Goal: Task Accomplishment & Management: Complete application form

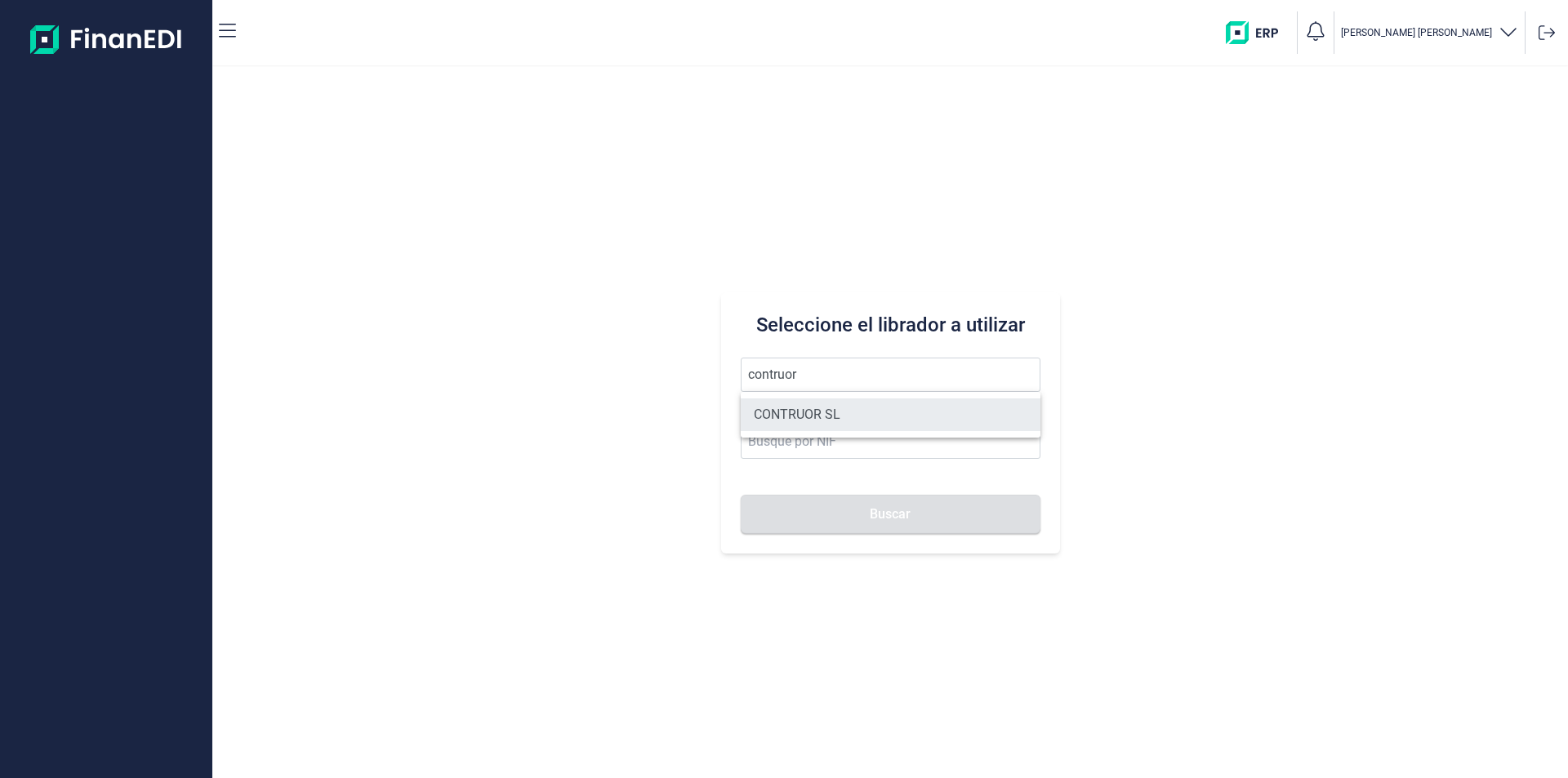
click at [802, 413] on li "CONTRUOR SL" at bounding box center [890, 414] width 299 height 32
type input "CONTRUOR SL"
type input "B02897700"
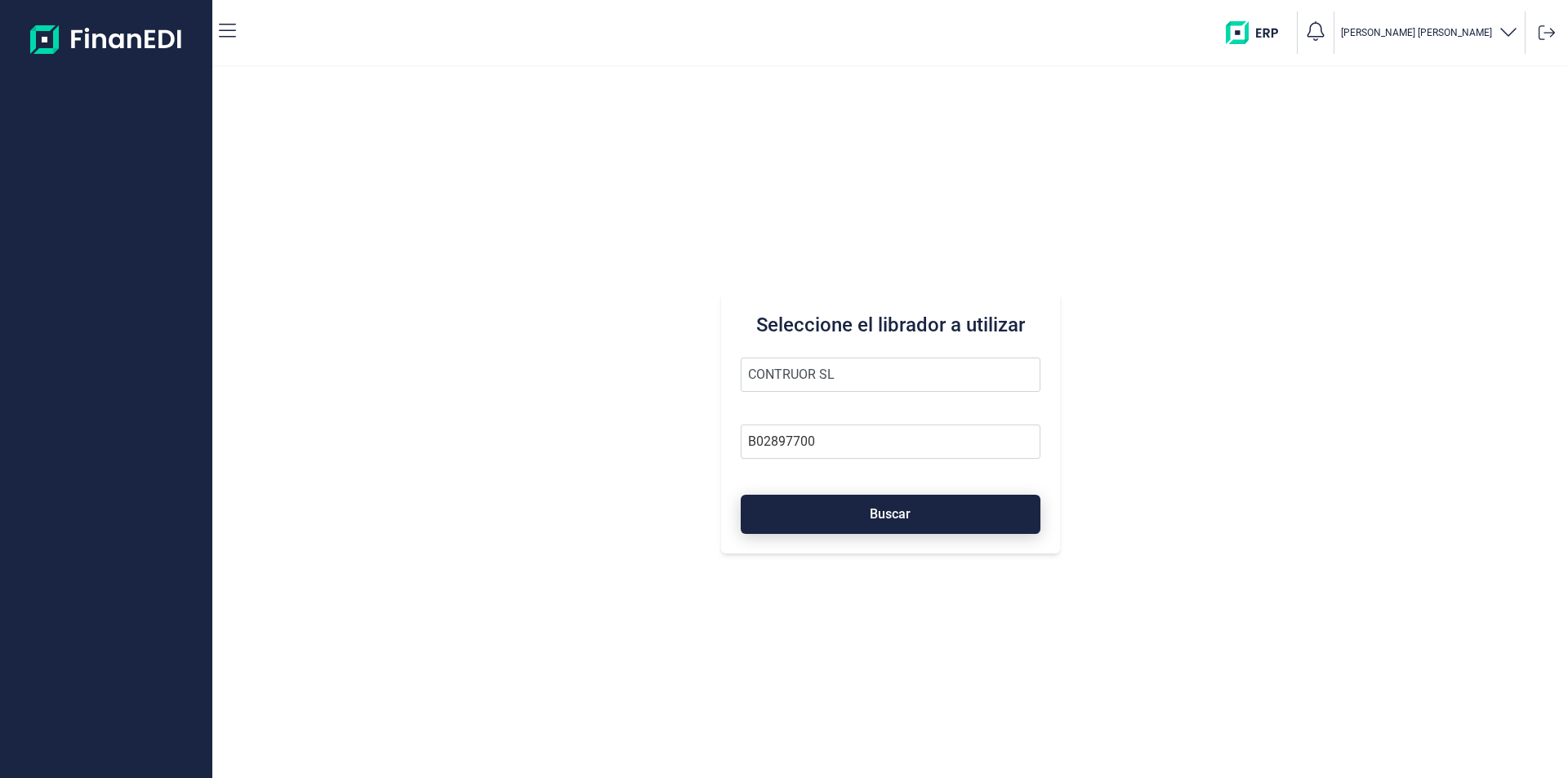
click at [834, 515] on button "Buscar" at bounding box center [890, 514] width 299 height 39
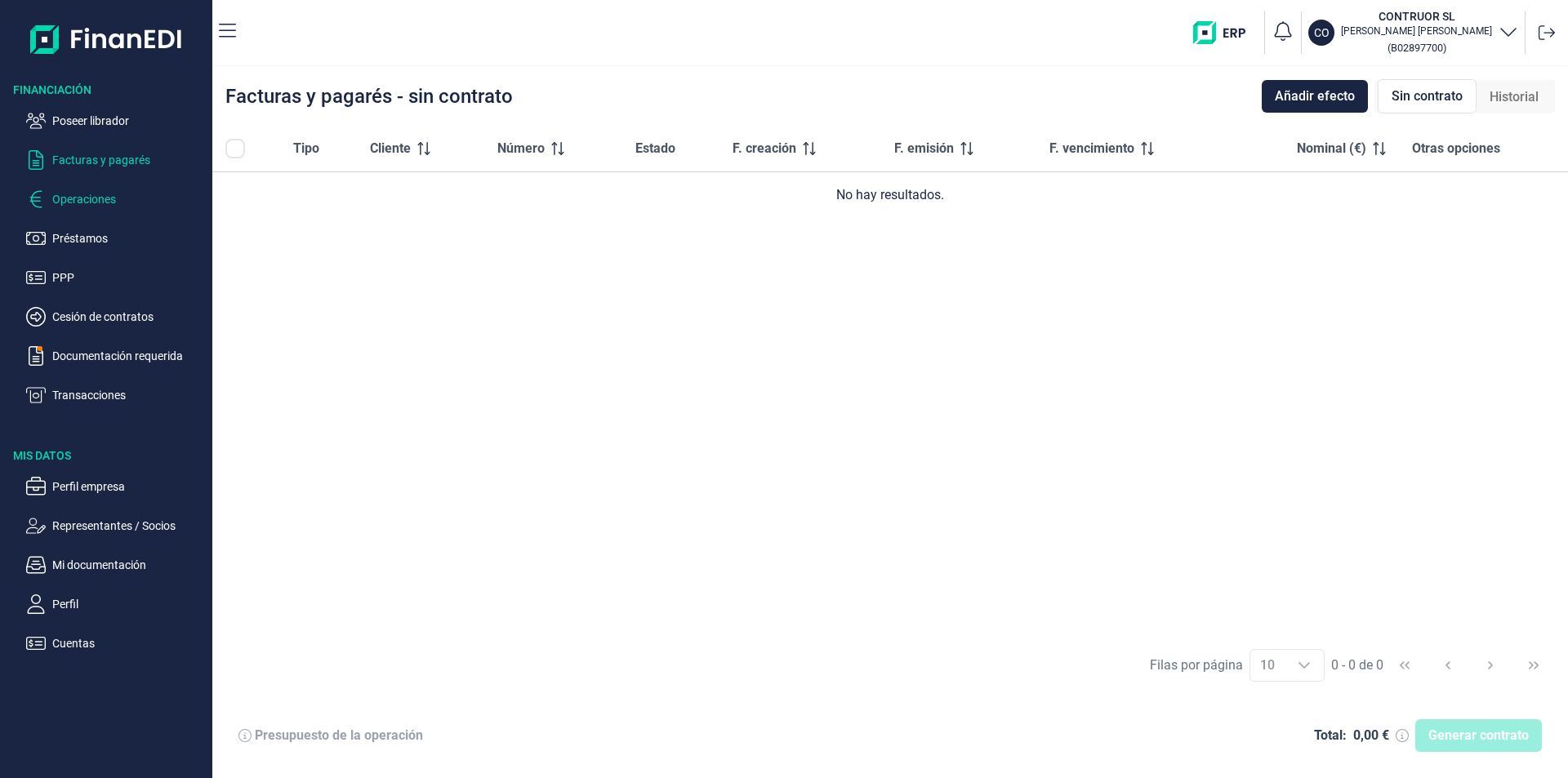
click at [99, 202] on p "Operaciones" at bounding box center [129, 199] width 153 height 19
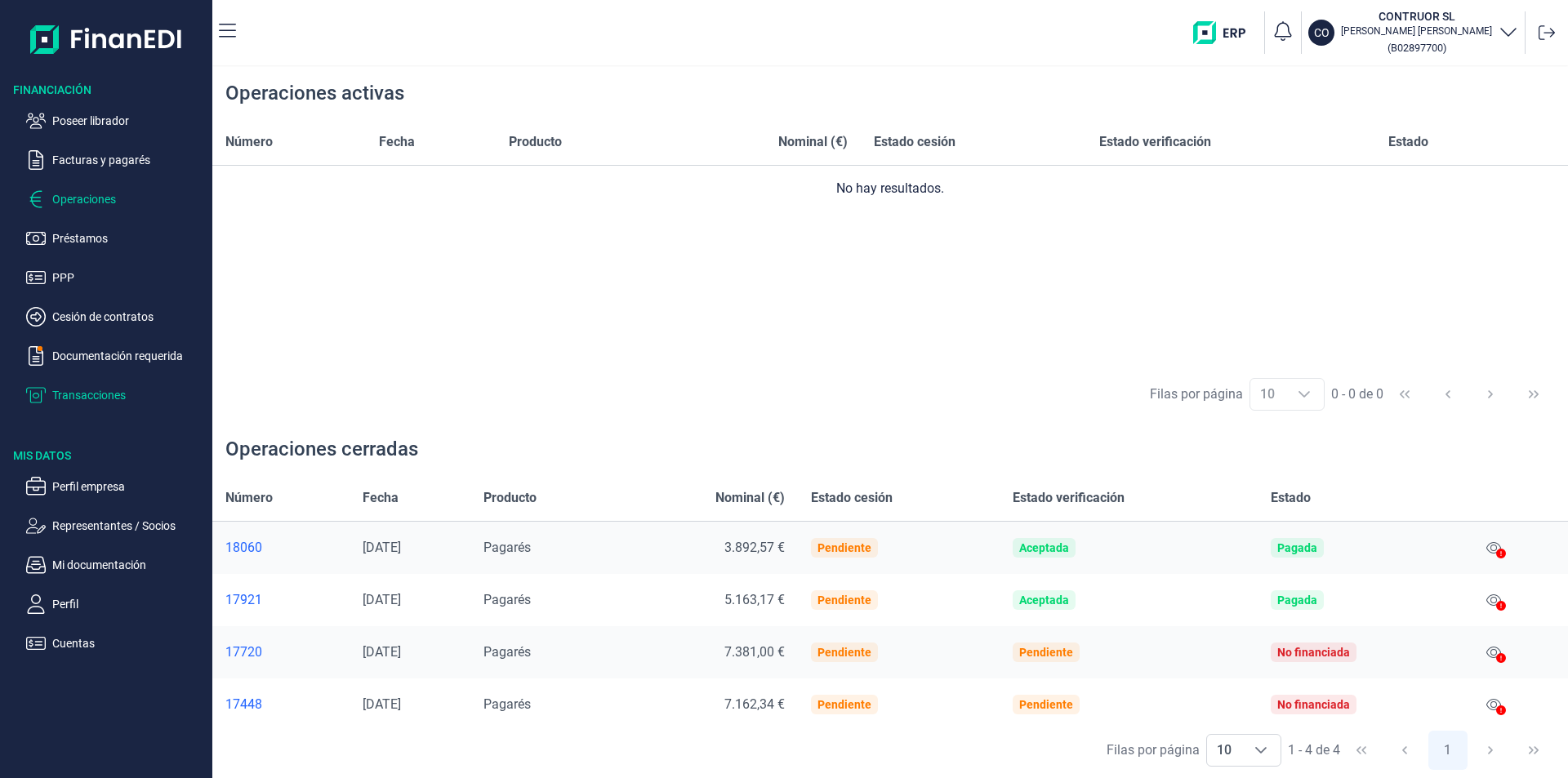
click at [104, 396] on p "Transacciones" at bounding box center [129, 395] width 153 height 19
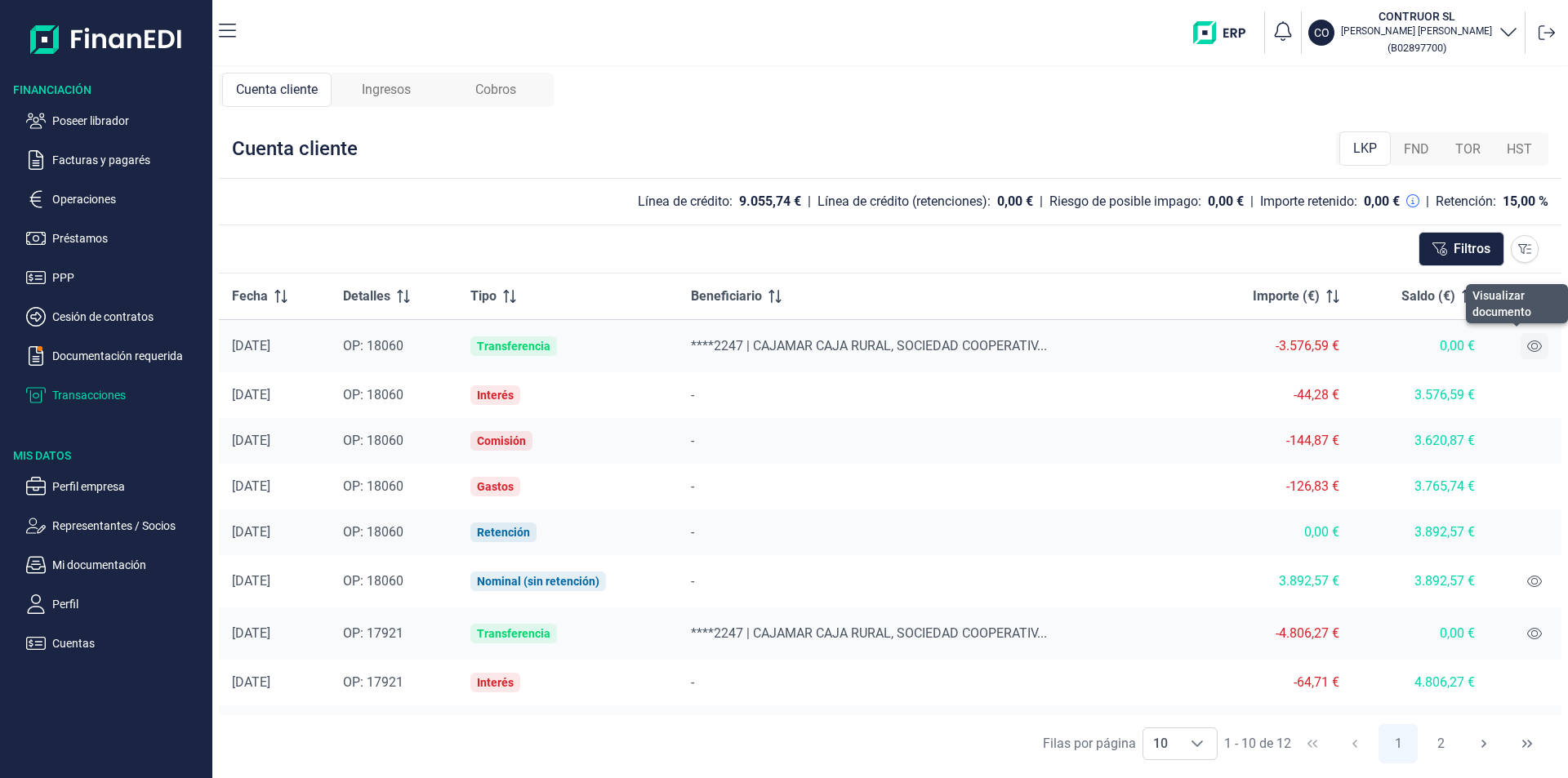
click at [1532, 343] on icon at bounding box center [1534, 346] width 15 height 13
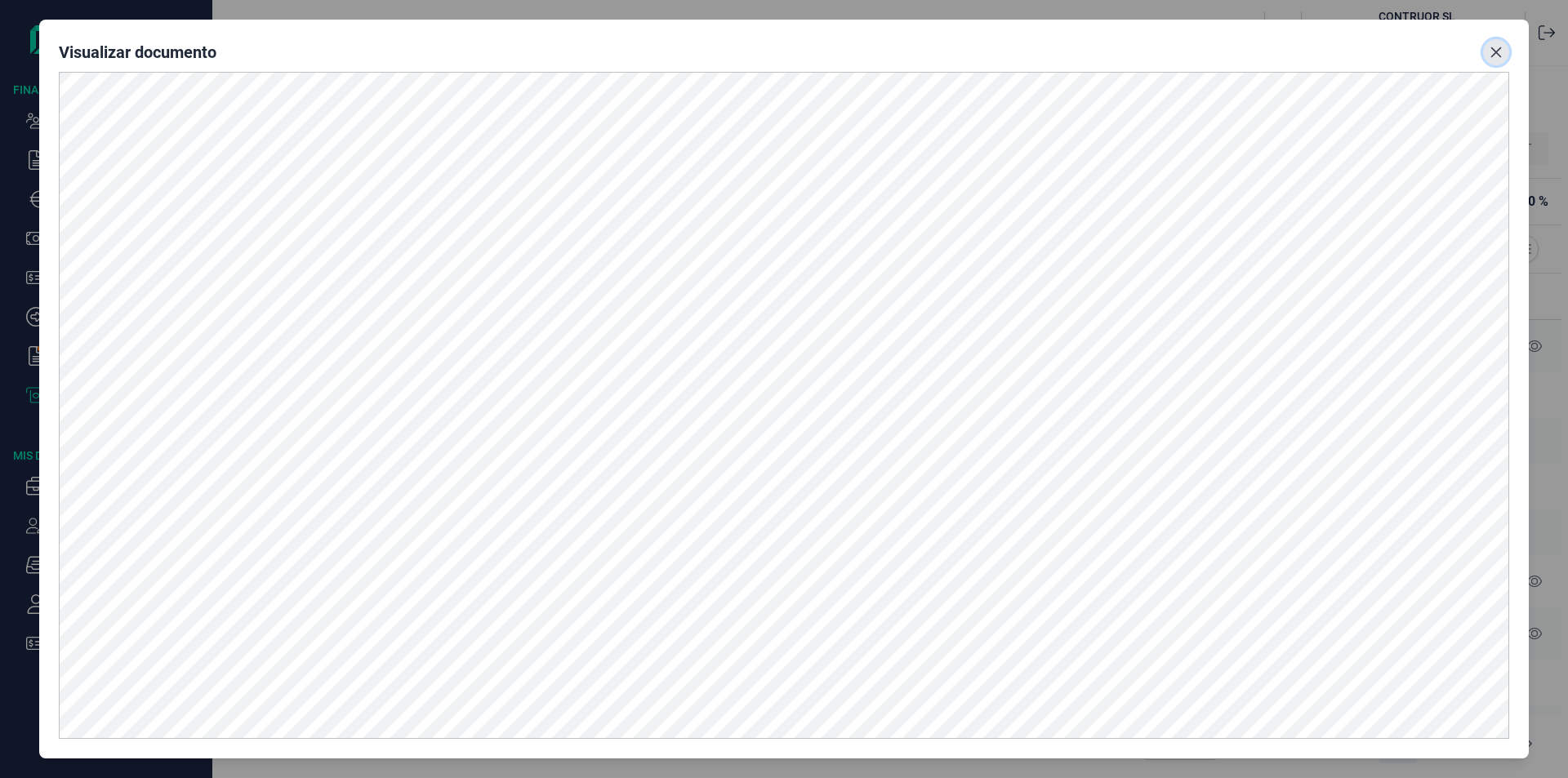
click at [1508, 50] on button "Close" at bounding box center [1496, 53] width 26 height 26
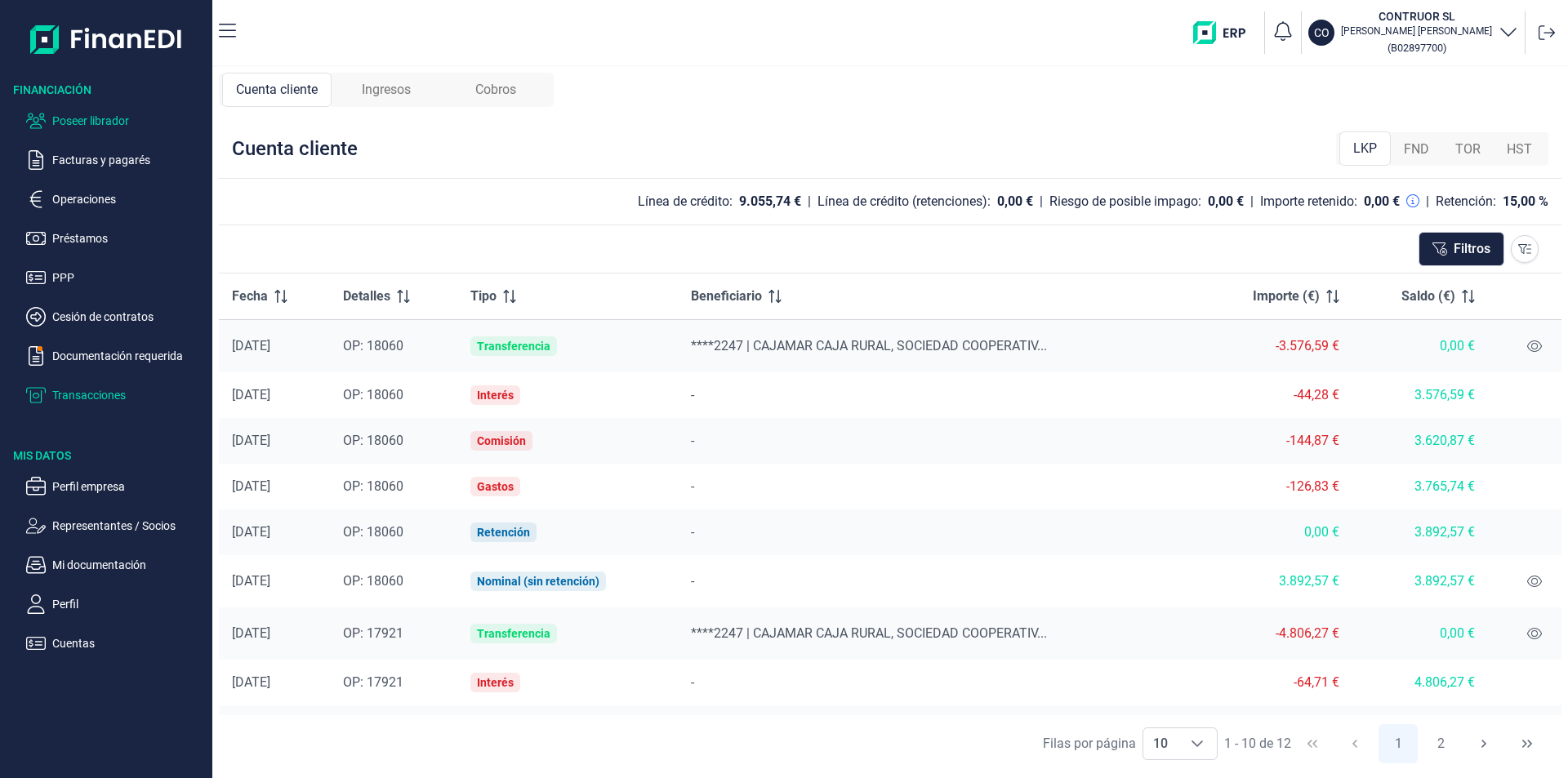
click at [106, 121] on p "Poseer librador" at bounding box center [129, 121] width 153 height 19
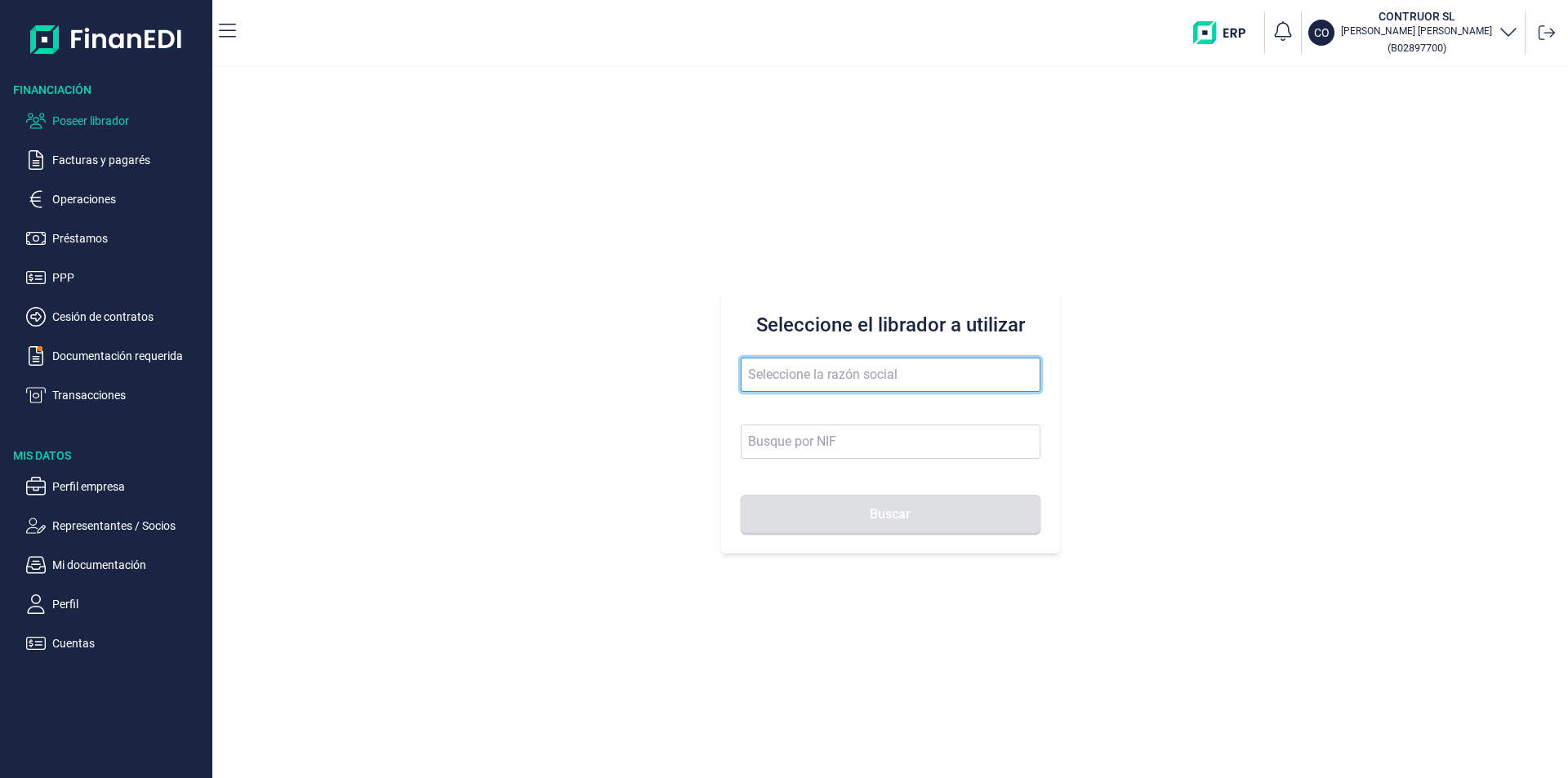
click at [756, 371] on input "text" at bounding box center [890, 375] width 299 height 34
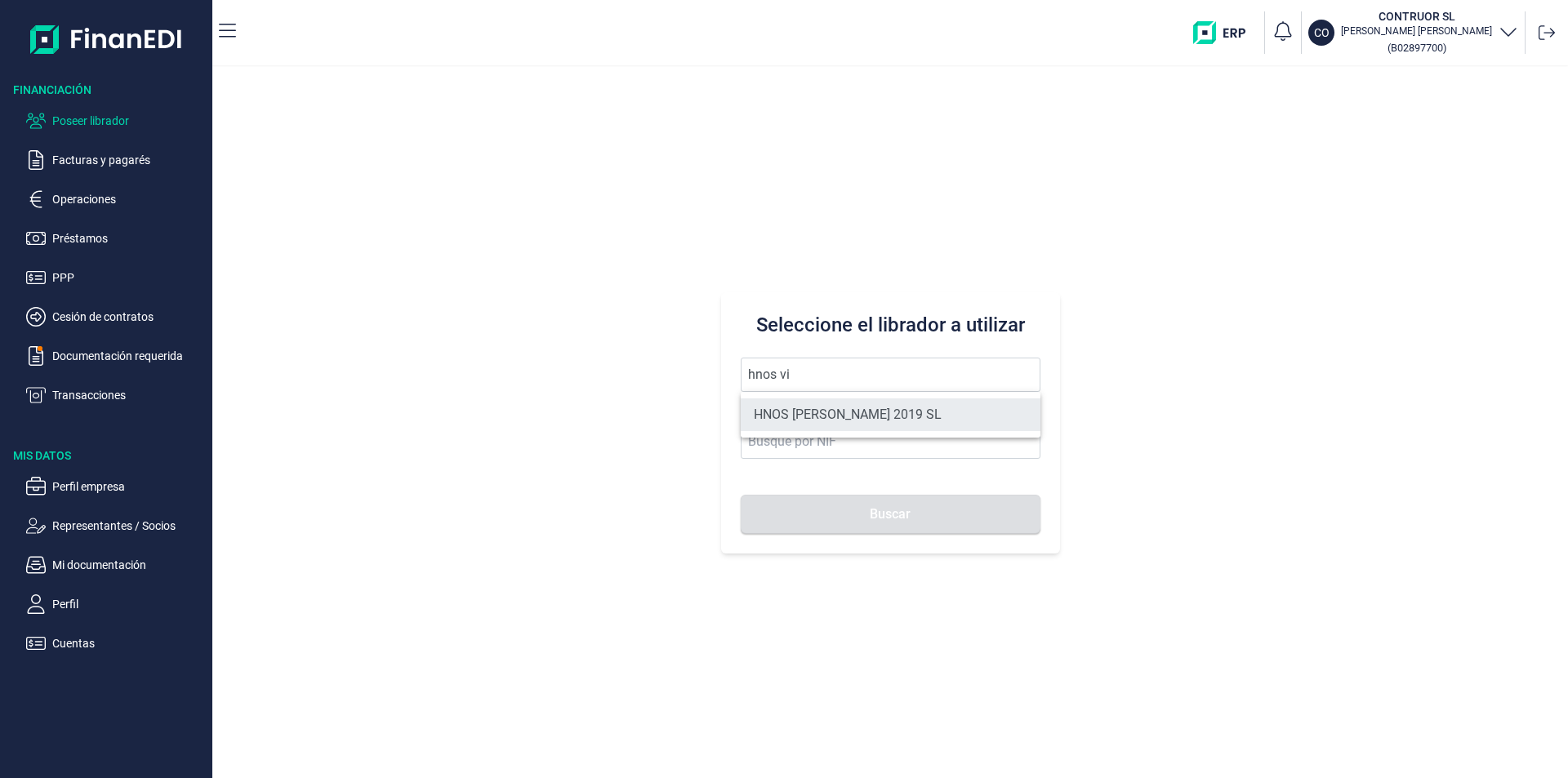
click at [795, 408] on li "HNOS [PERSON_NAME] 2019 SL" at bounding box center [890, 414] width 299 height 32
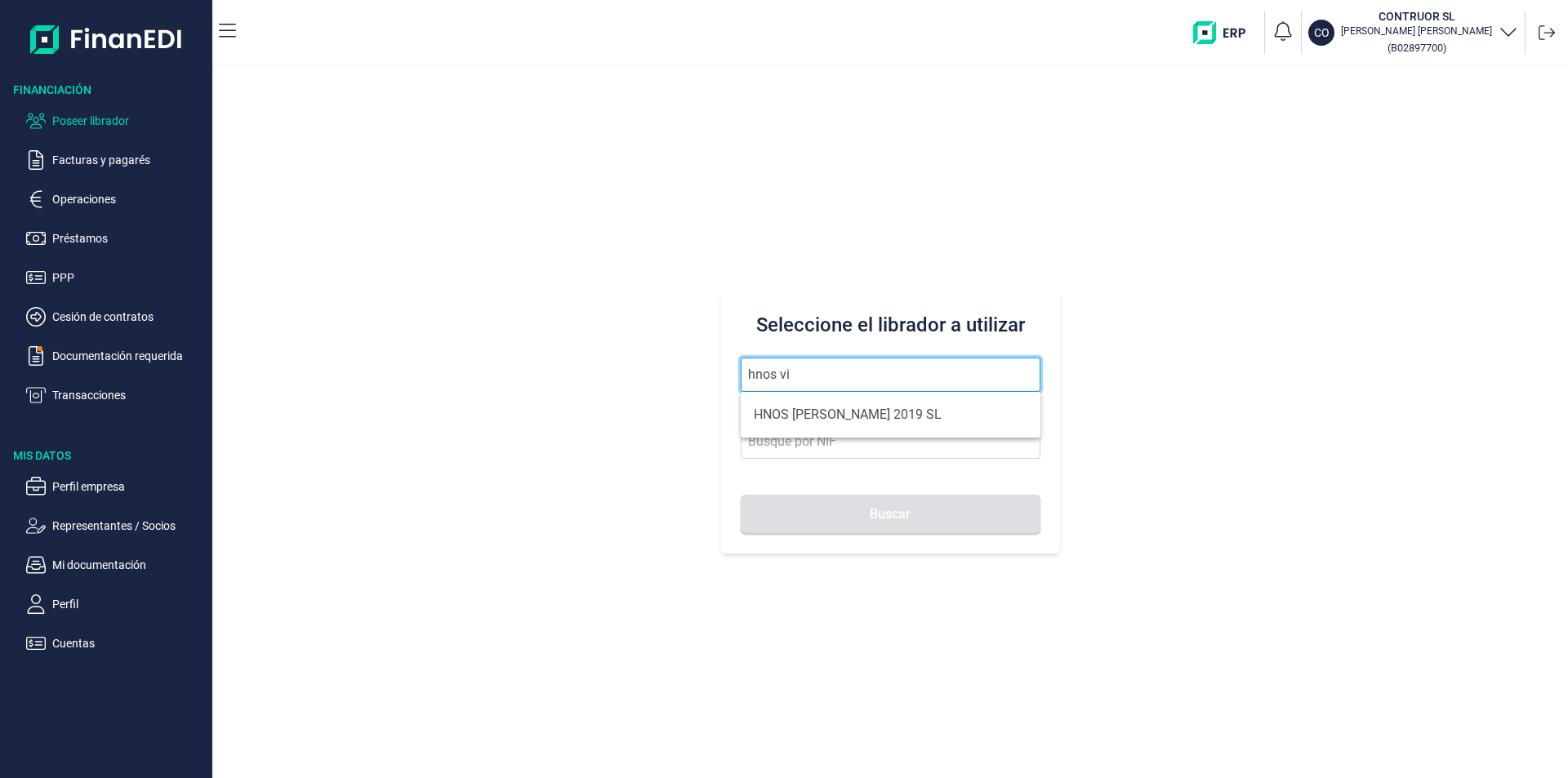
type input "HNOS [PERSON_NAME] 2019 SL"
type input "B45843273"
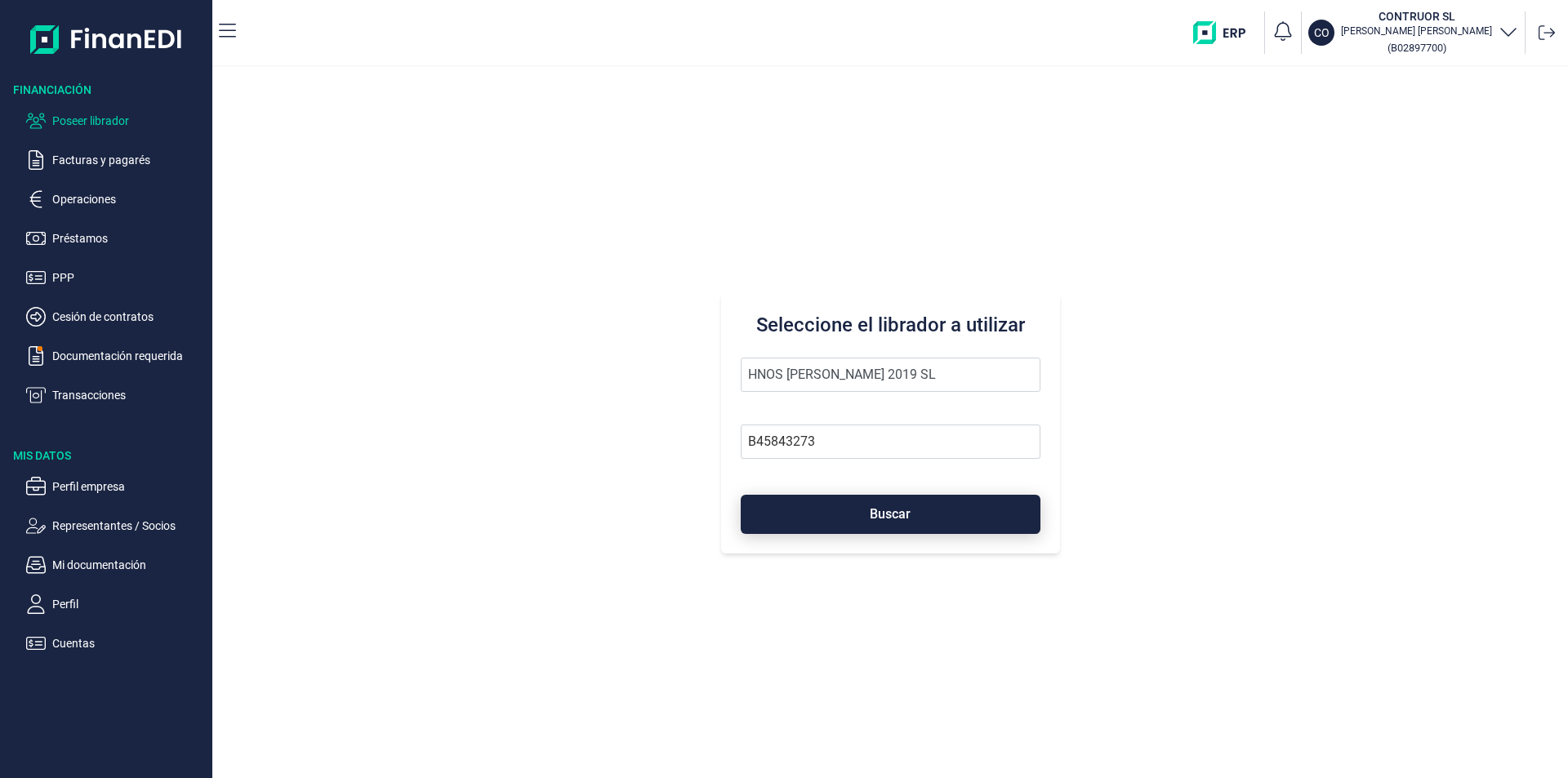
click at [808, 515] on button "Buscar" at bounding box center [890, 514] width 299 height 39
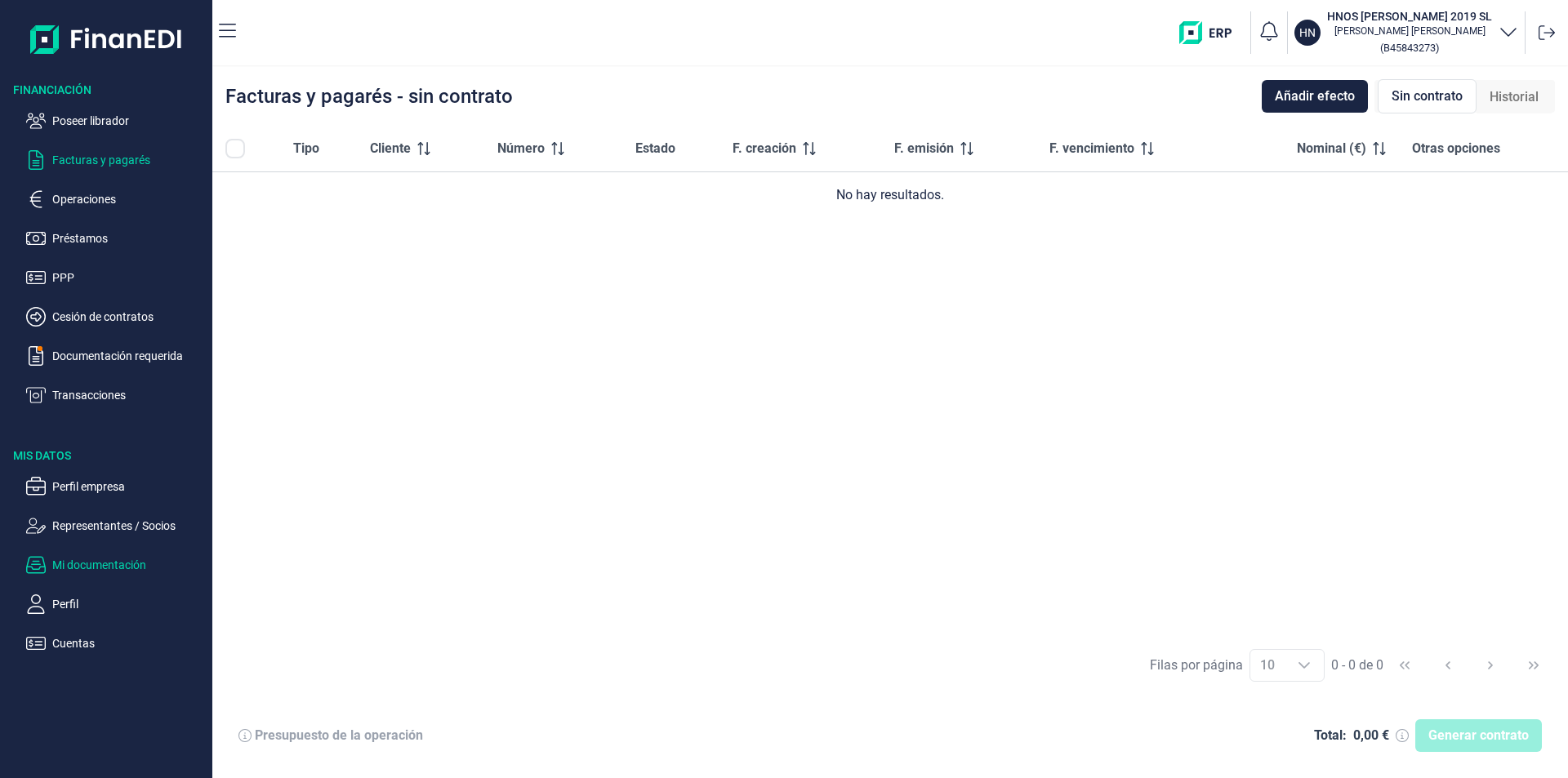
click at [106, 567] on p "Mi documentación" at bounding box center [129, 565] width 153 height 19
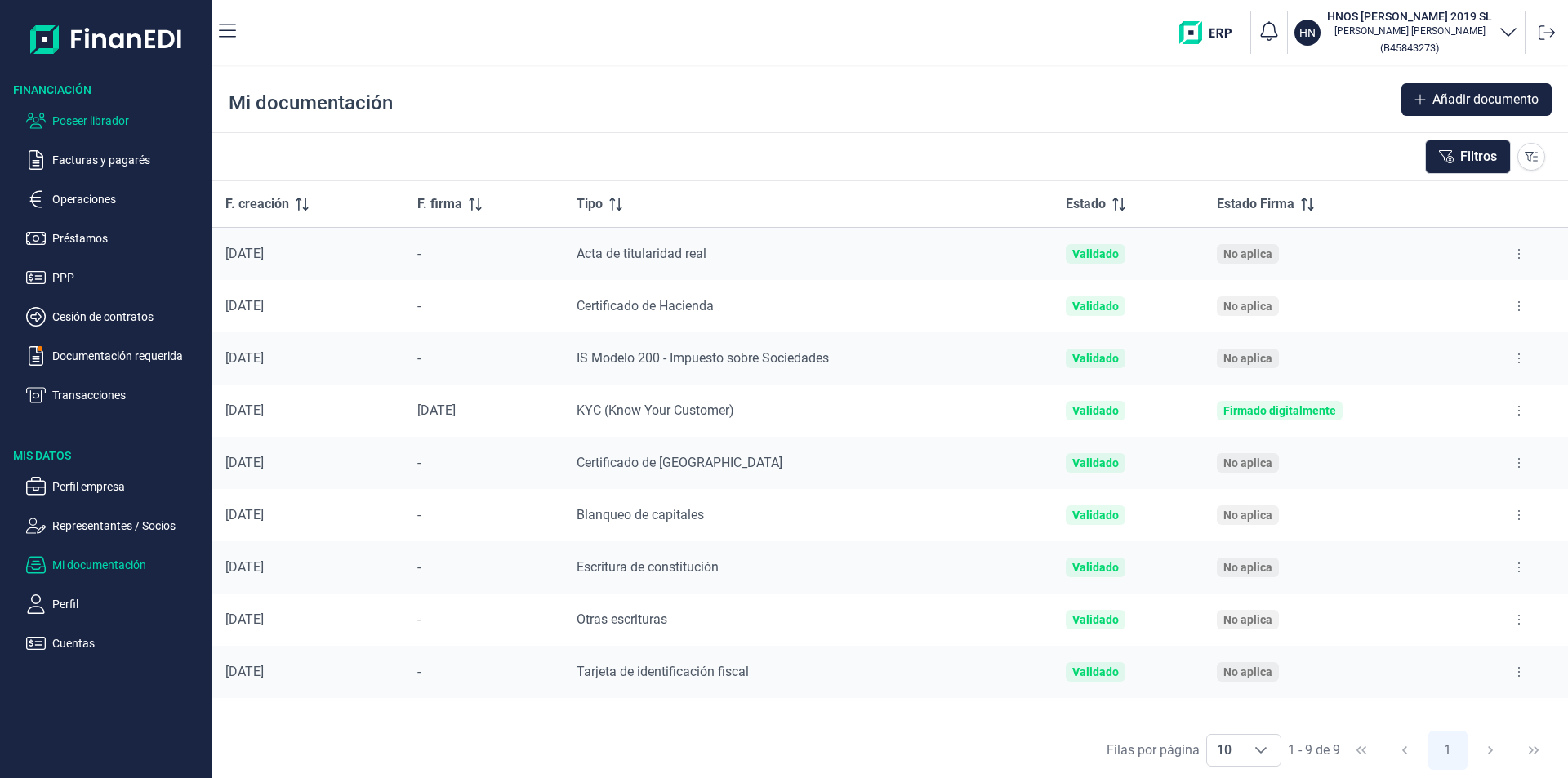
click at [113, 117] on p "Poseer librador" at bounding box center [129, 121] width 153 height 19
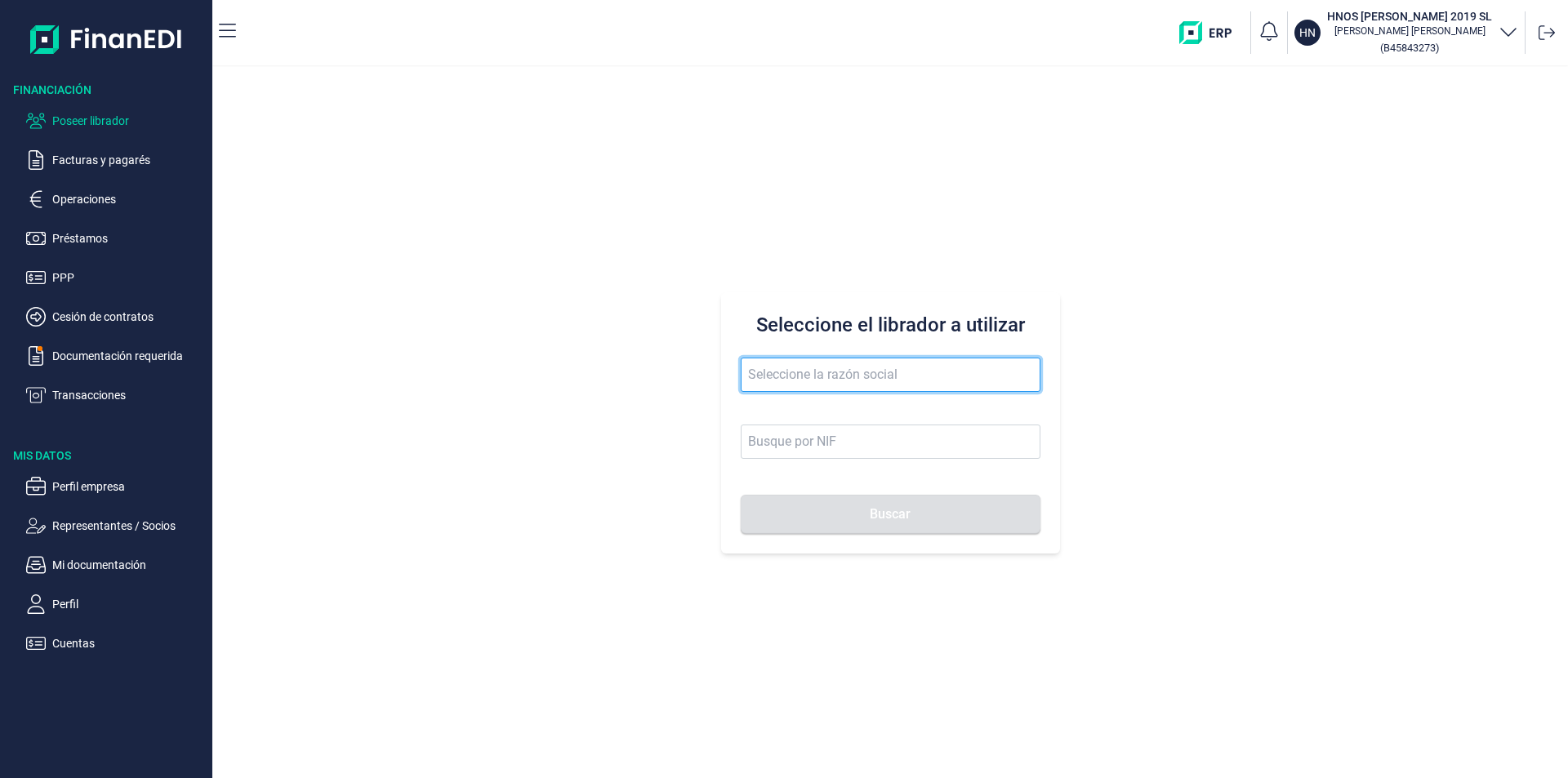
click at [765, 374] on input "text" at bounding box center [890, 375] width 299 height 34
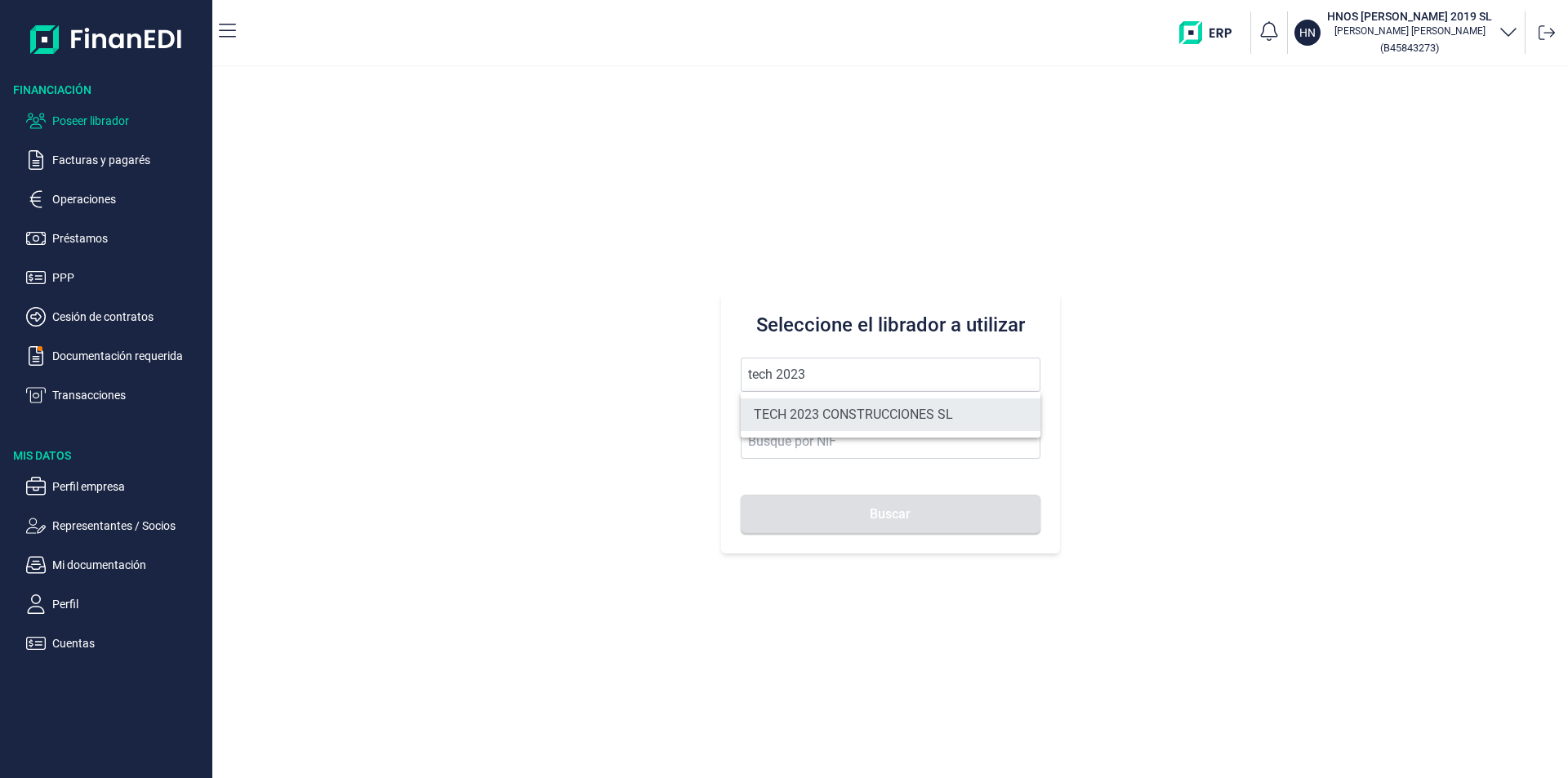
click at [818, 410] on li "TECH 2023 CONSTRUCCIONES SL" at bounding box center [890, 414] width 299 height 32
type input "TECH 2023 CONSTRUCCIONES SL"
type input "B56506058"
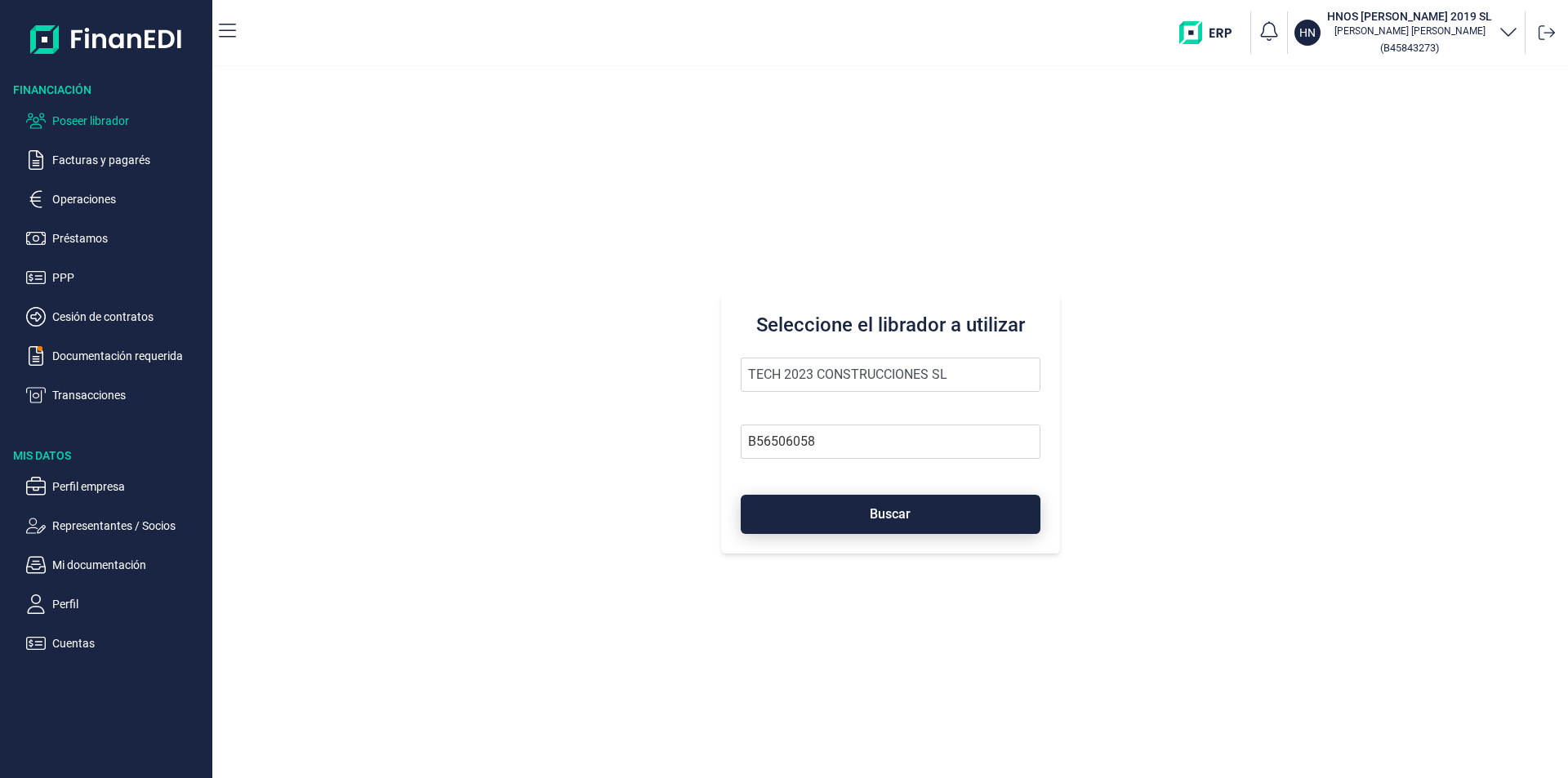
click at [836, 514] on button "Buscar" at bounding box center [890, 514] width 299 height 39
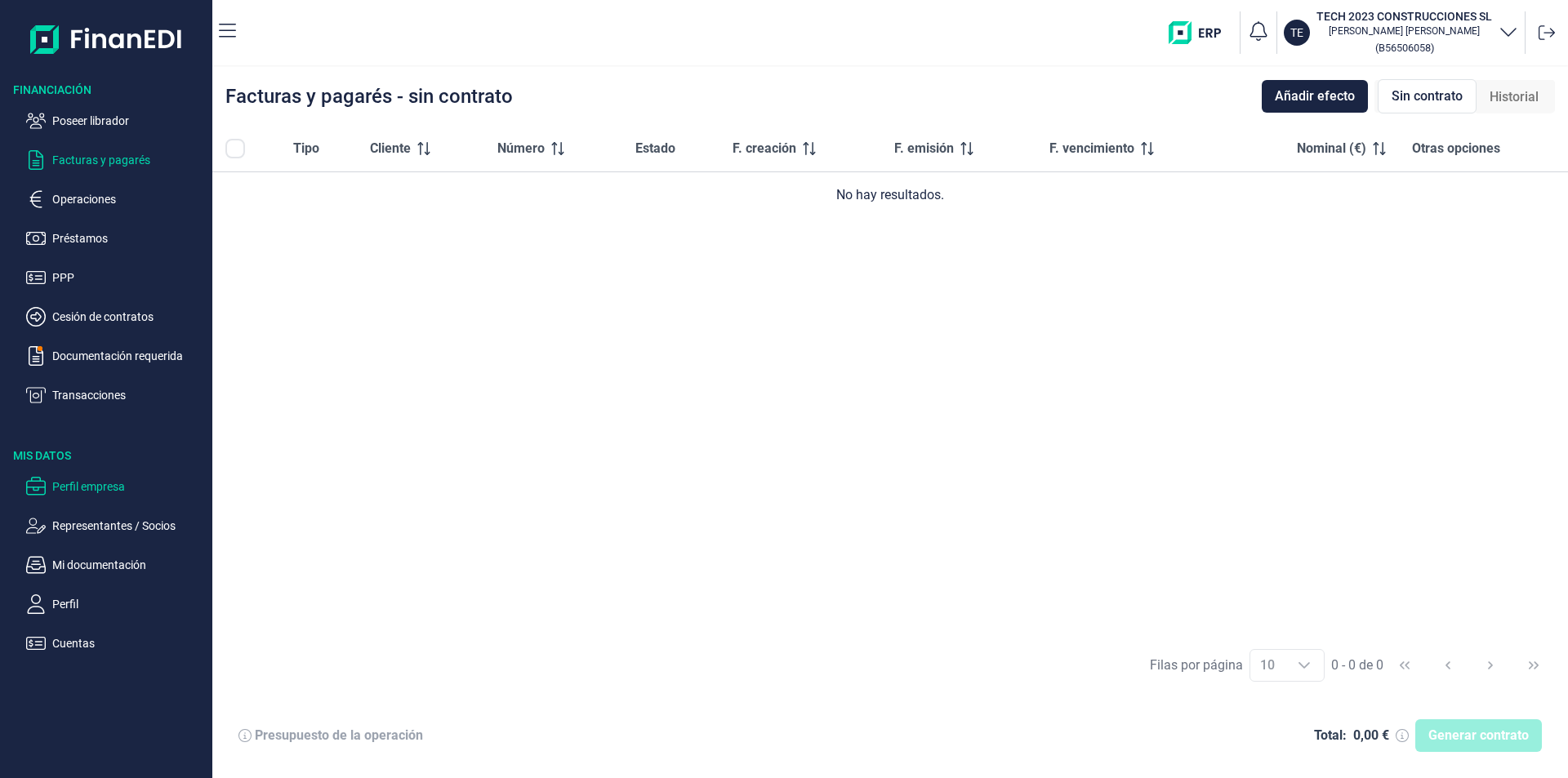
click at [115, 487] on p "Perfil empresa" at bounding box center [129, 487] width 153 height 19
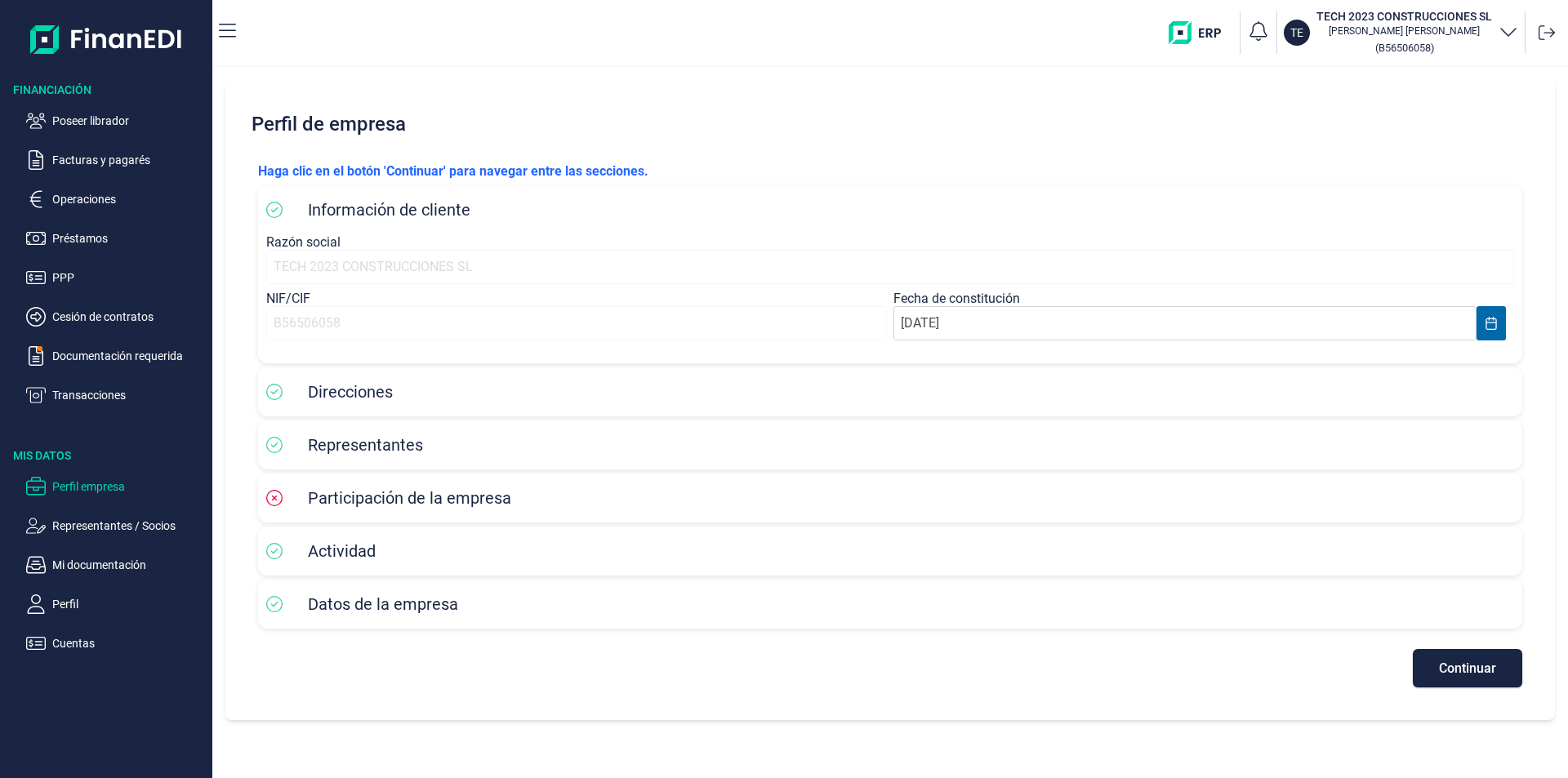
click at [1470, 672] on span "Continuar" at bounding box center [1466, 669] width 57 height 12
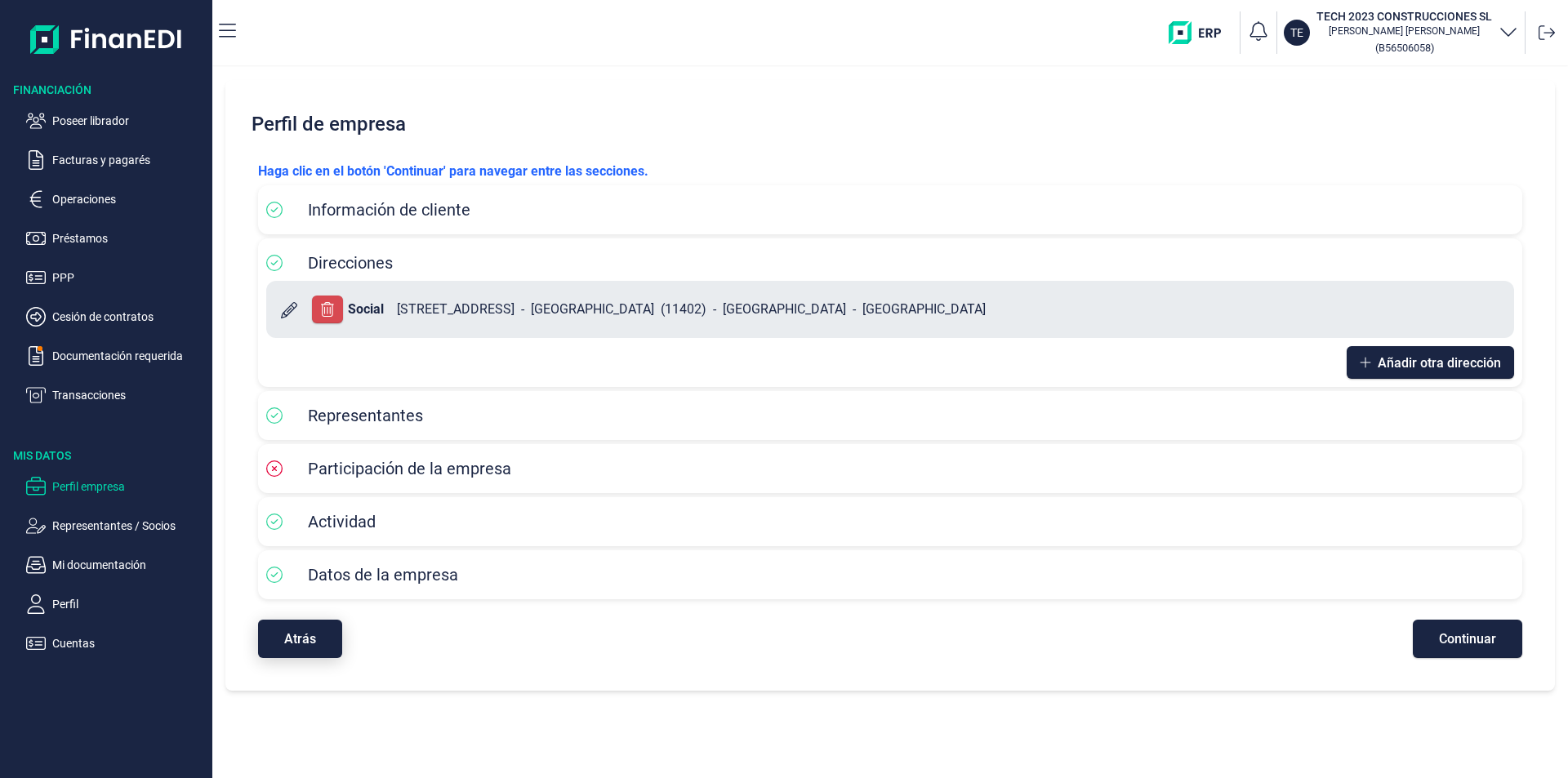
drag, startPoint x: 286, startPoint y: 641, endPoint x: 50, endPoint y: 606, distance: 238.6
click at [284, 641] on span "Atrás" at bounding box center [300, 639] width 32 height 12
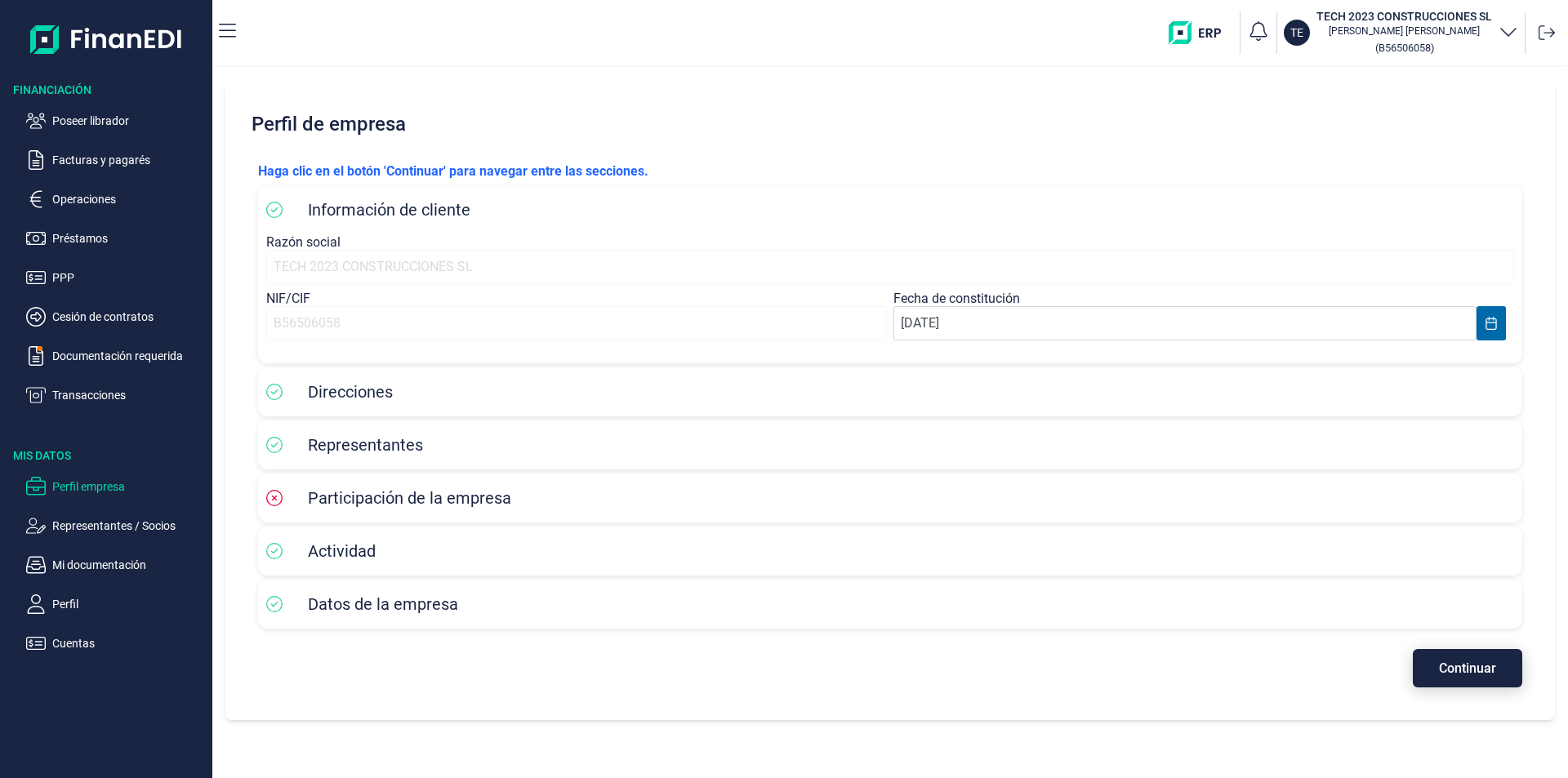
click at [1473, 663] on span "Continuar" at bounding box center [1466, 669] width 57 height 12
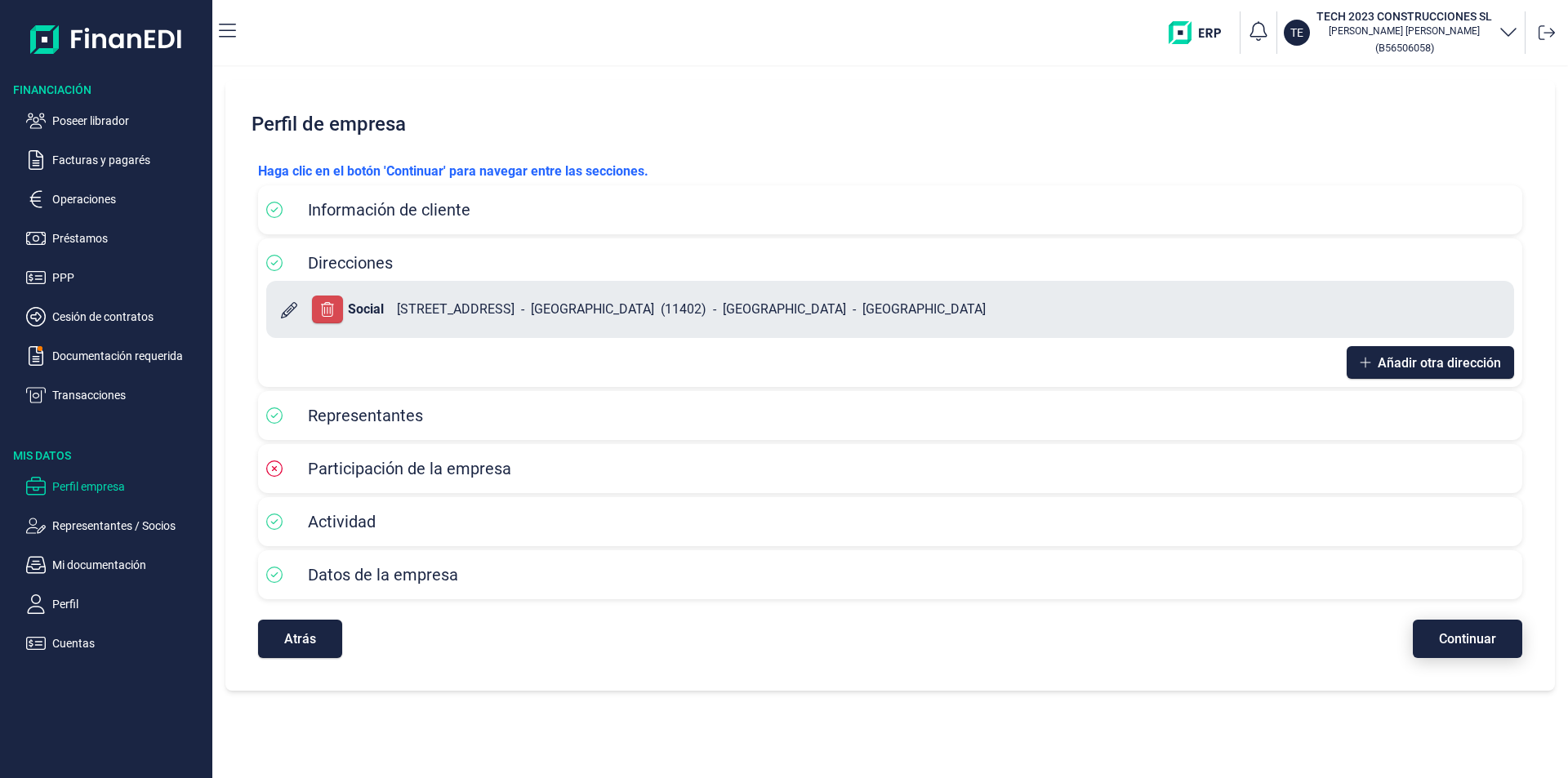
click at [1462, 637] on span "Continuar" at bounding box center [1466, 639] width 57 height 12
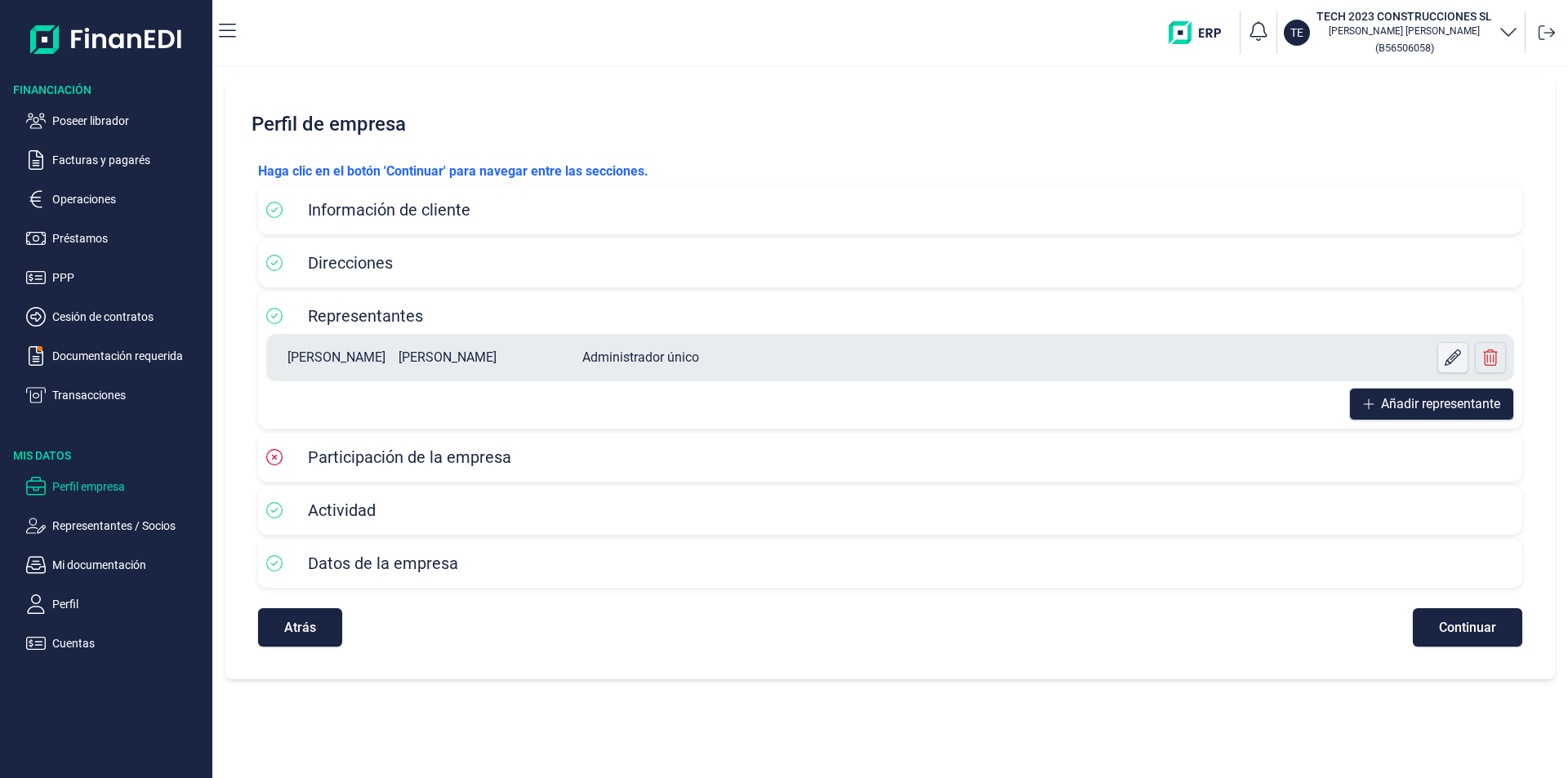
click at [1449, 354] on icon at bounding box center [1452, 357] width 17 height 17
select select "ES"
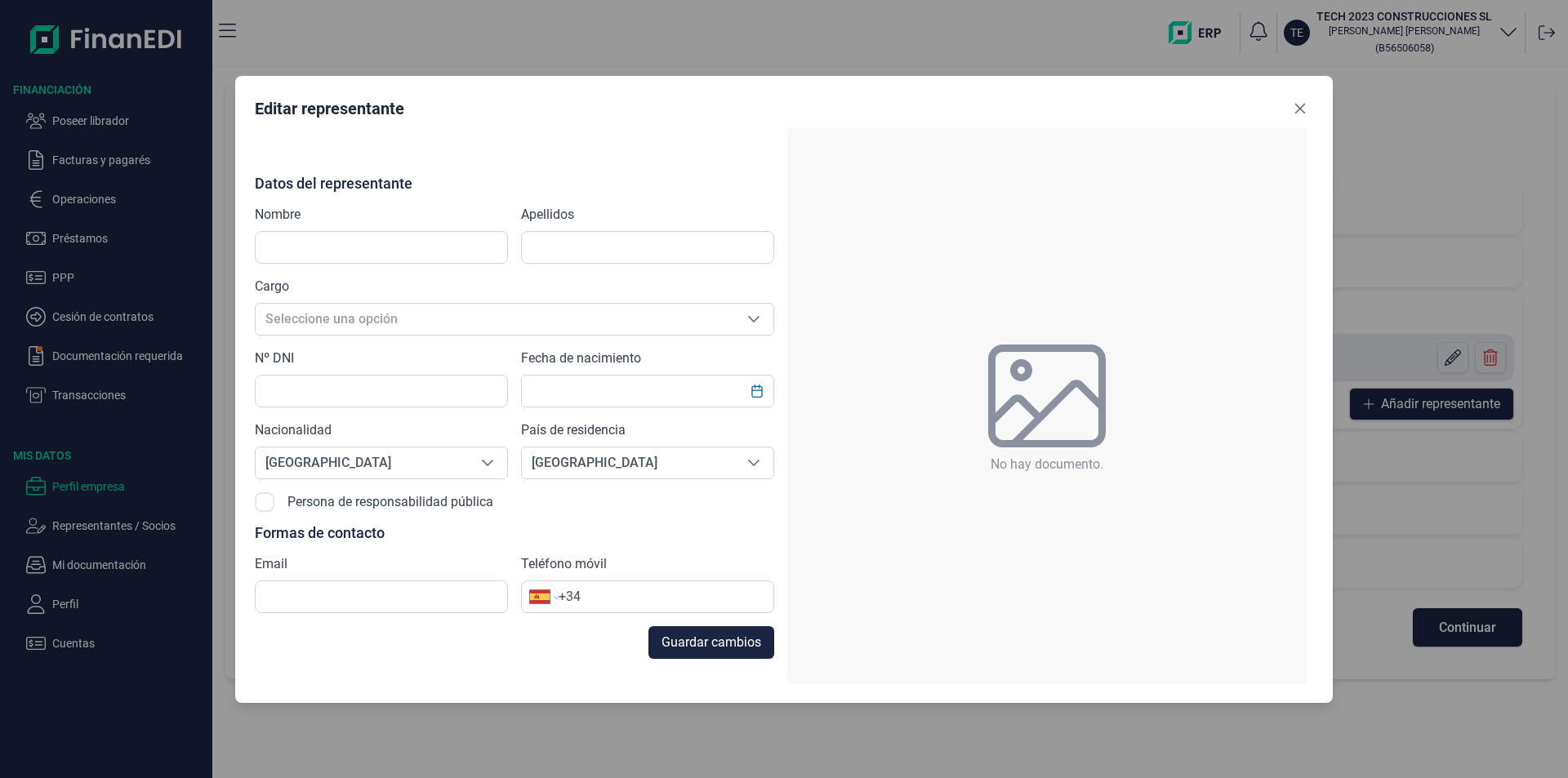
type input "[PERSON_NAME]"
type input "X1998549X"
type input "[EMAIL_ADDRESS][DOMAIN_NAME]"
type input "[PHONE_NUMBER]"
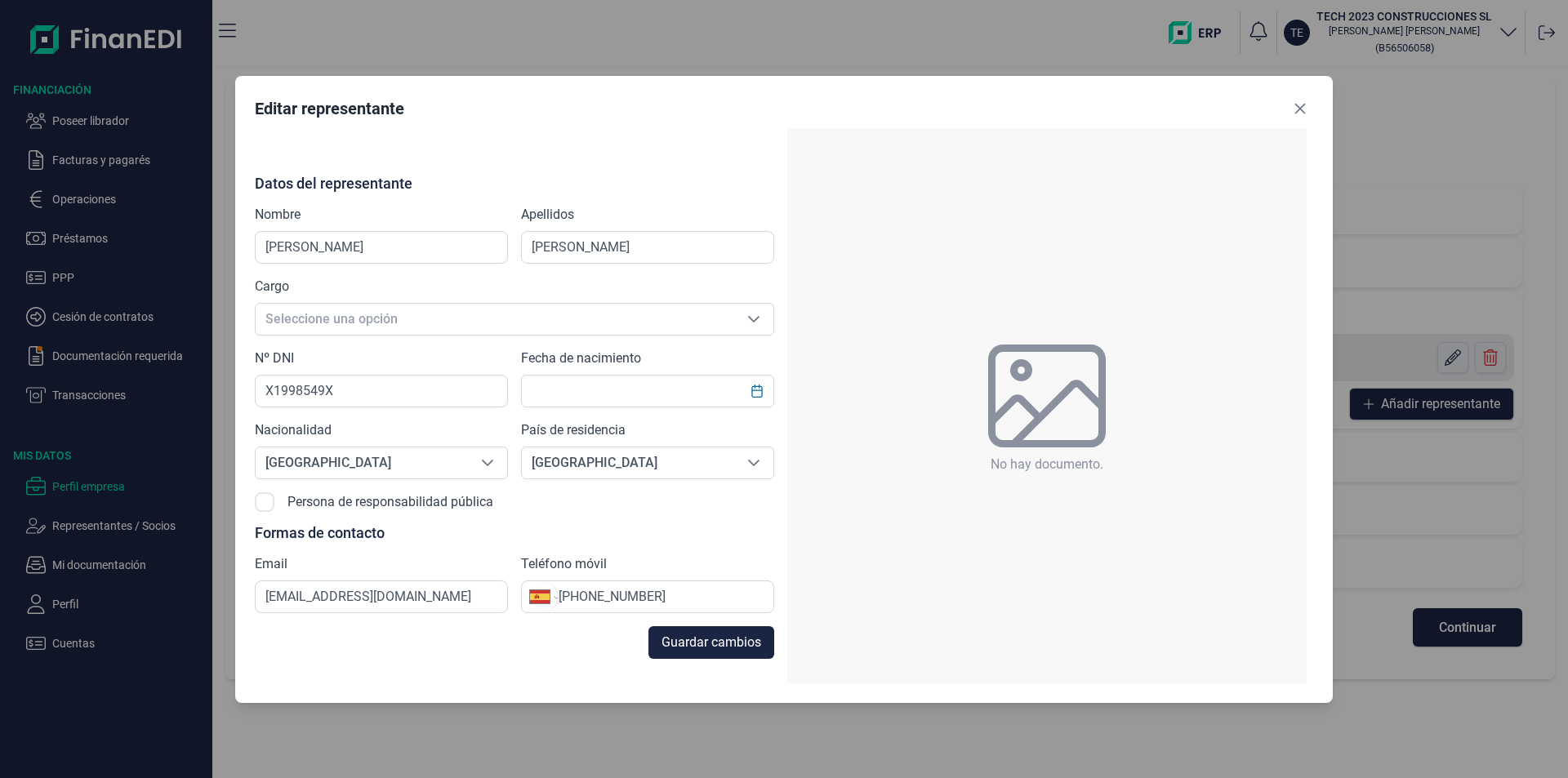
type input "[DATE]"
click at [1303, 104] on icon "Close" at bounding box center [1300, 109] width 10 height 11
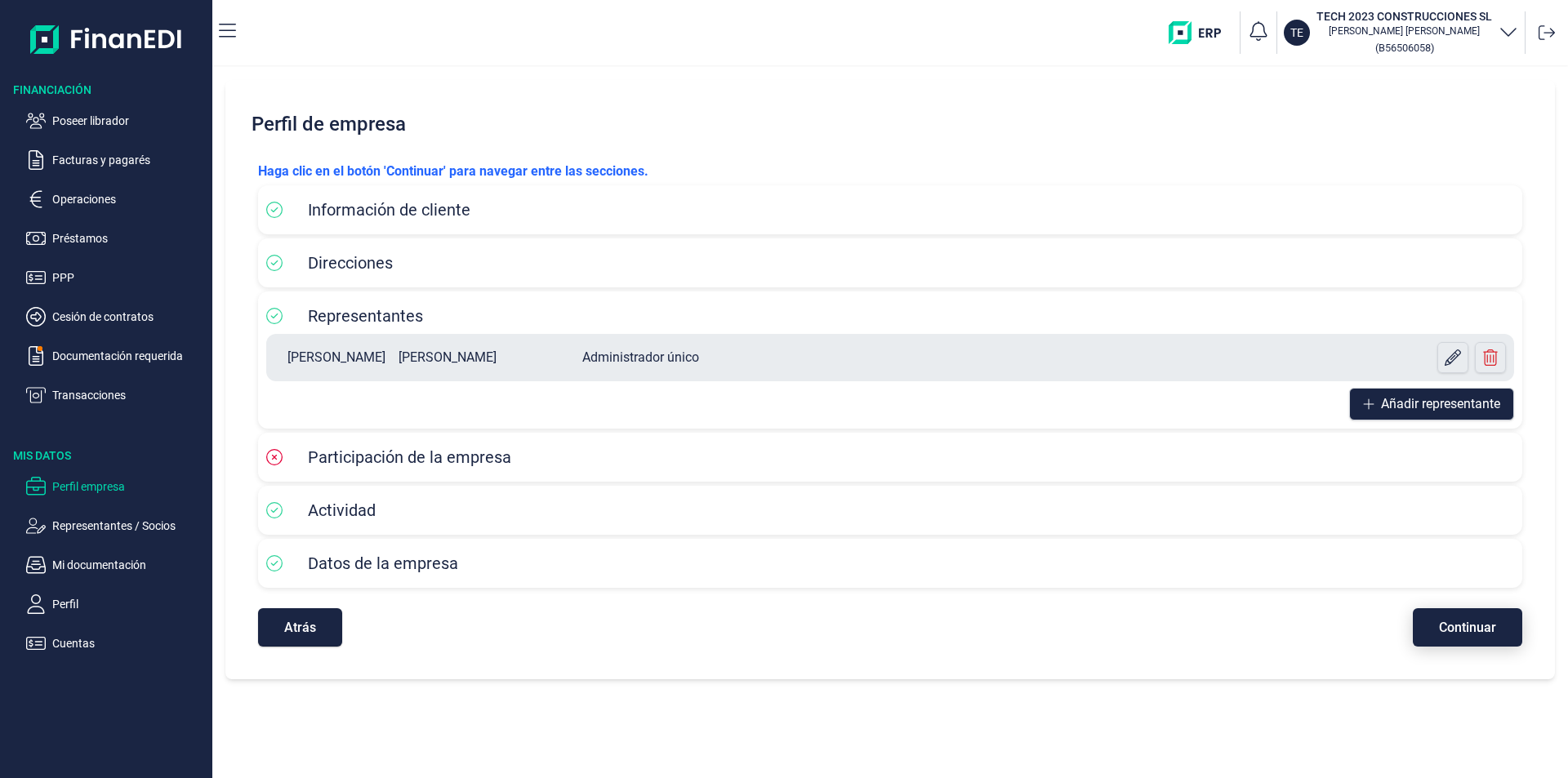
click at [1469, 627] on span "Continuar" at bounding box center [1466, 627] width 57 height 12
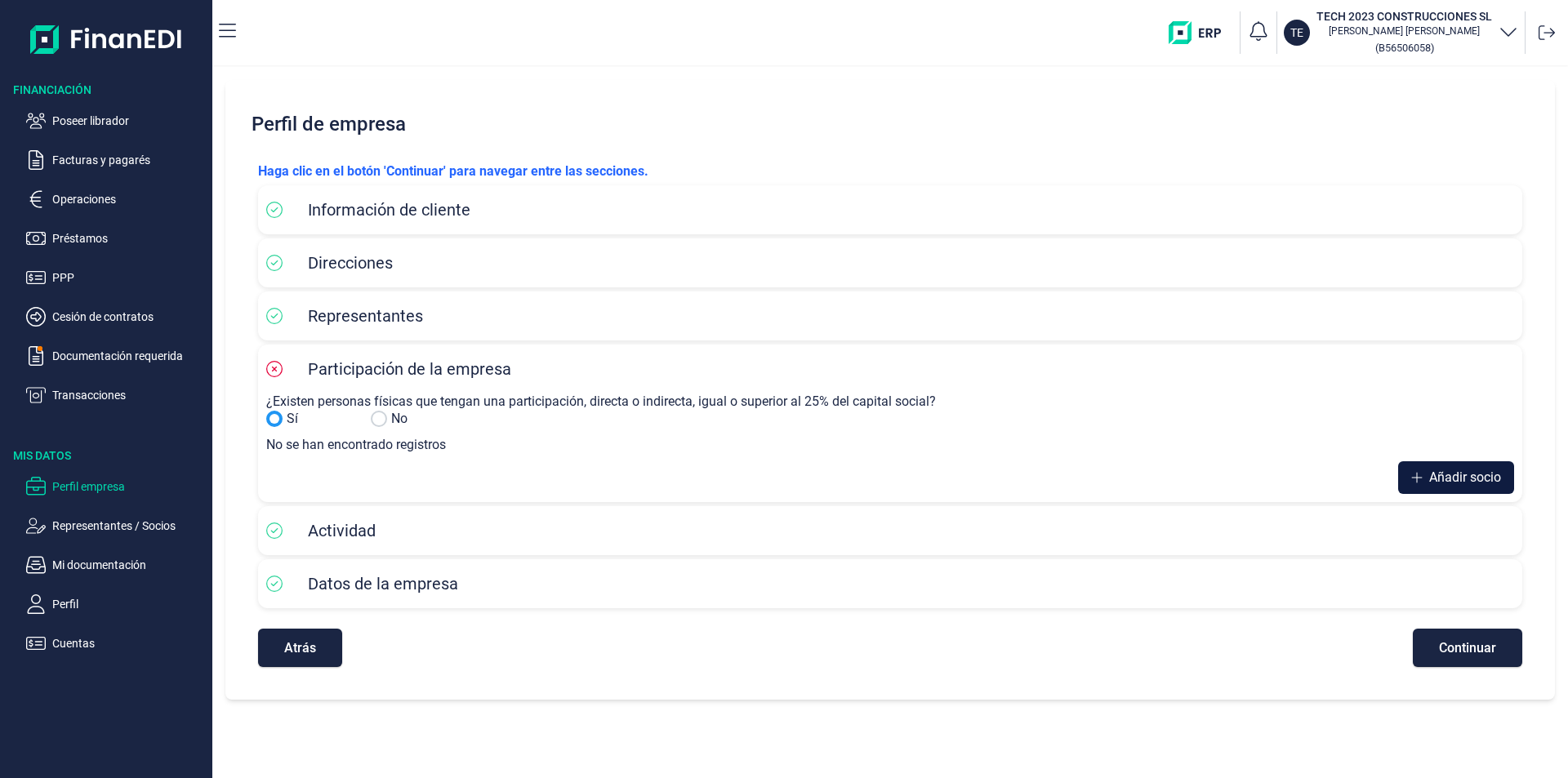
click at [1450, 475] on span "Añadir socio" at bounding box center [1465, 478] width 72 height 19
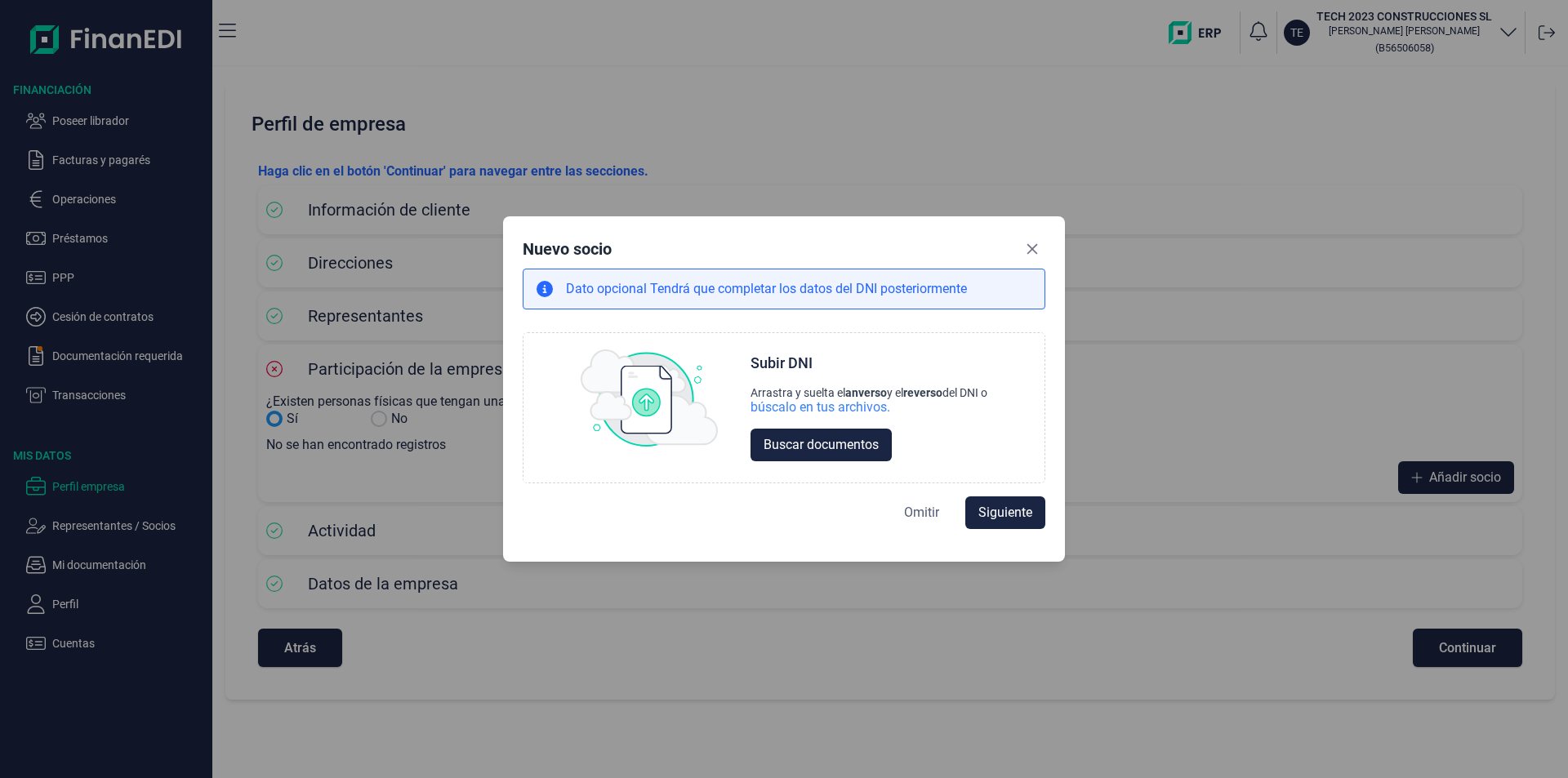
click at [912, 511] on span "Omitir" at bounding box center [921, 513] width 35 height 19
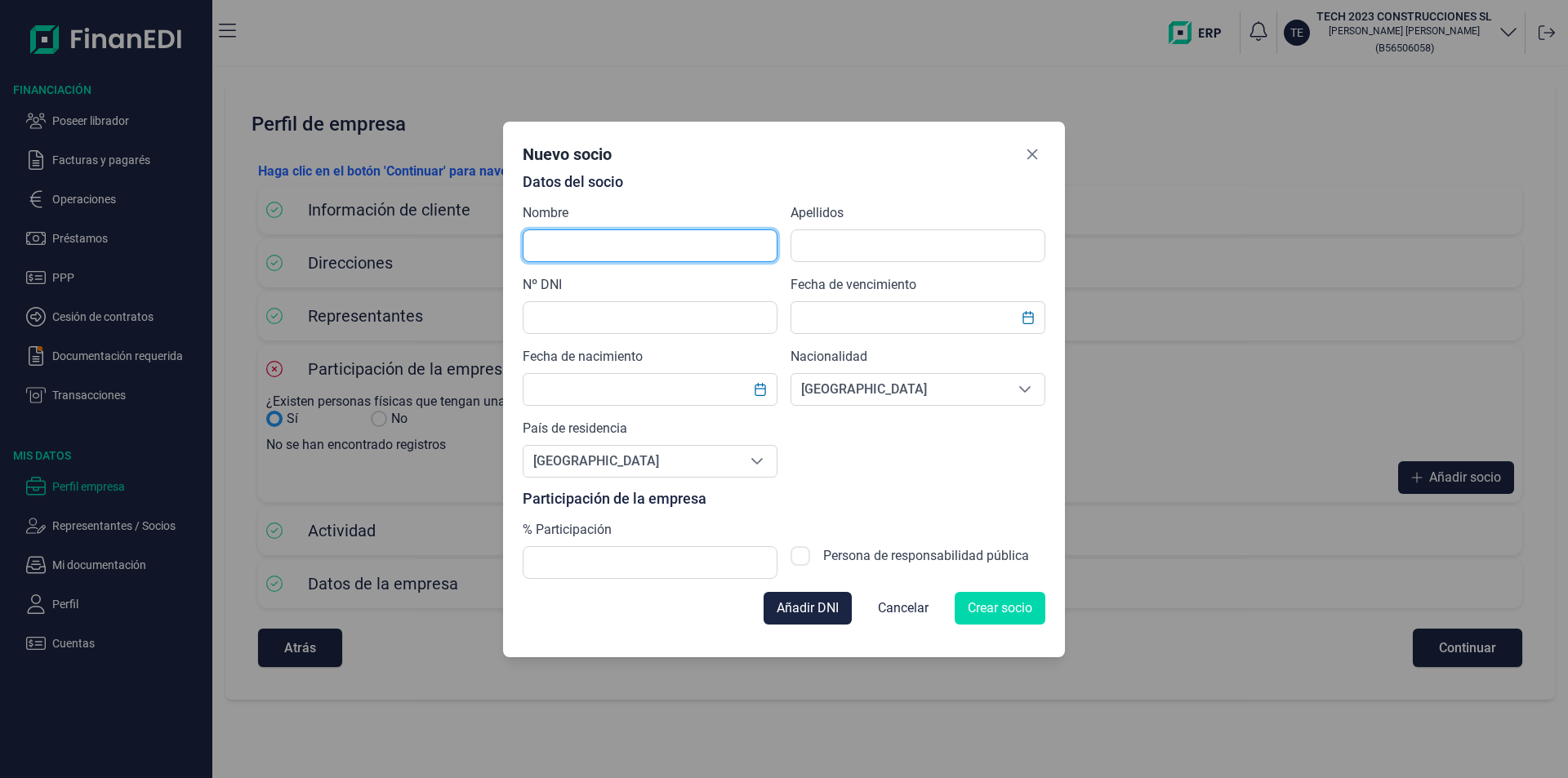
click at [548, 240] on input "text" at bounding box center [649, 245] width 255 height 32
type input "j"
type input "[PERSON_NAME]"
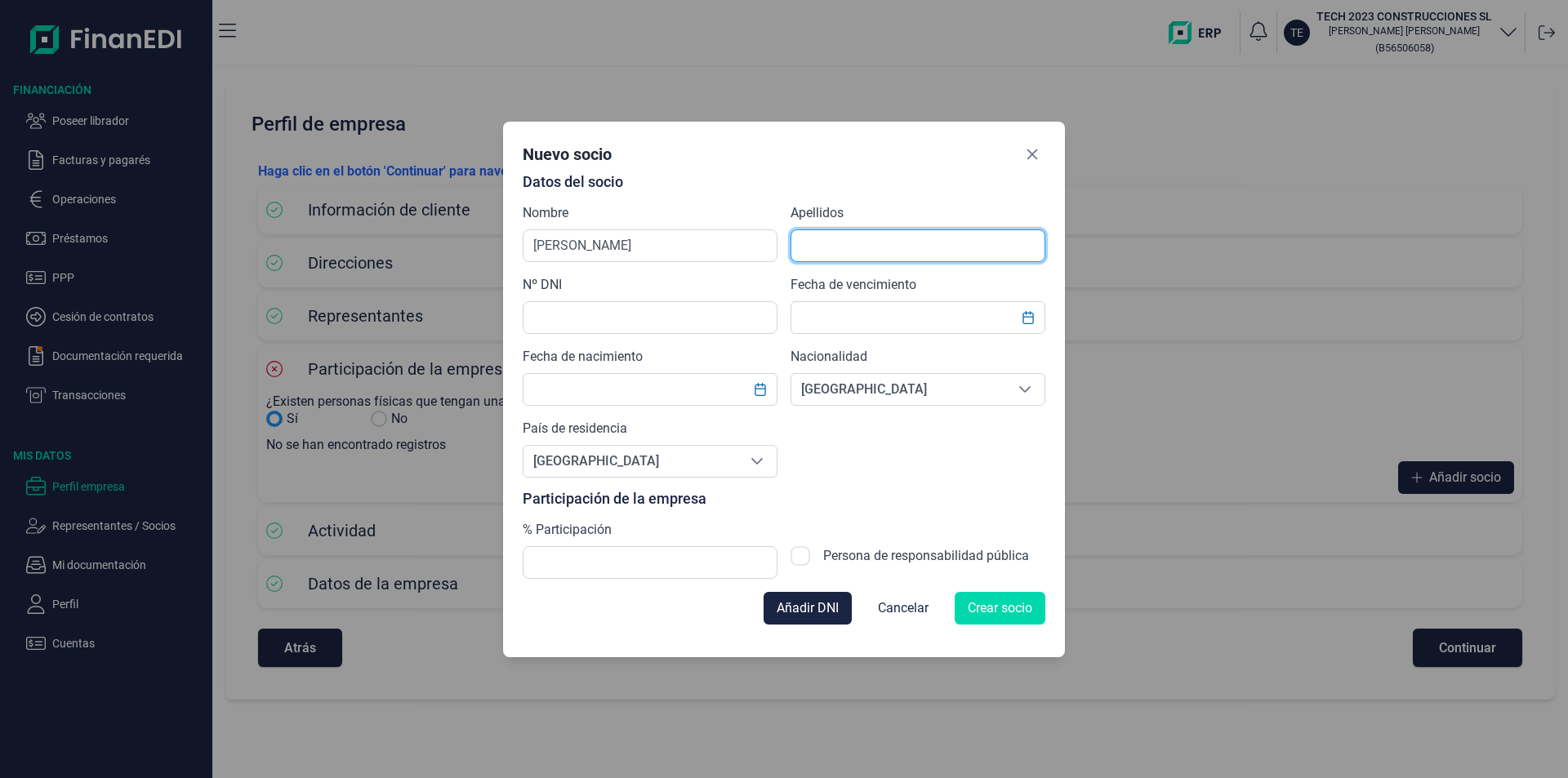
click at [808, 246] on input "text" at bounding box center [917, 245] width 255 height 32
type input "[PERSON_NAME]"
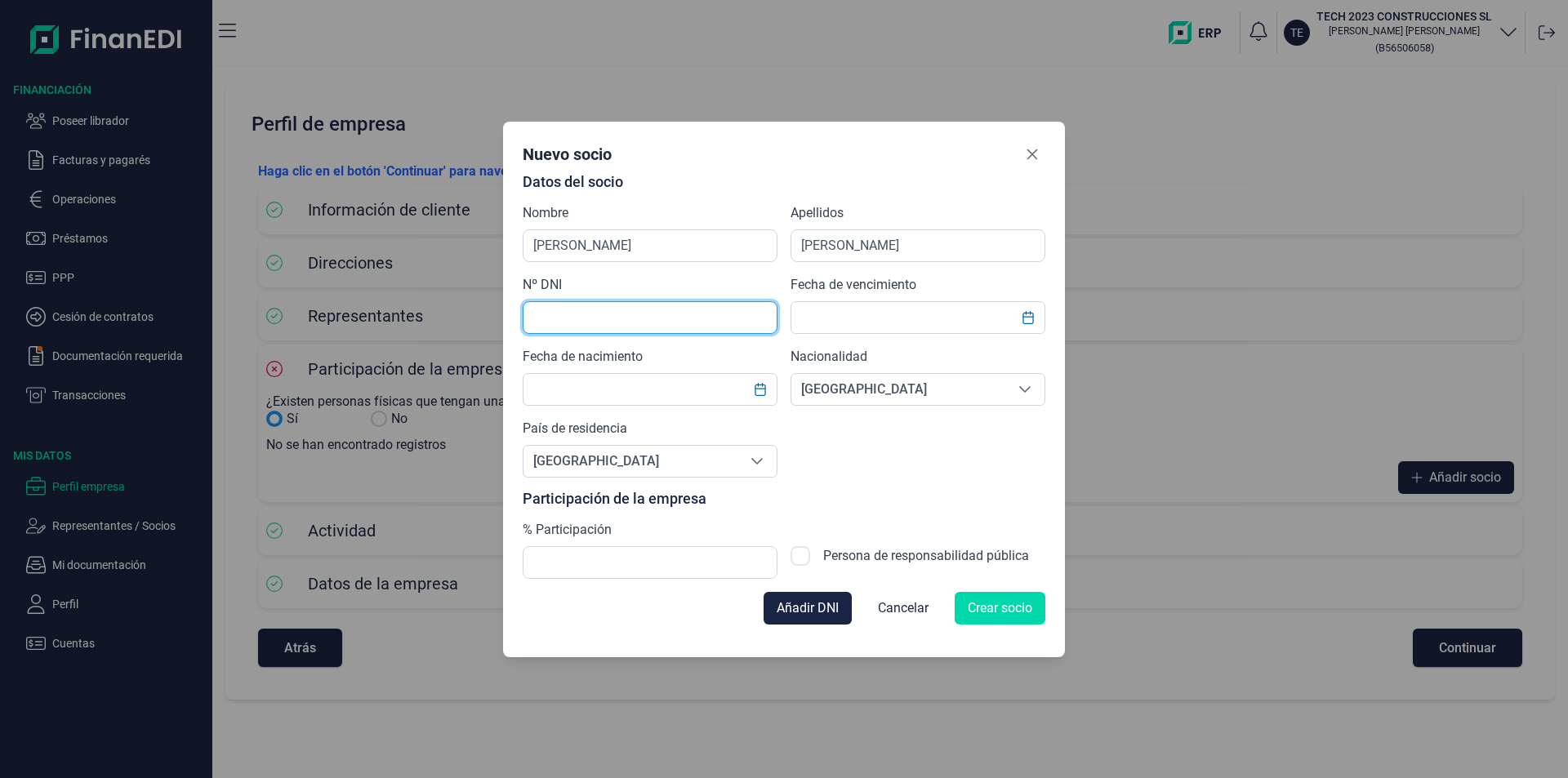
click at [558, 314] on input "text" at bounding box center [649, 317] width 255 height 32
type input "X1998549X"
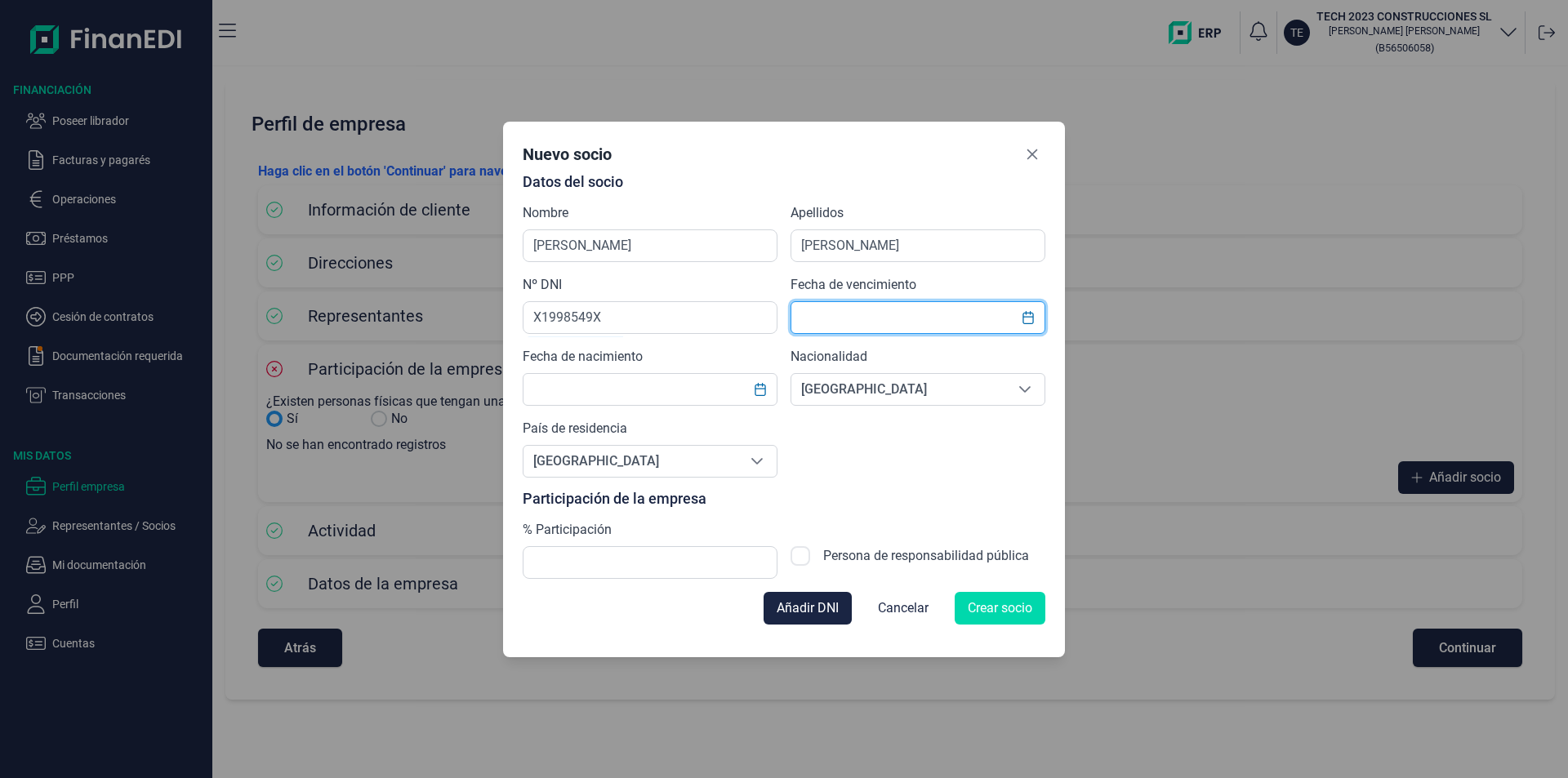
click at [836, 319] on input "text" at bounding box center [917, 317] width 255 height 32
type input "[DATE]"
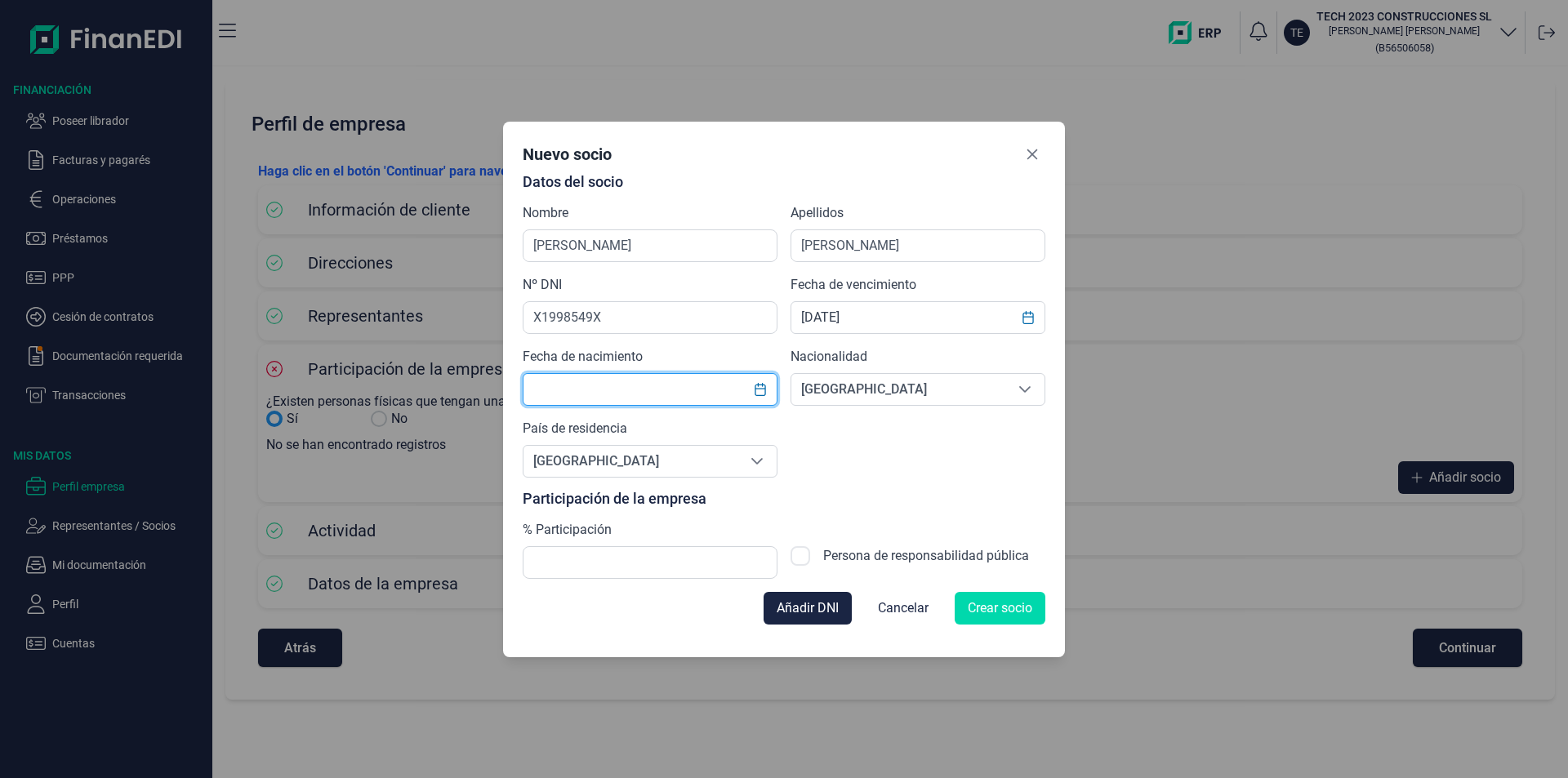
click at [568, 385] on input "text" at bounding box center [649, 389] width 255 height 32
type input "[DATE]"
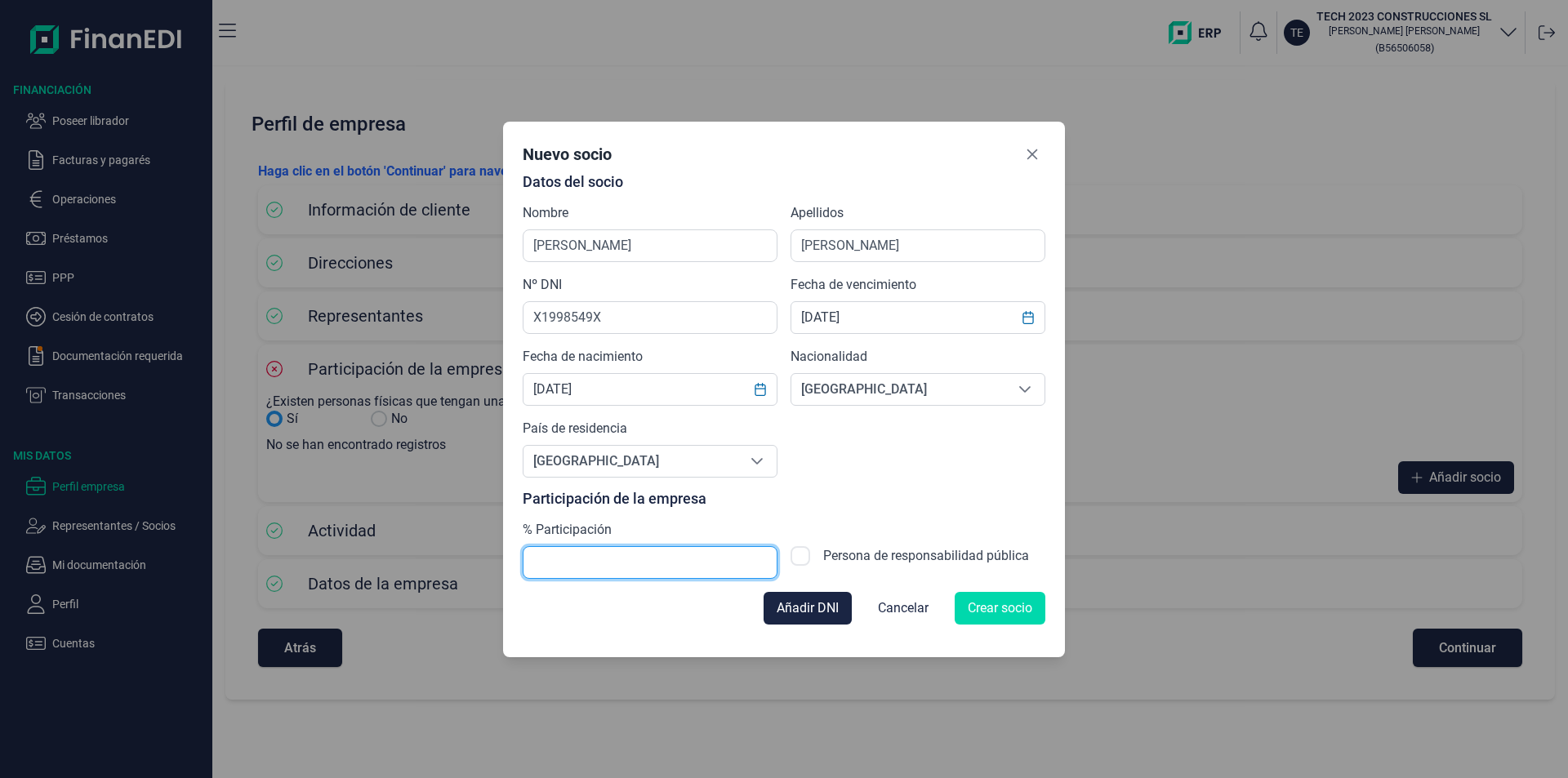
click at [556, 563] on input "text" at bounding box center [649, 562] width 255 height 32
type input "100,00"
click at [990, 606] on span "Crear socio" at bounding box center [1000, 608] width 65 height 19
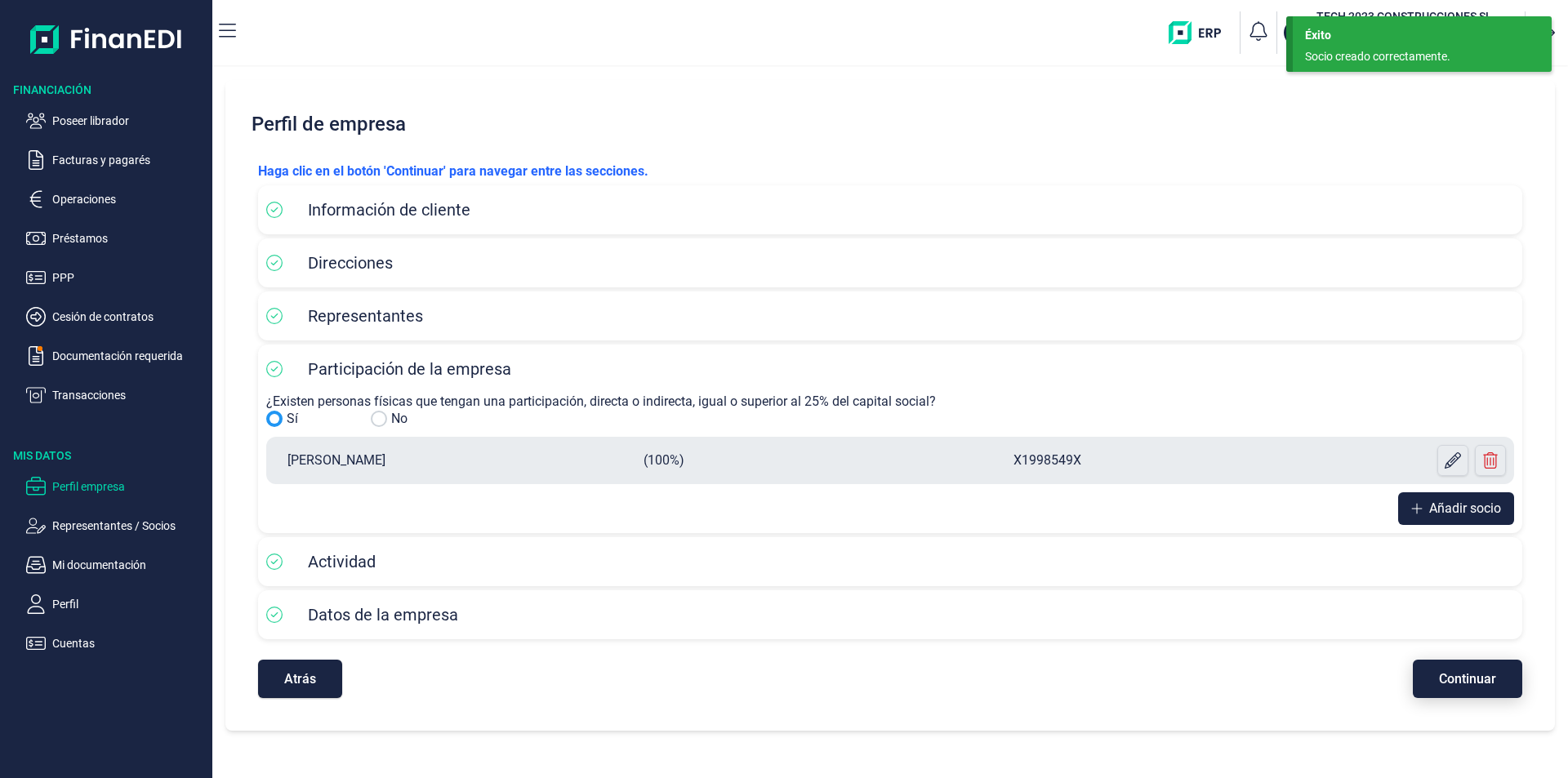
click at [1448, 673] on span "Continuar" at bounding box center [1466, 679] width 57 height 12
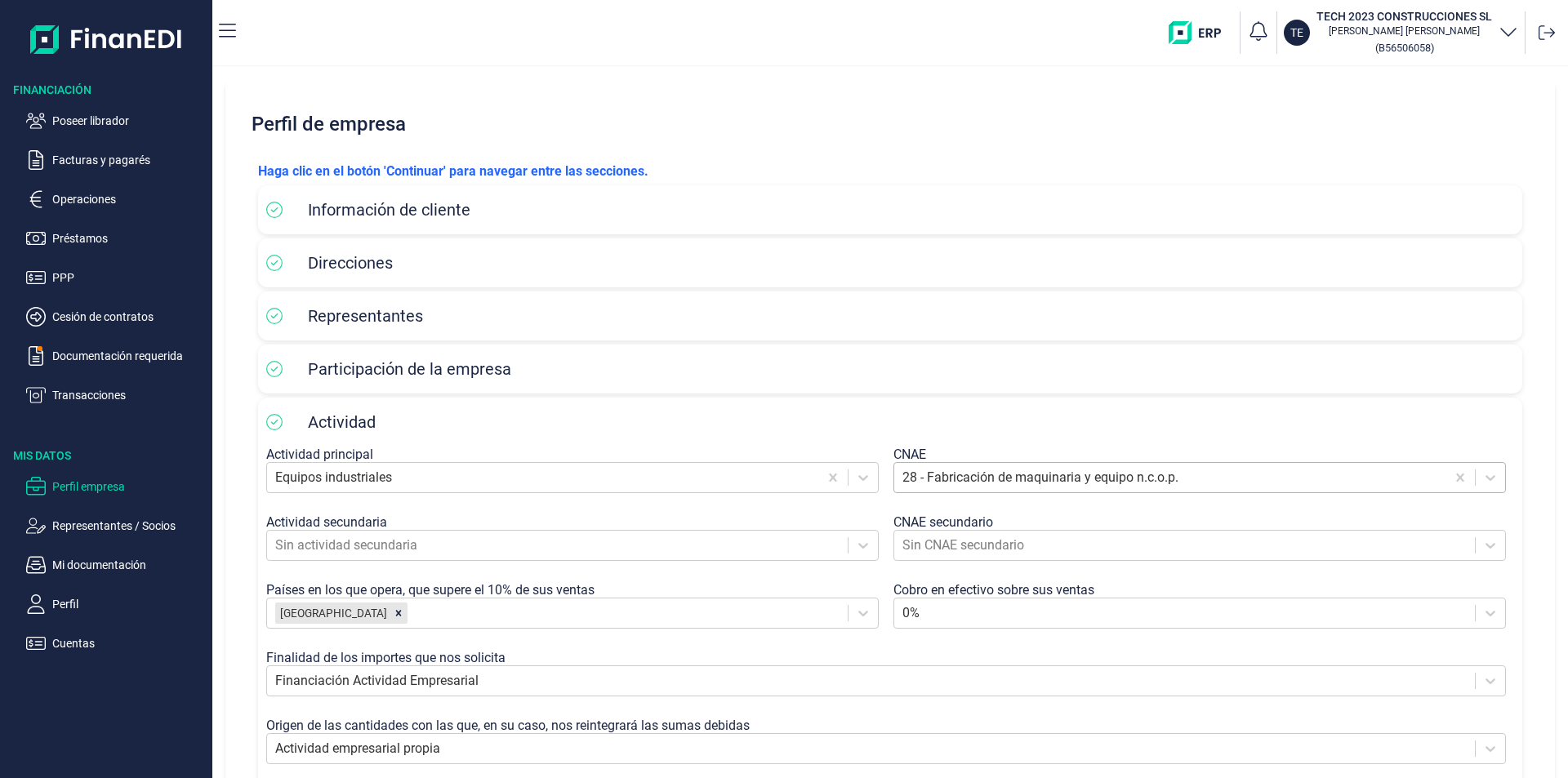
click at [915, 481] on div at bounding box center [1169, 478] width 535 height 23
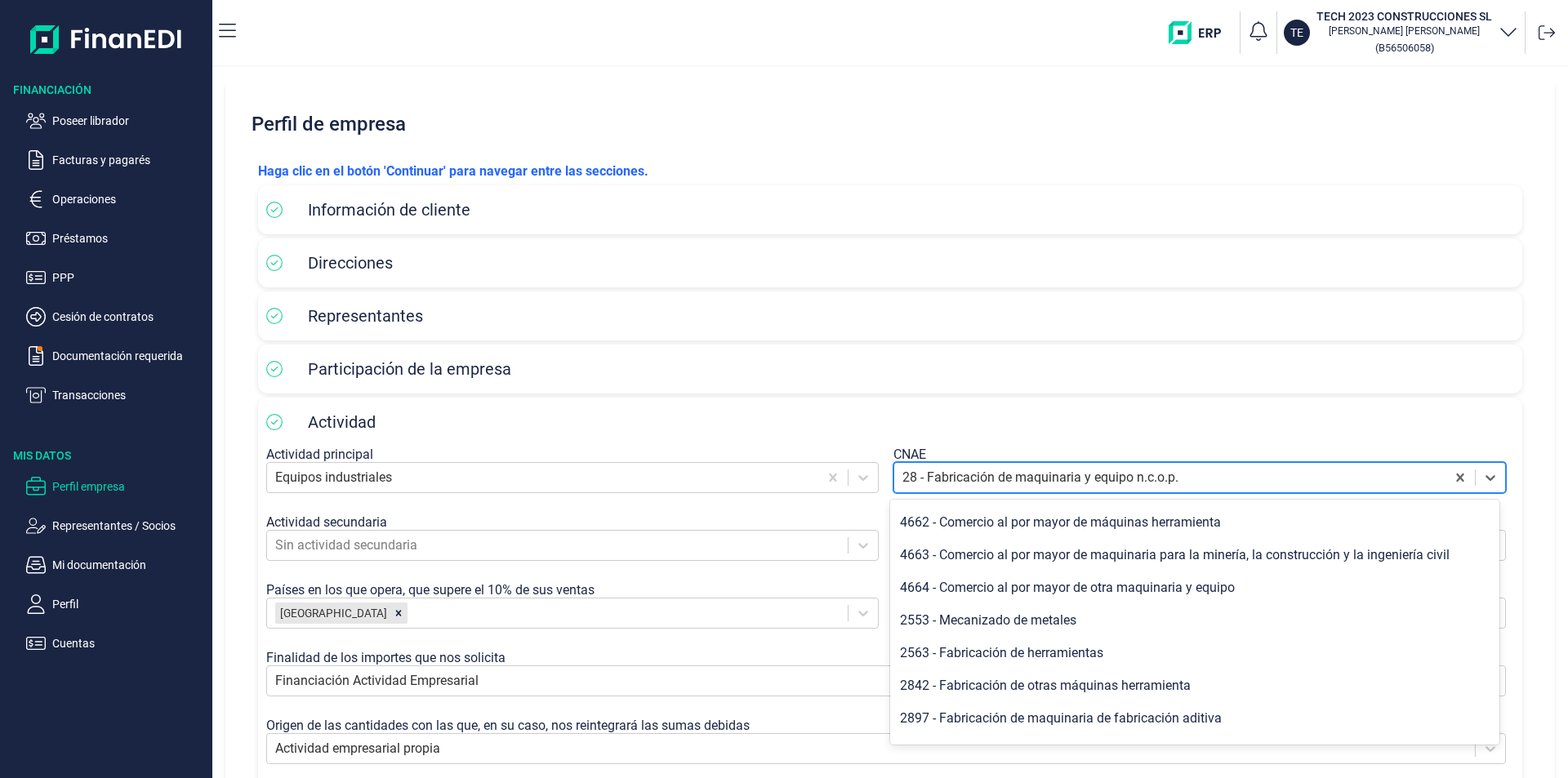
scroll to position [1878, 0]
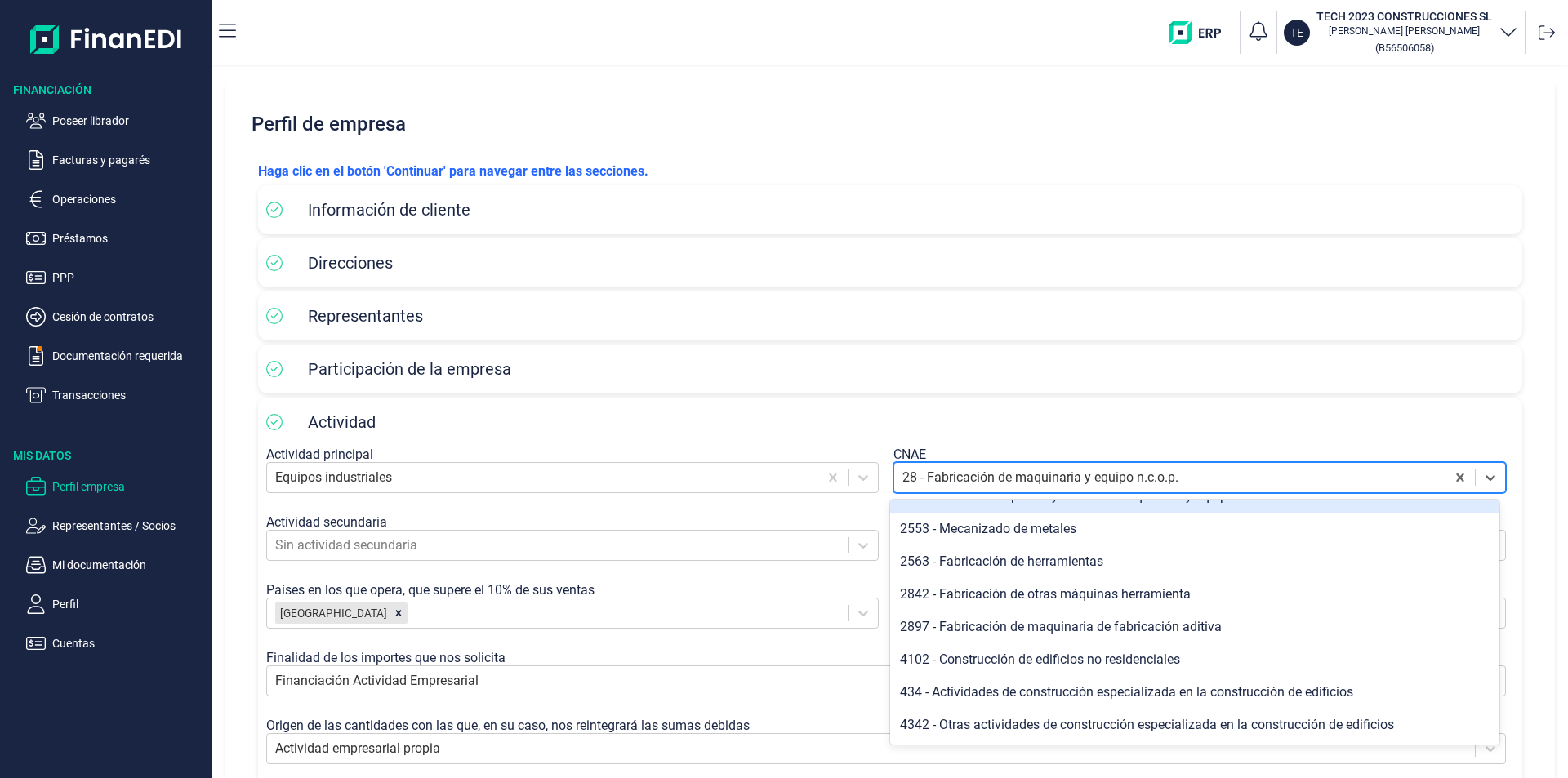
click at [911, 478] on div at bounding box center [1169, 478] width 535 height 23
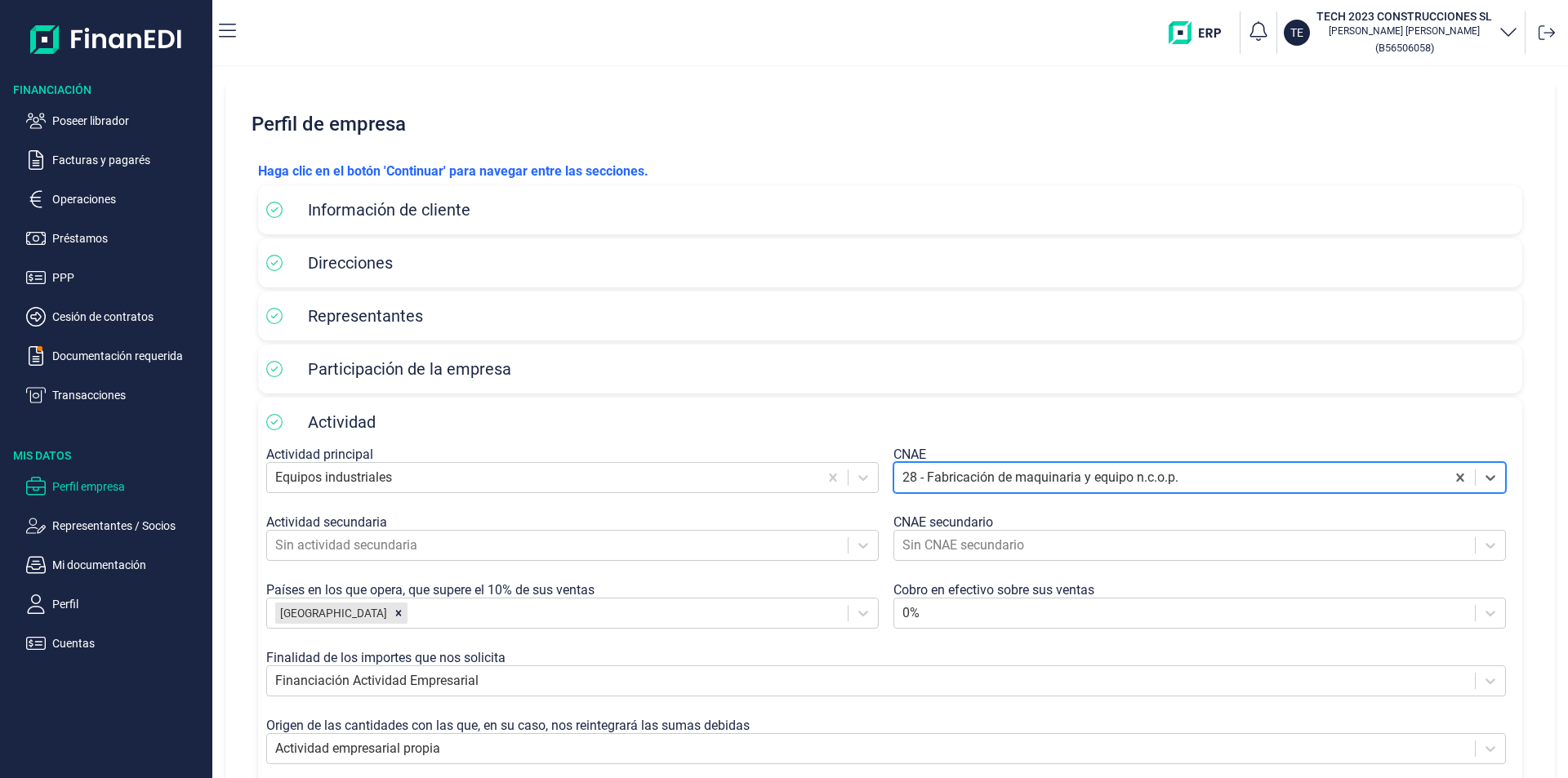
click at [908, 479] on div at bounding box center [1169, 478] width 535 height 23
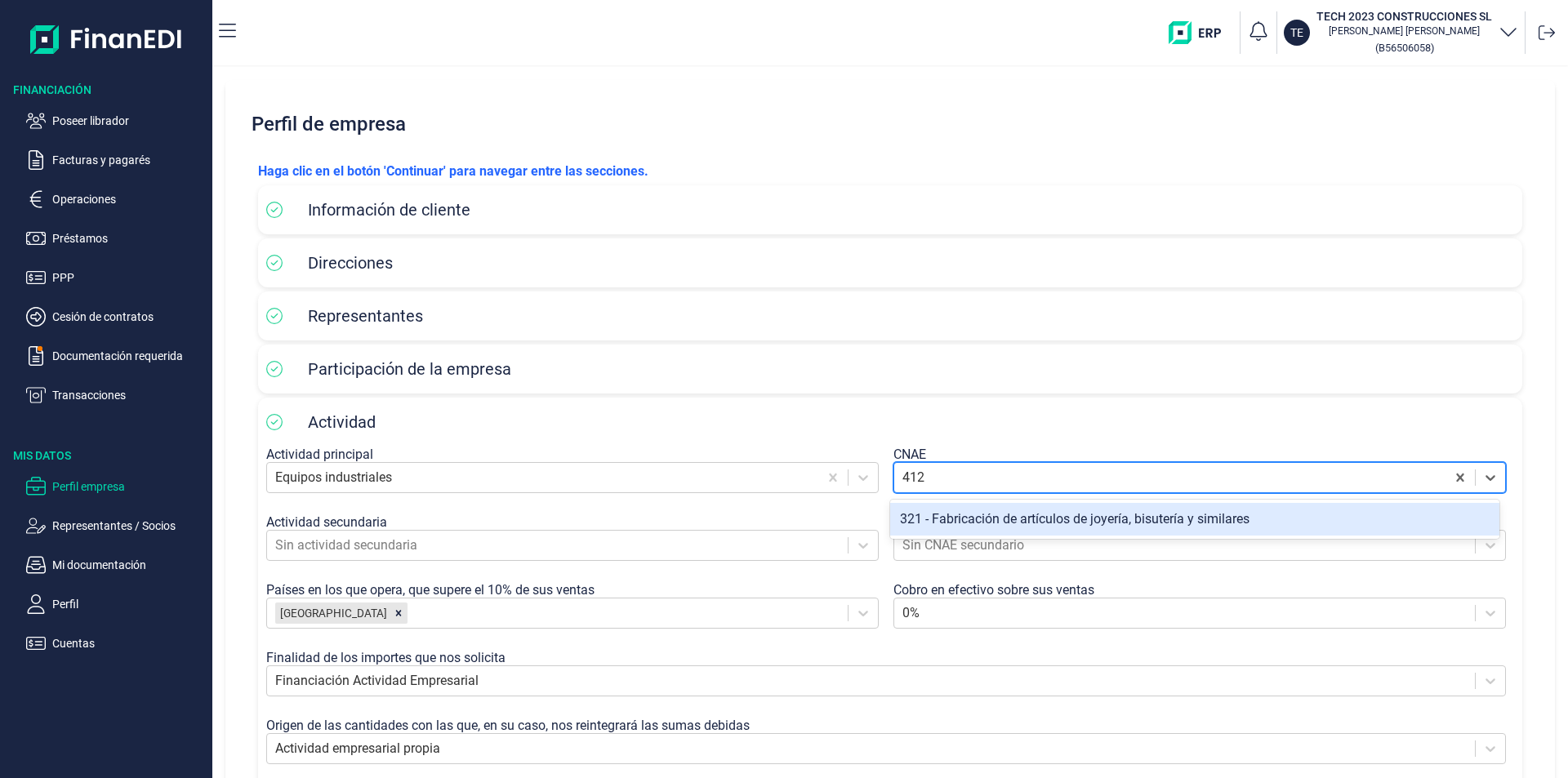
type input "4121"
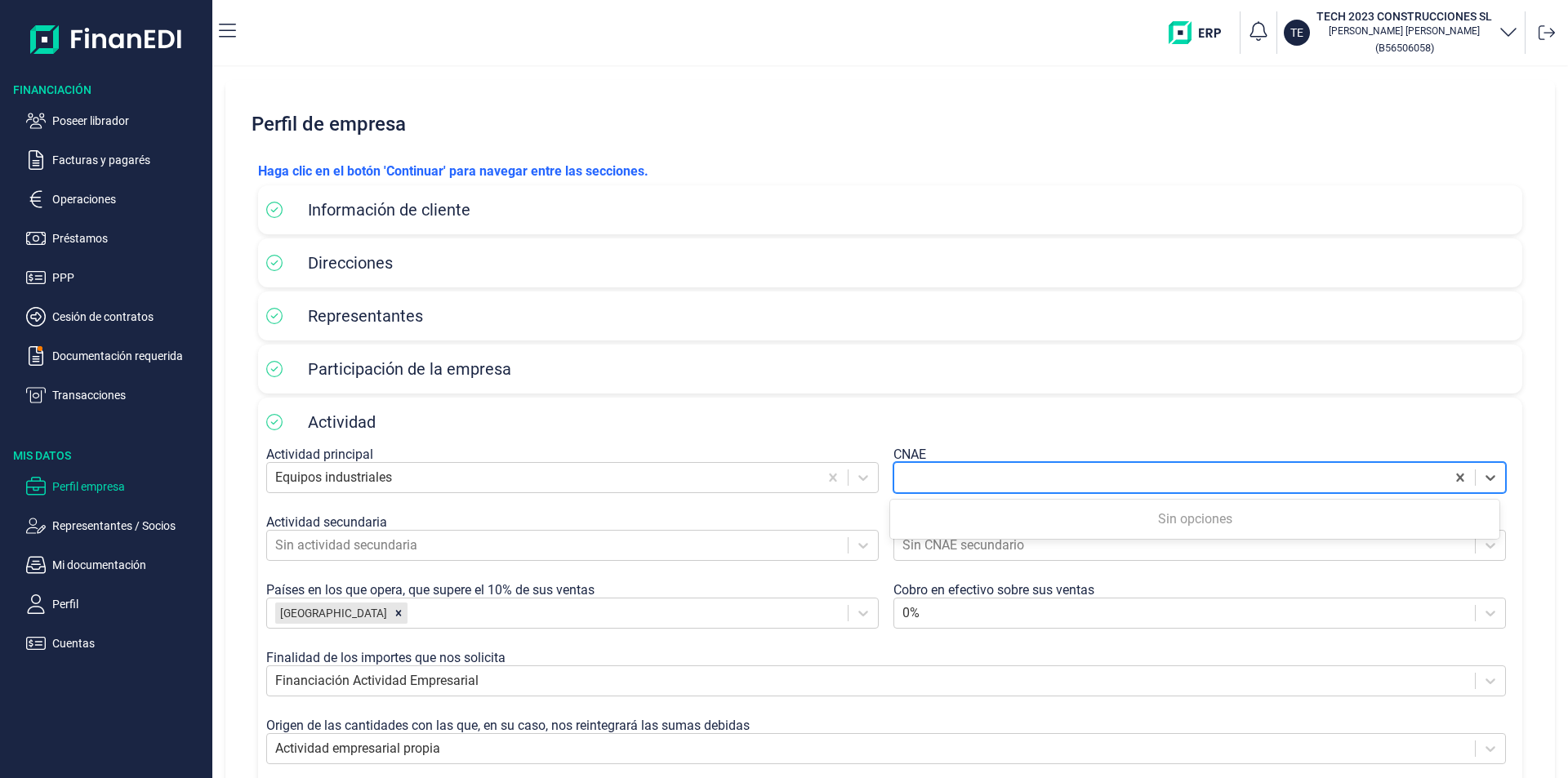
click at [948, 471] on div at bounding box center [1169, 478] width 535 height 23
click at [908, 469] on div at bounding box center [1169, 478] width 535 height 23
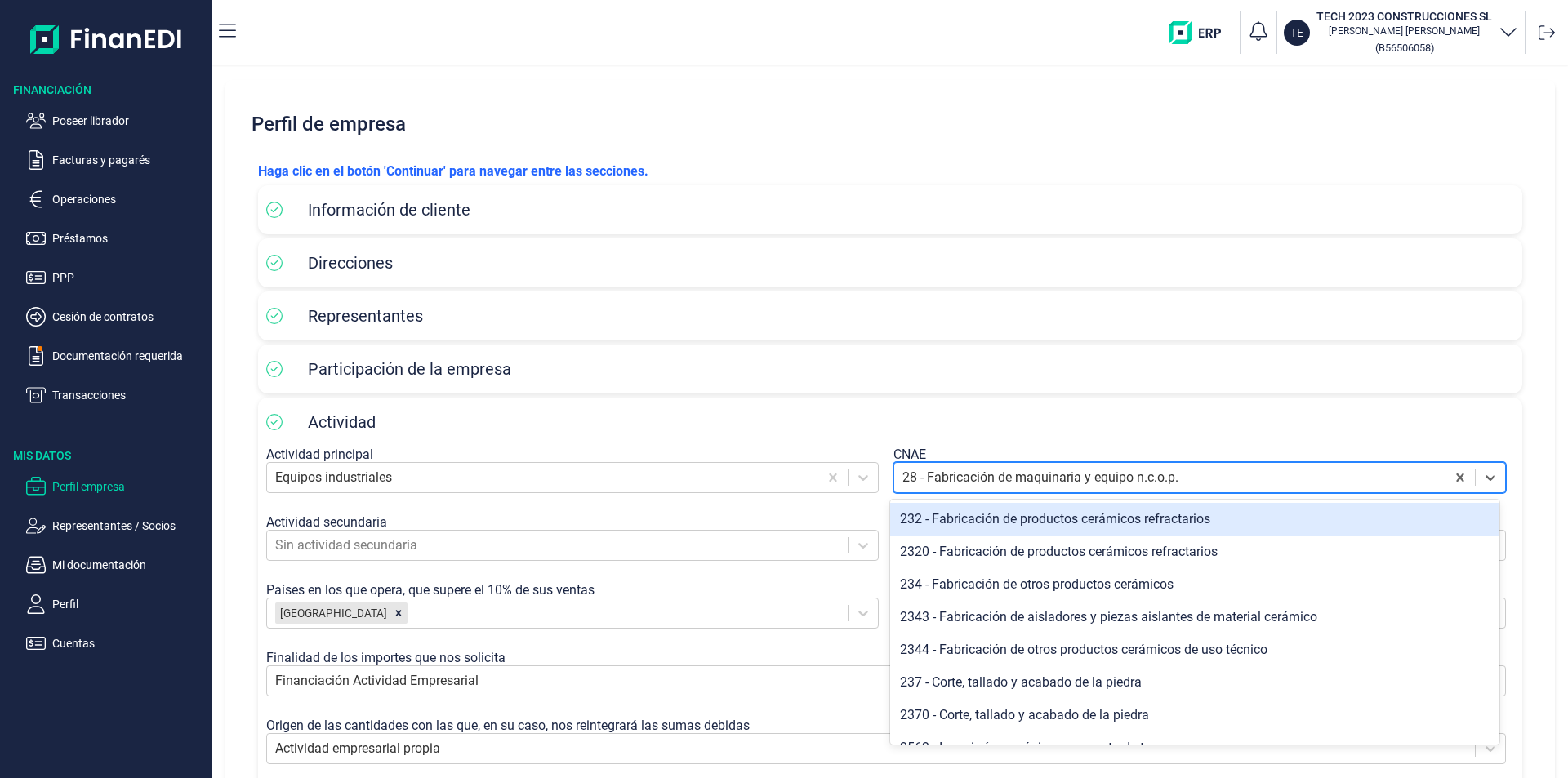
click at [937, 477] on div at bounding box center [1169, 478] width 535 height 23
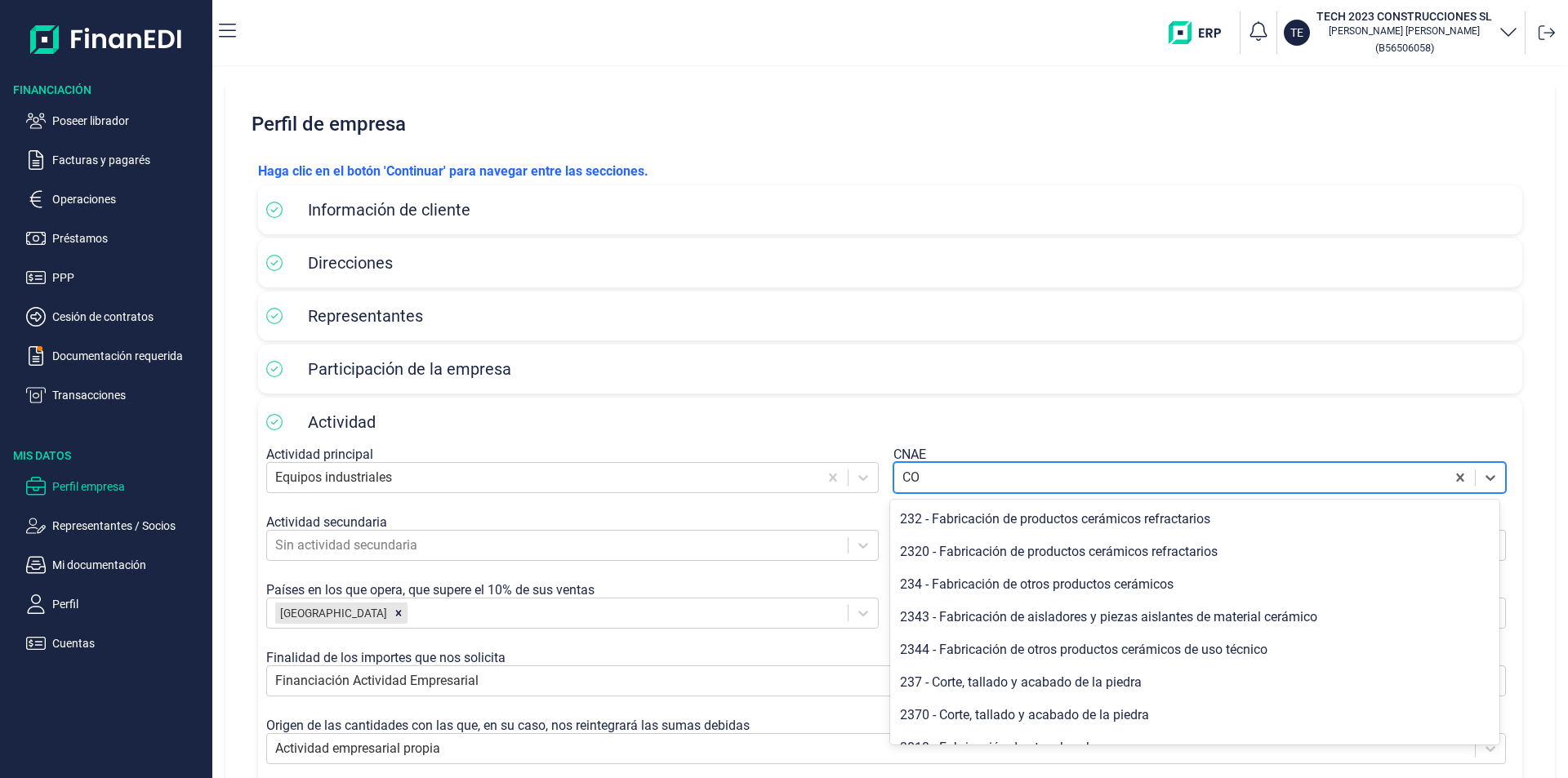
type input "C"
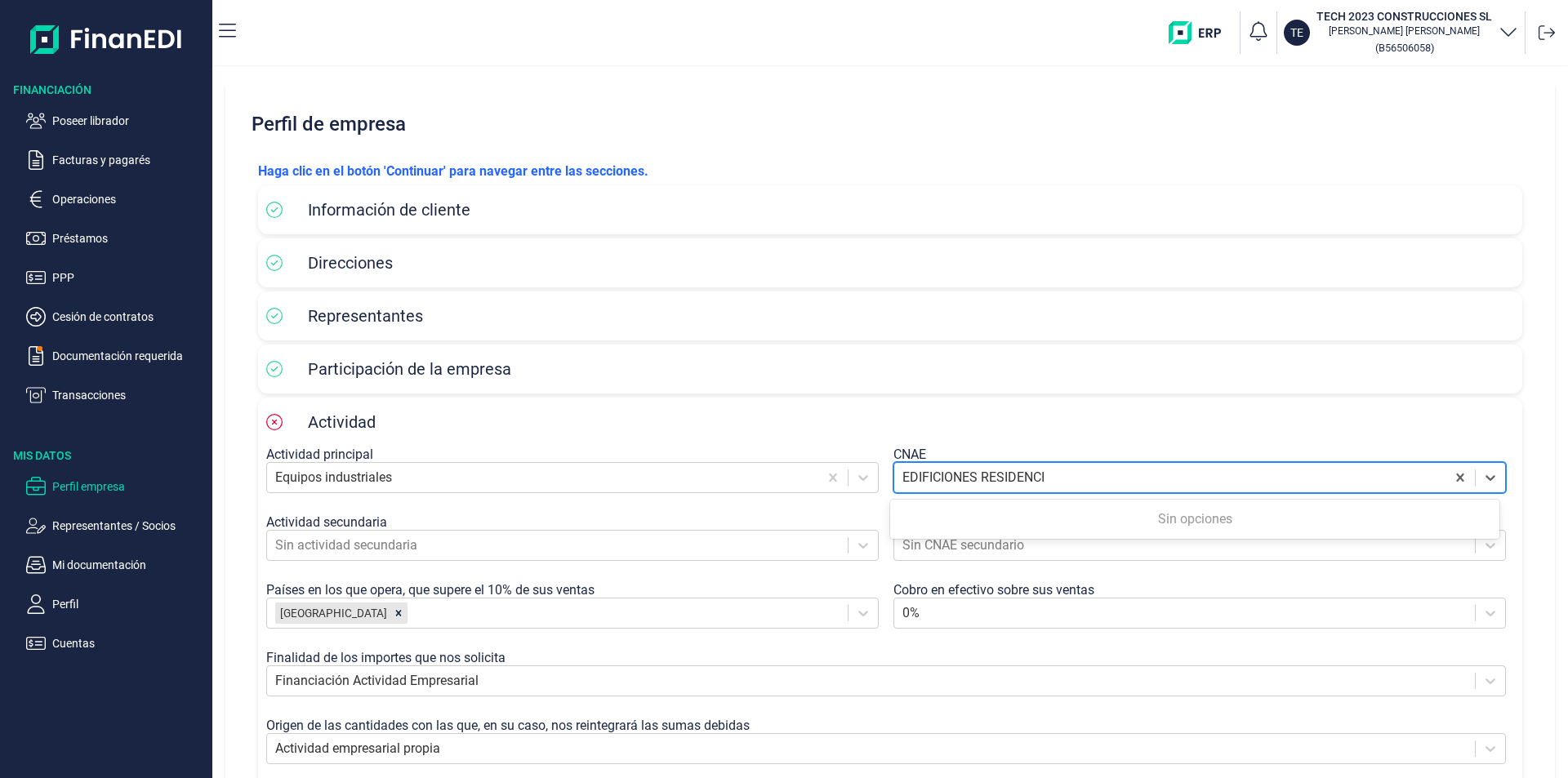
click at [973, 476] on input "EDIFICIONES RESIDENCI" at bounding box center [975, 478] width 145 height 19
type input "EDIFICIOS RESIDENCI"
click at [360, 477] on div at bounding box center [542, 478] width 535 height 23
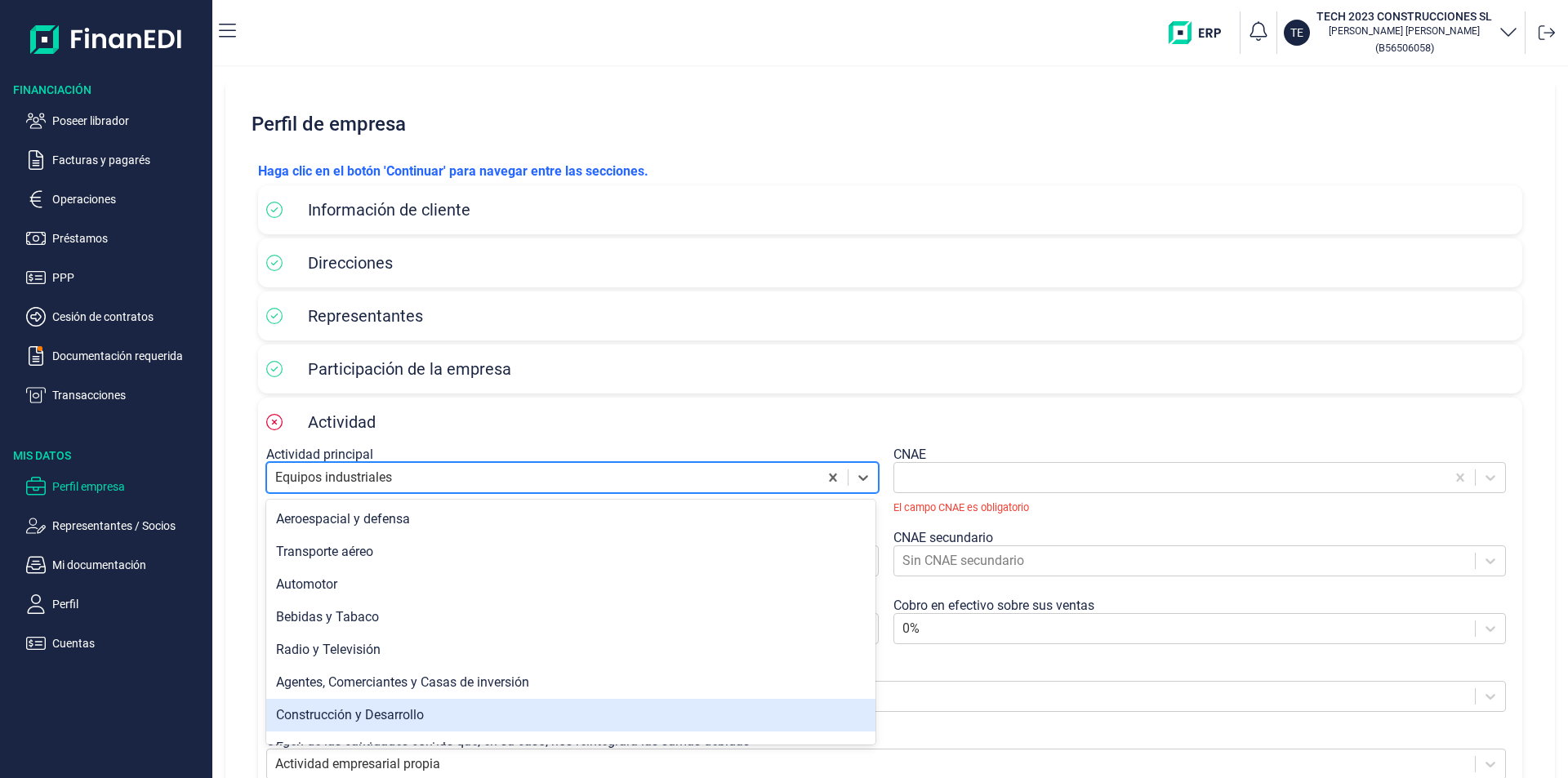
click at [396, 716] on div "Construcción y Desarrollo" at bounding box center [570, 715] width 609 height 32
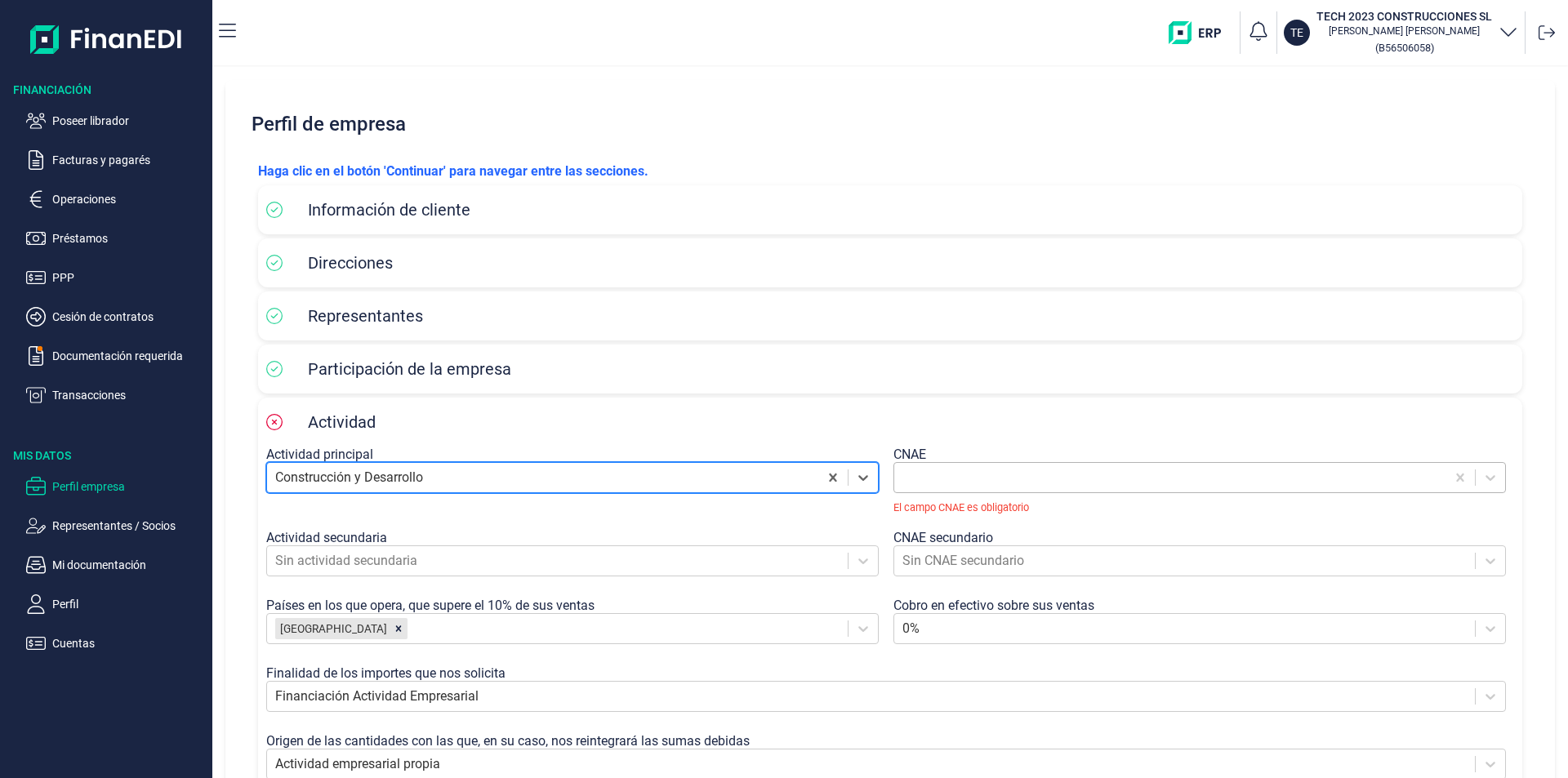
click at [933, 474] on div at bounding box center [1169, 478] width 535 height 23
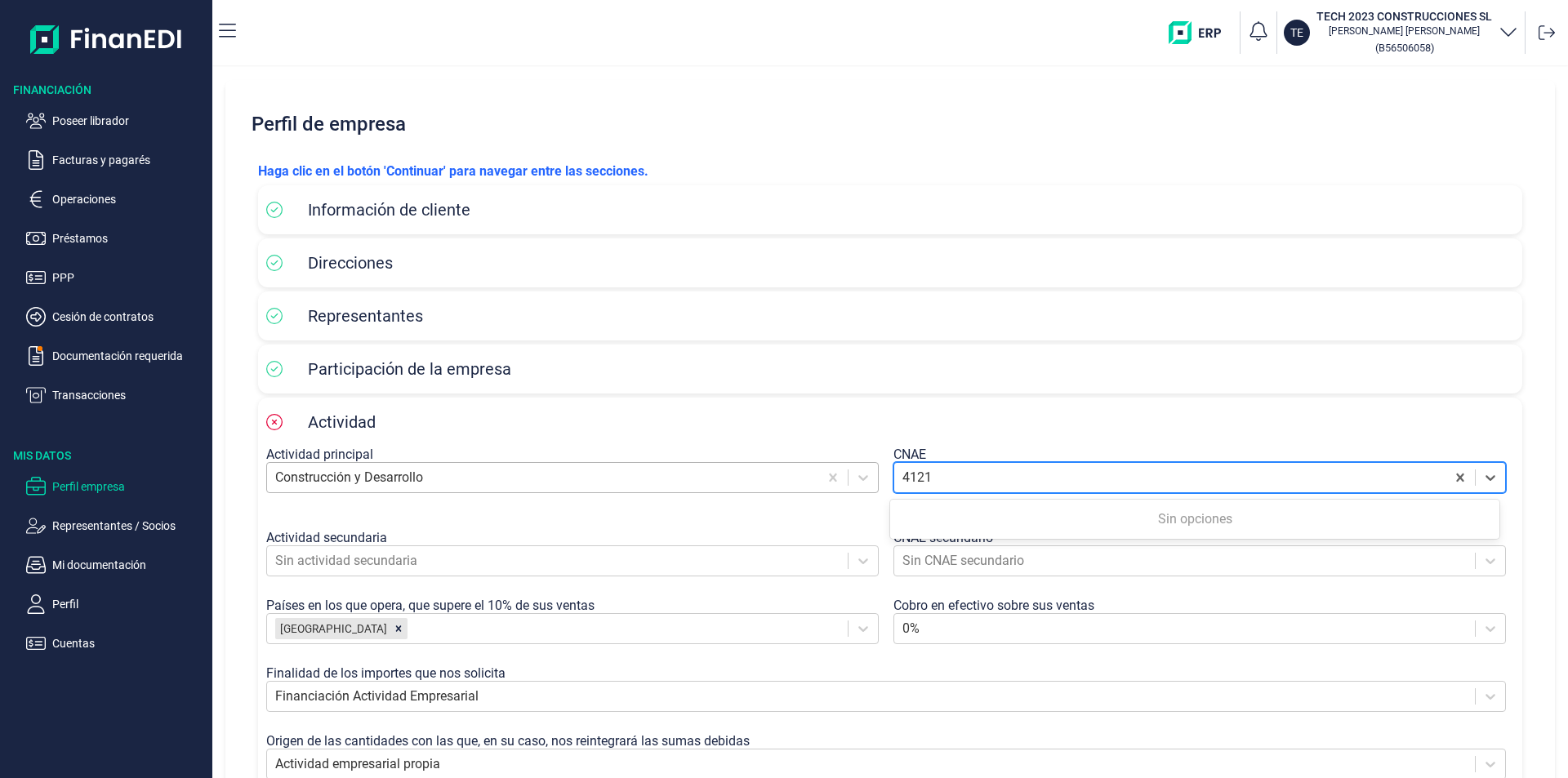
type input "4121"
click at [427, 482] on div at bounding box center [542, 478] width 535 height 23
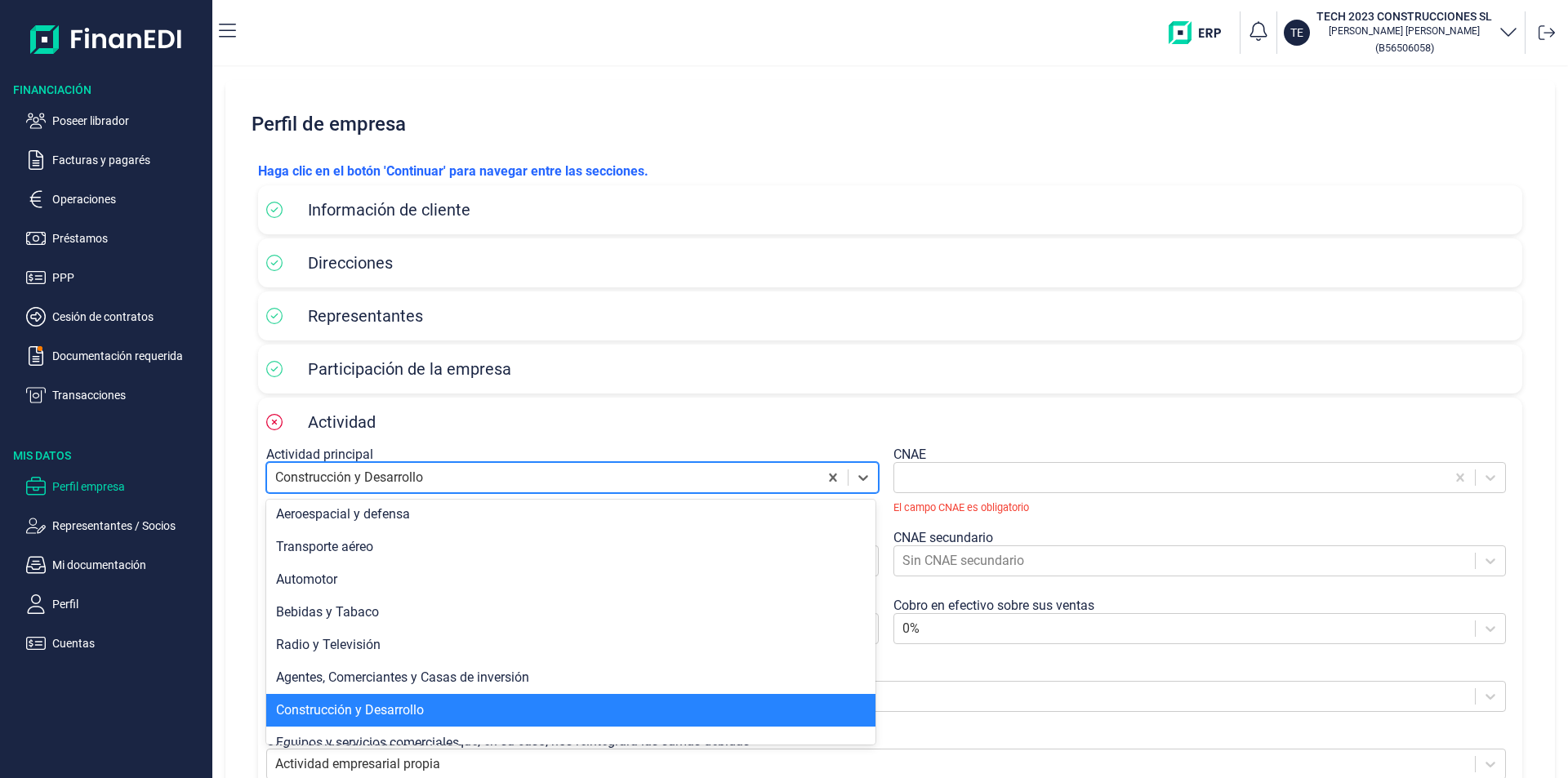
scroll to position [0, 0]
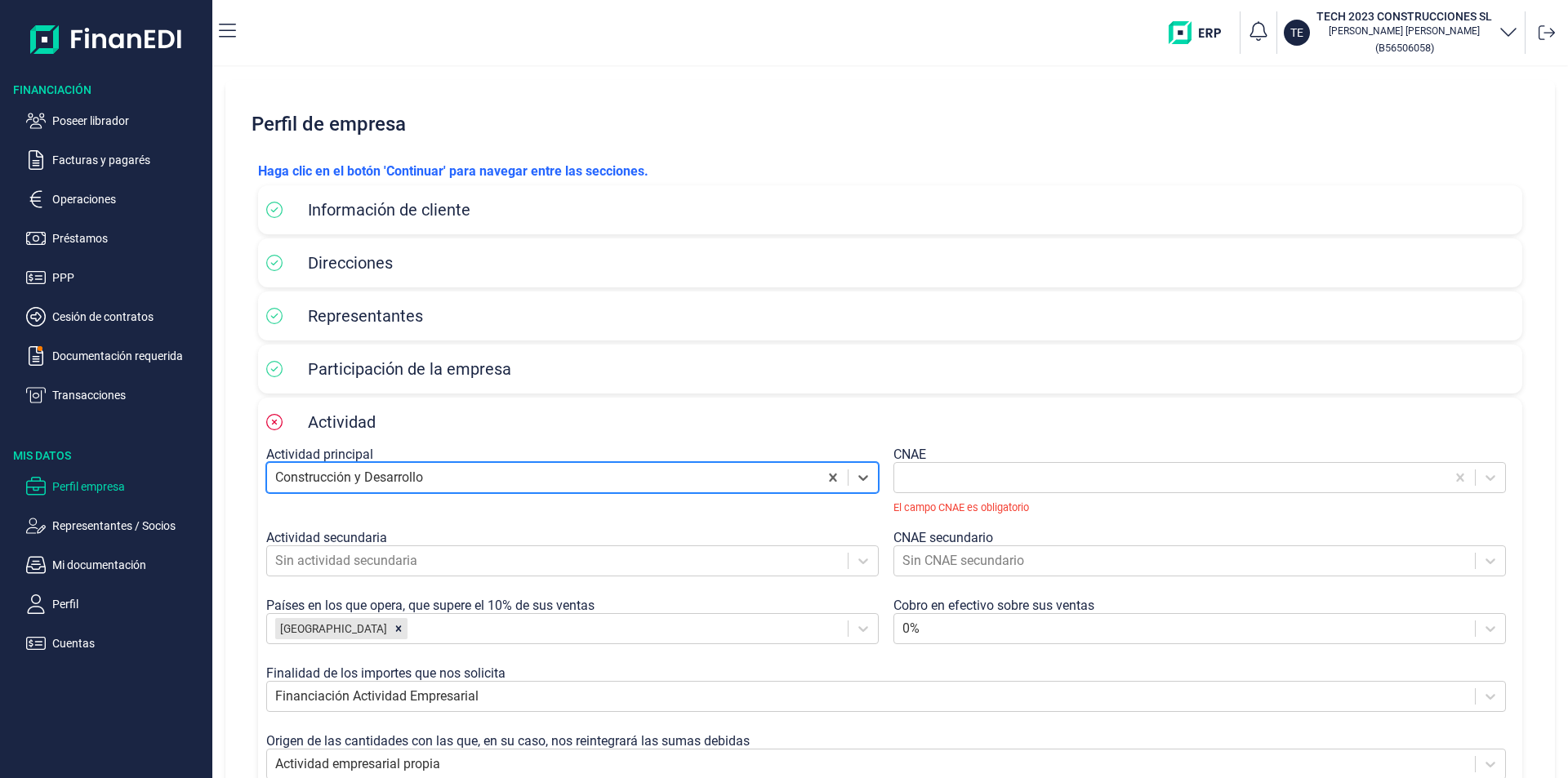
click at [391, 480] on div at bounding box center [542, 478] width 535 height 23
click at [505, 477] on div at bounding box center [542, 478] width 535 height 23
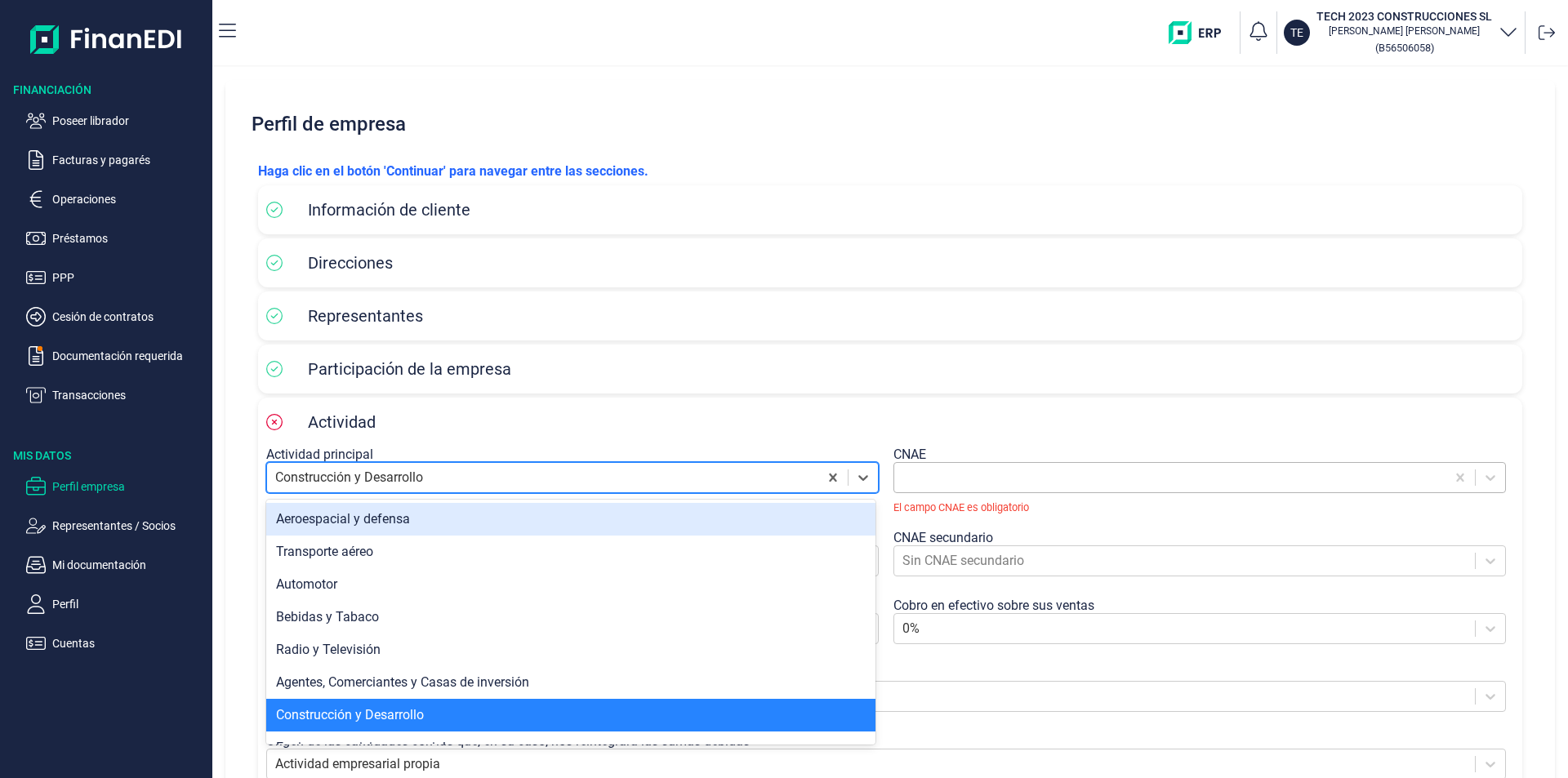
click at [922, 480] on div at bounding box center [1169, 478] width 535 height 23
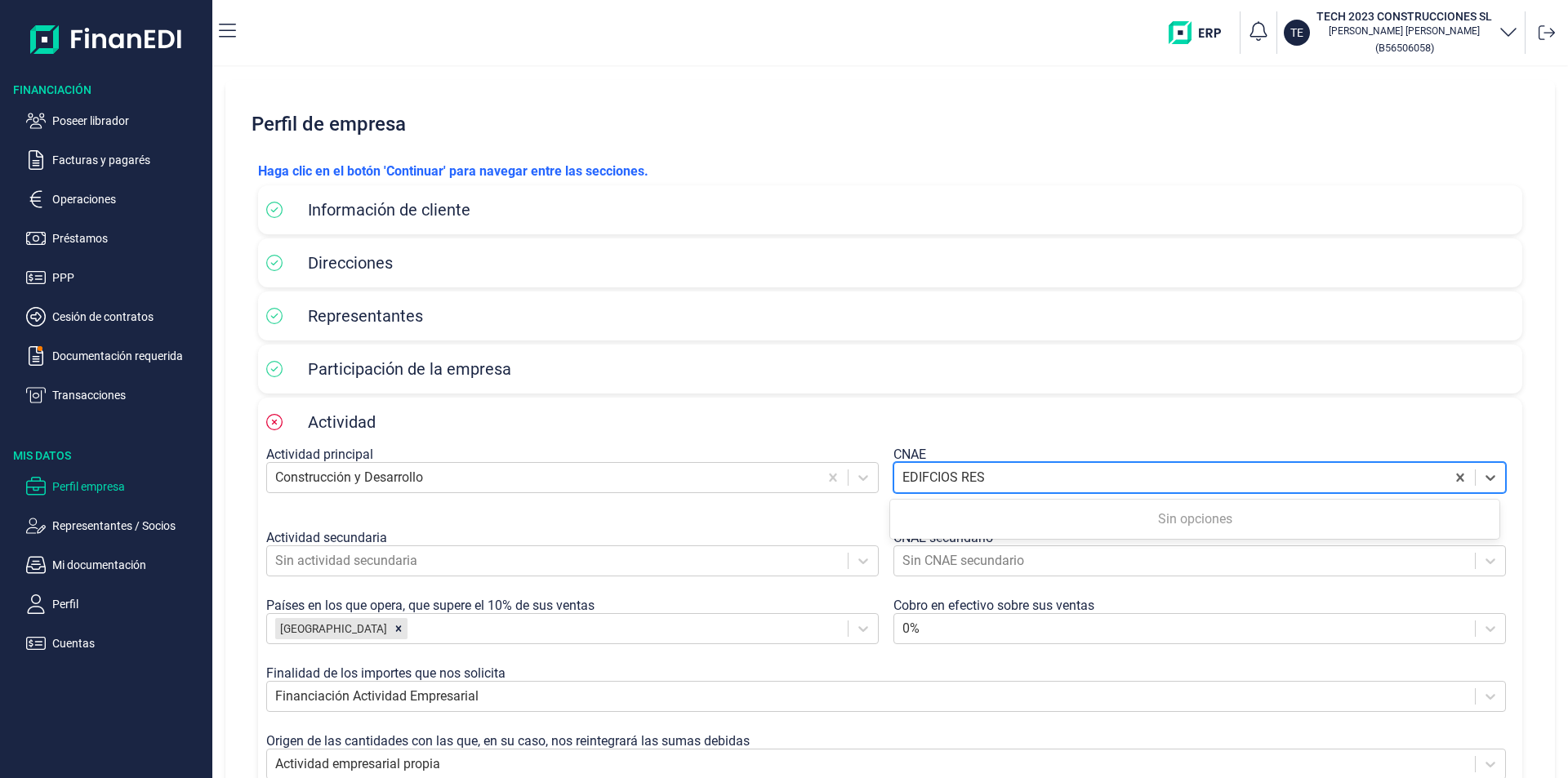
click at [927, 475] on input "EDIFCIOS RES" at bounding box center [945, 478] width 86 height 19
type input "EDIFICIOS RES"
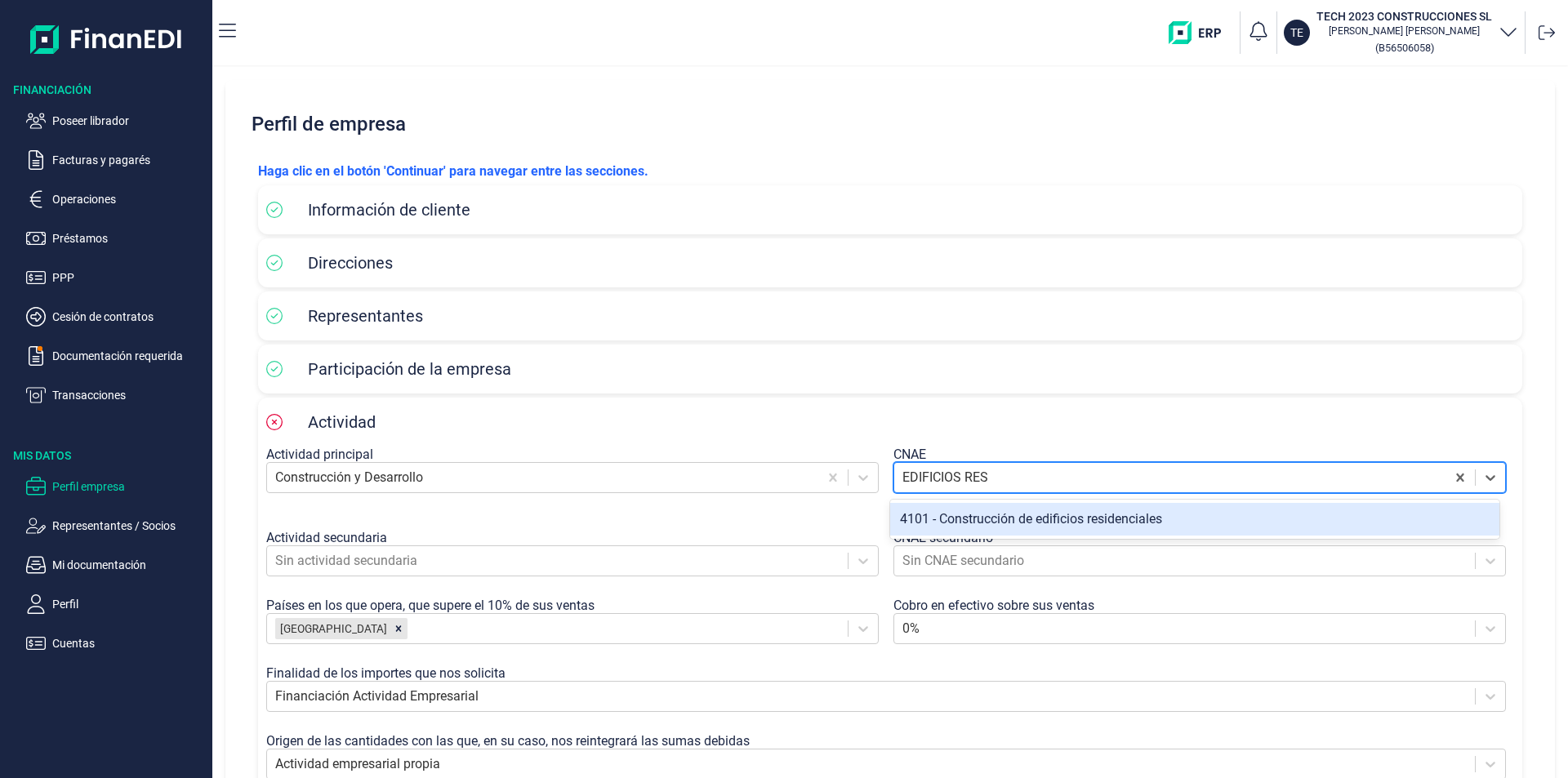
click at [1009, 519] on div "4101 - Construcción de edificios residenciales" at bounding box center [1194, 519] width 609 height 32
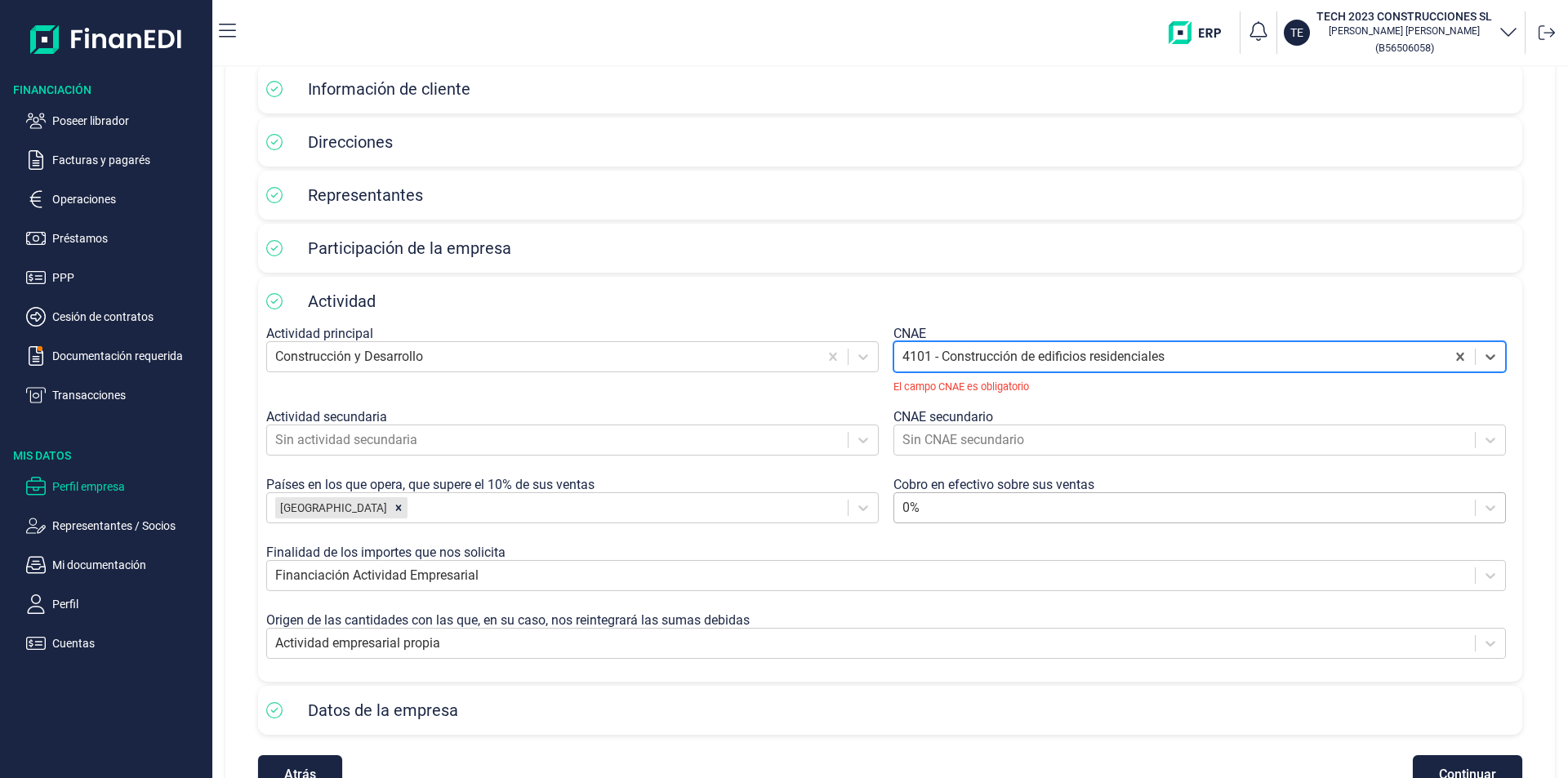
scroll to position [169, 0]
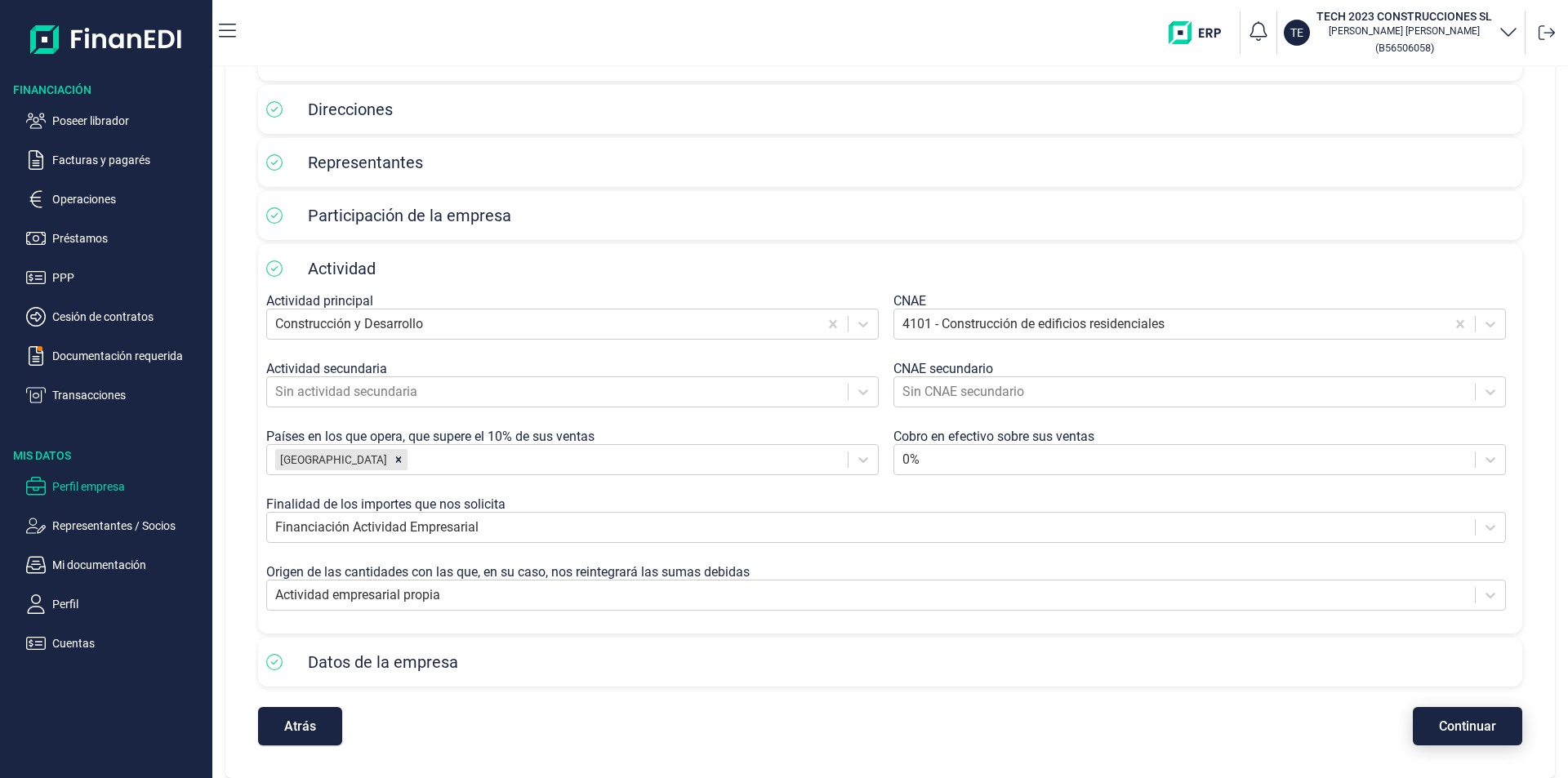
click at [1449, 725] on span "Continuar" at bounding box center [1466, 726] width 57 height 12
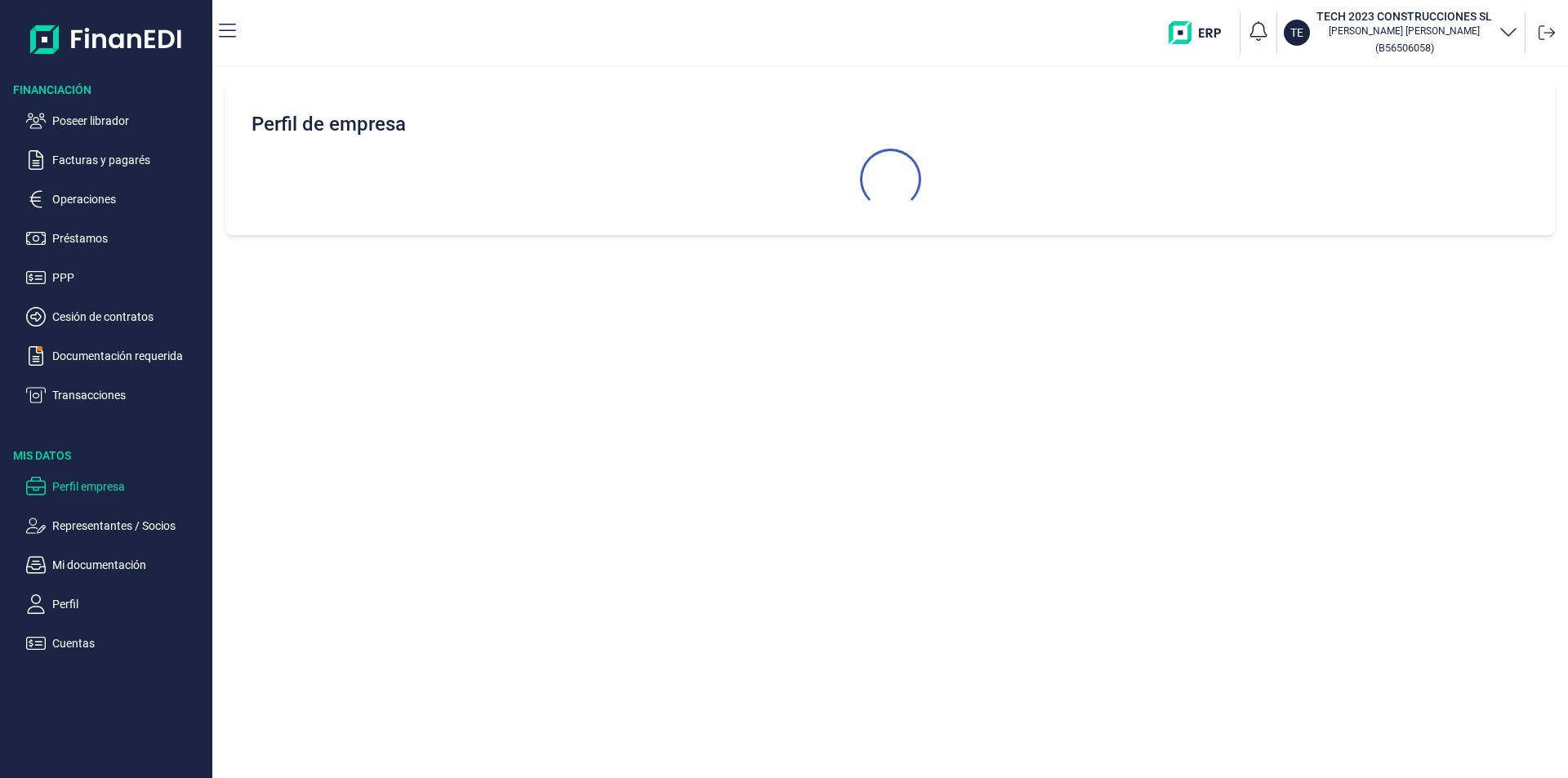
select select "ES"
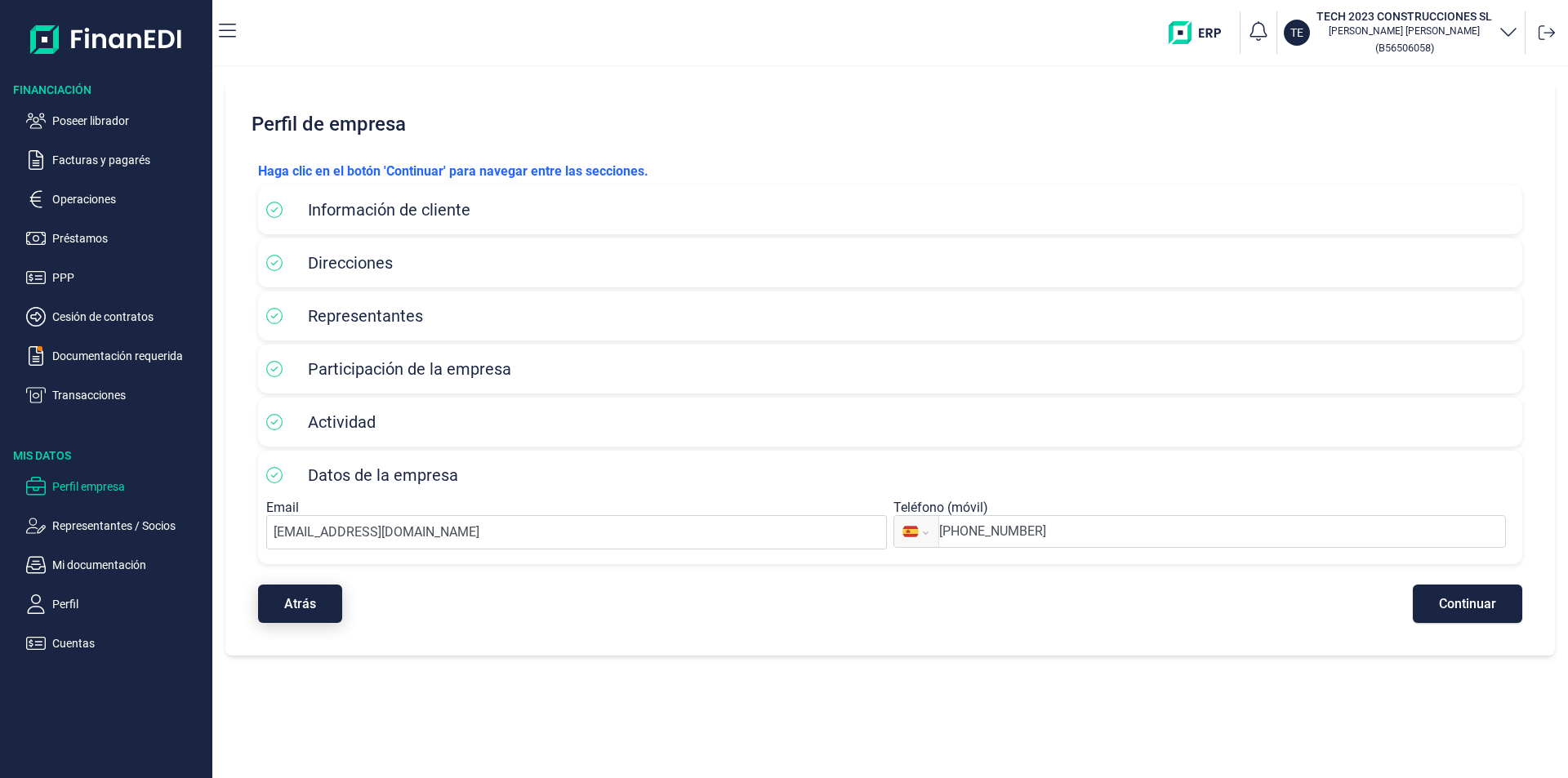
click at [290, 606] on span "Atrás" at bounding box center [300, 604] width 32 height 12
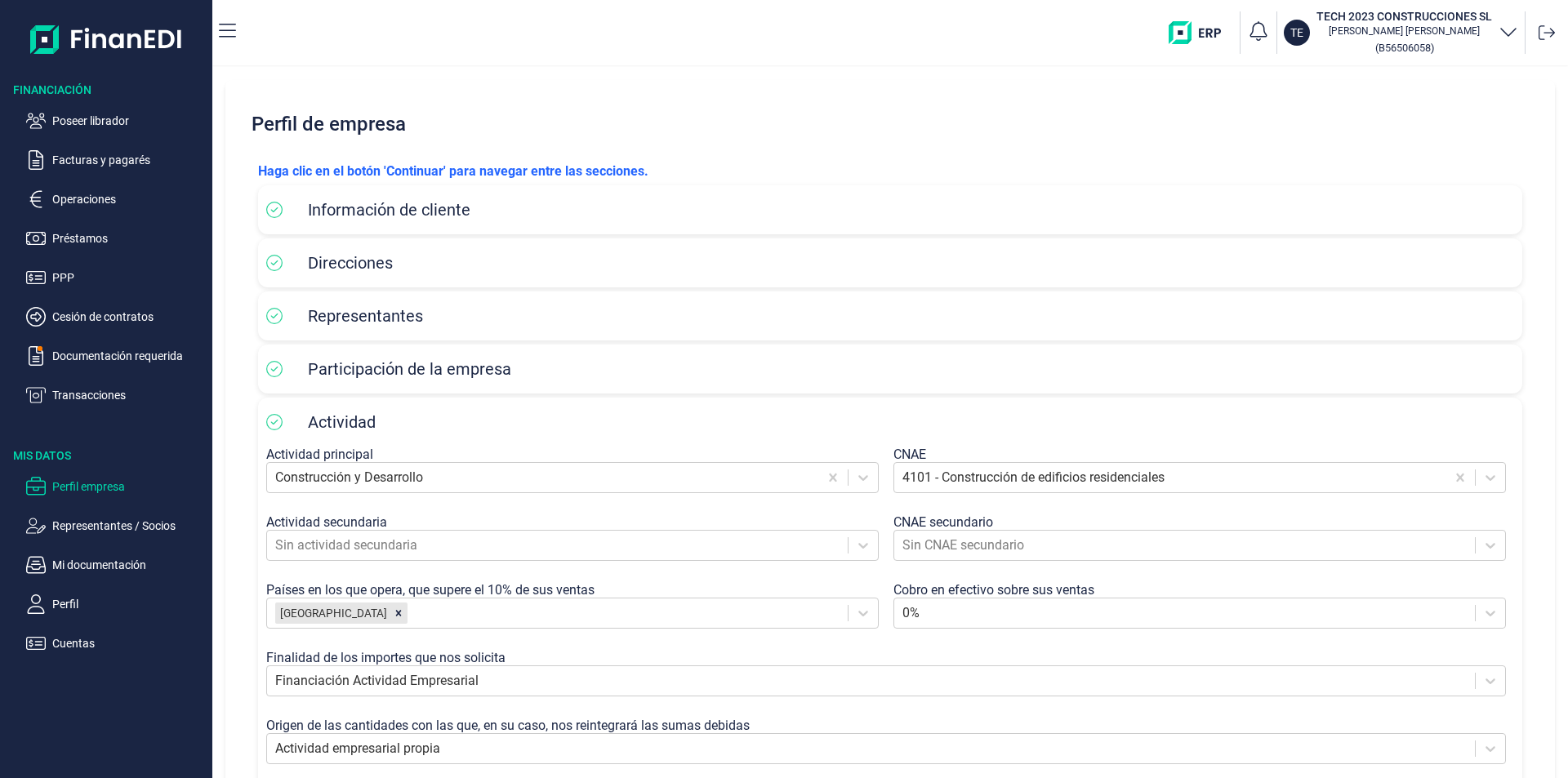
scroll to position [153, 0]
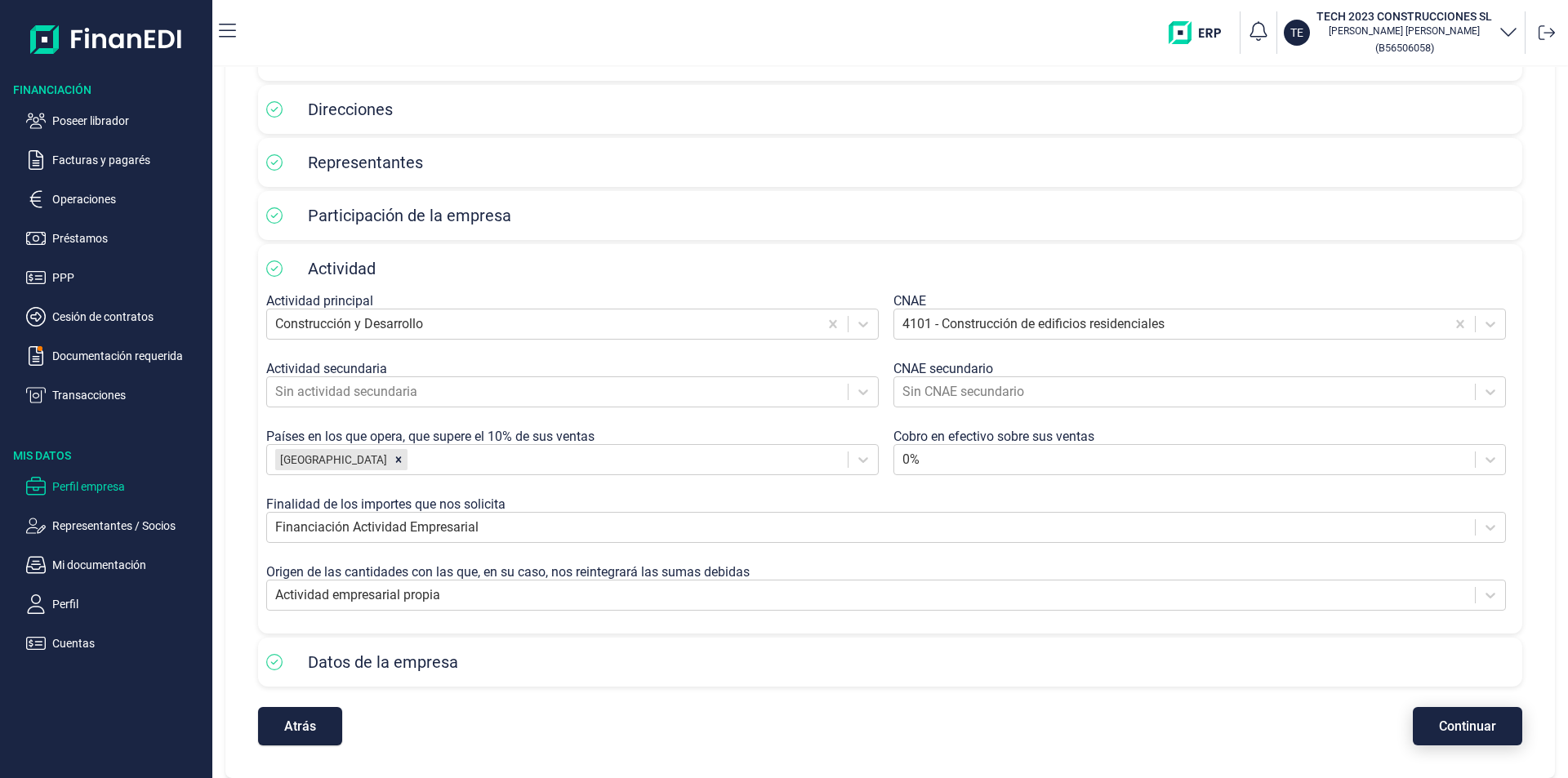
click at [1431, 721] on button "Continuar" at bounding box center [1466, 726] width 109 height 39
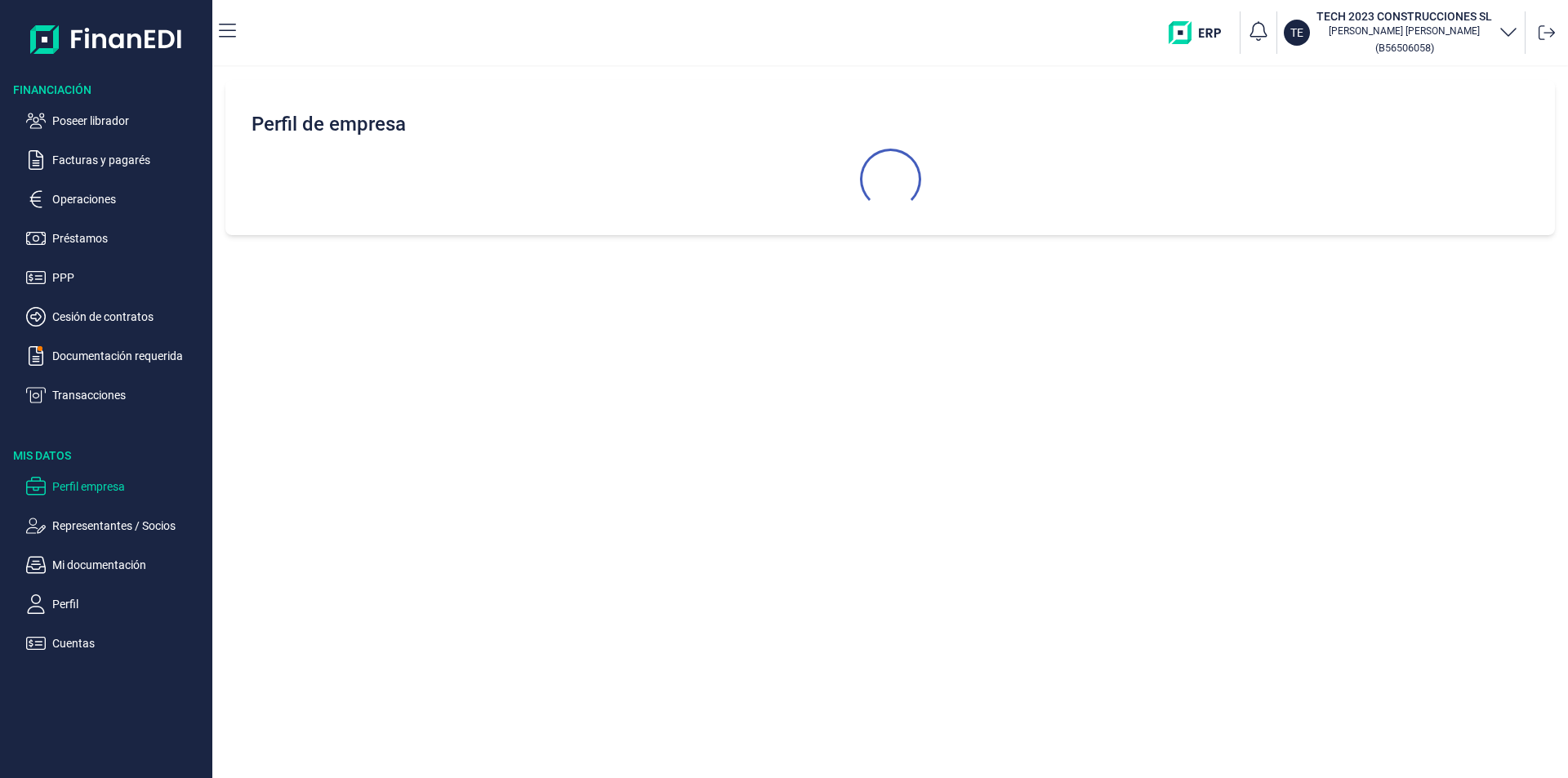
select select "ES"
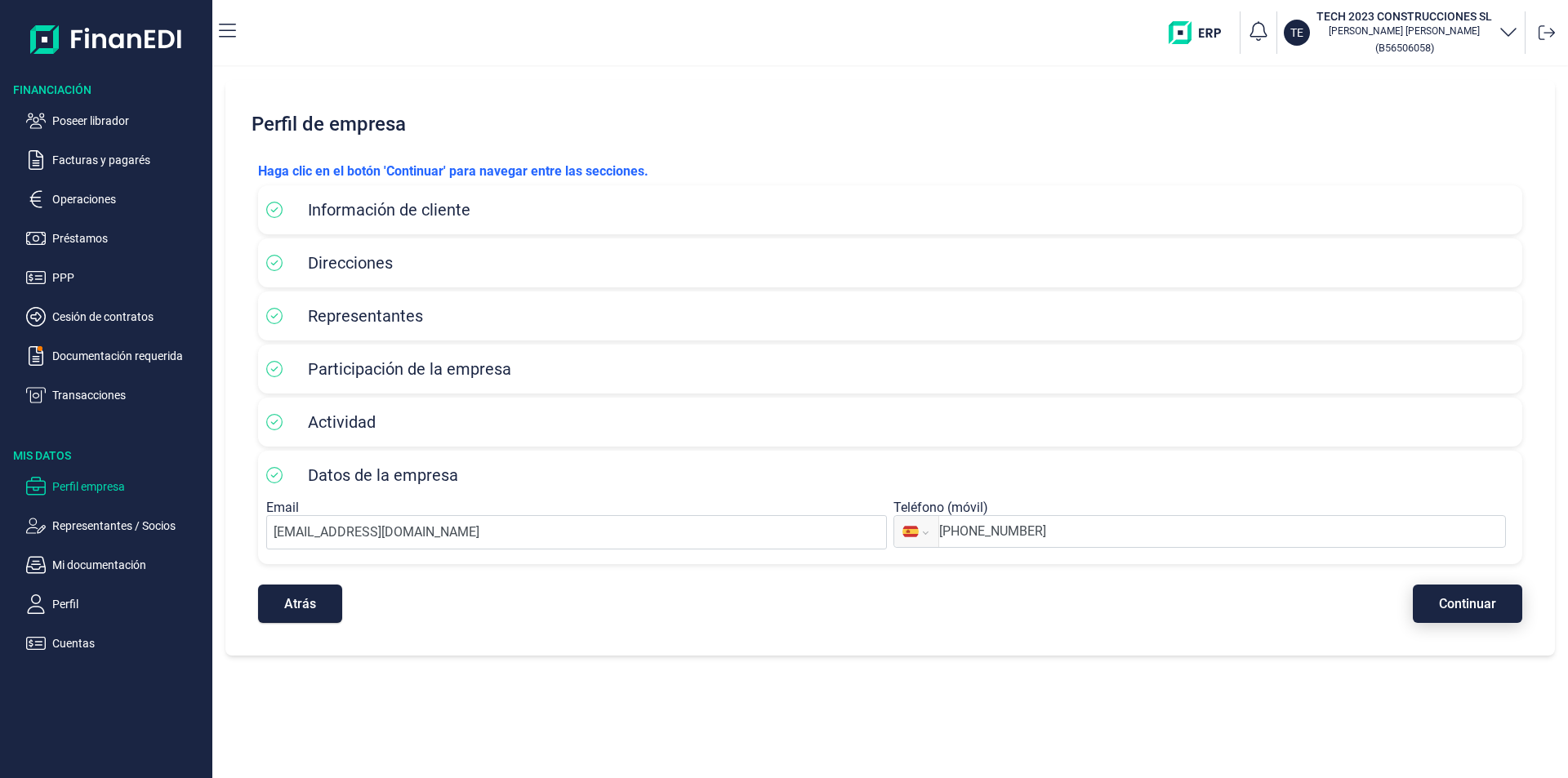
click at [1446, 606] on span "Continuar" at bounding box center [1466, 604] width 57 height 12
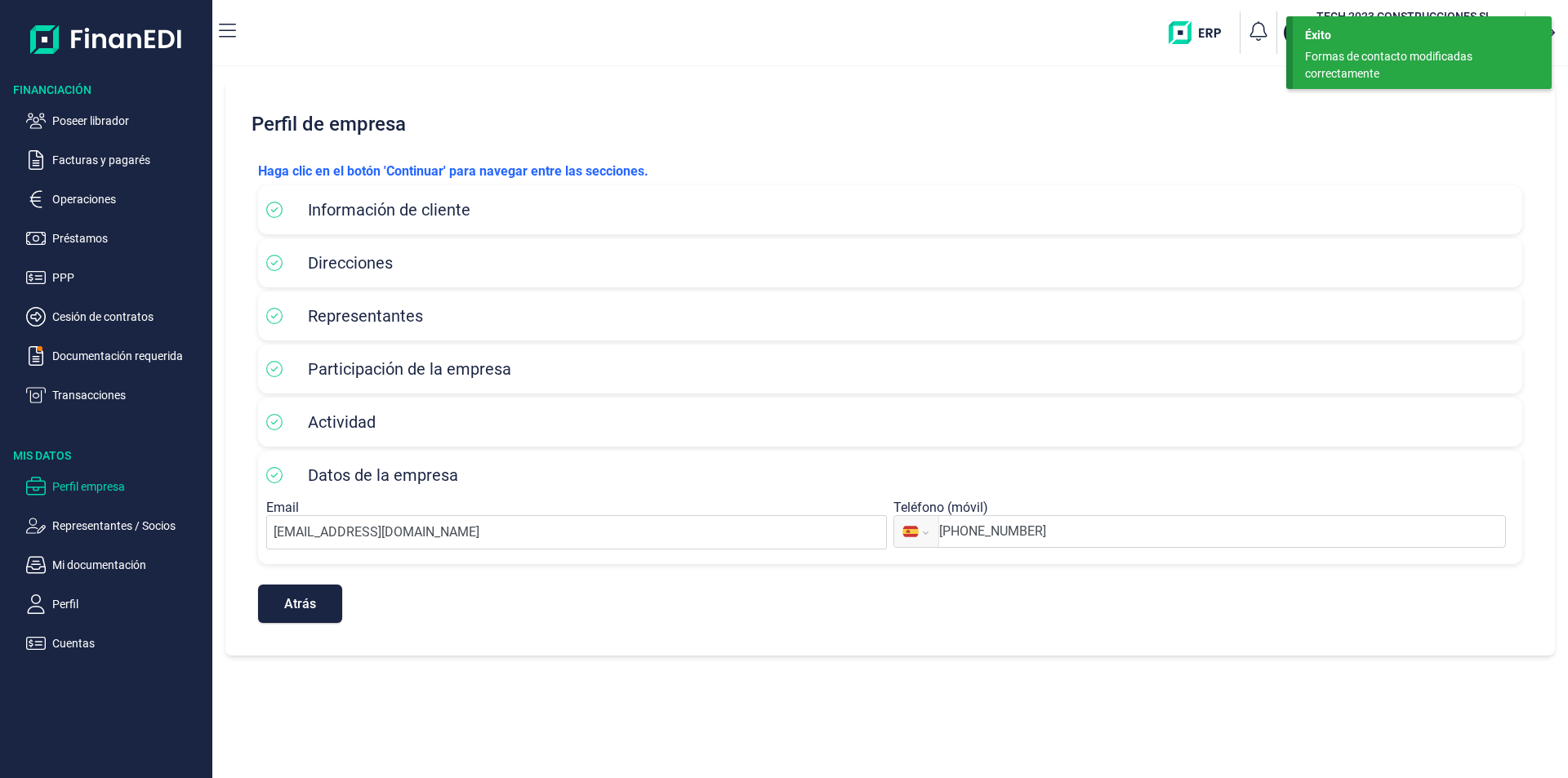
select select "ES"
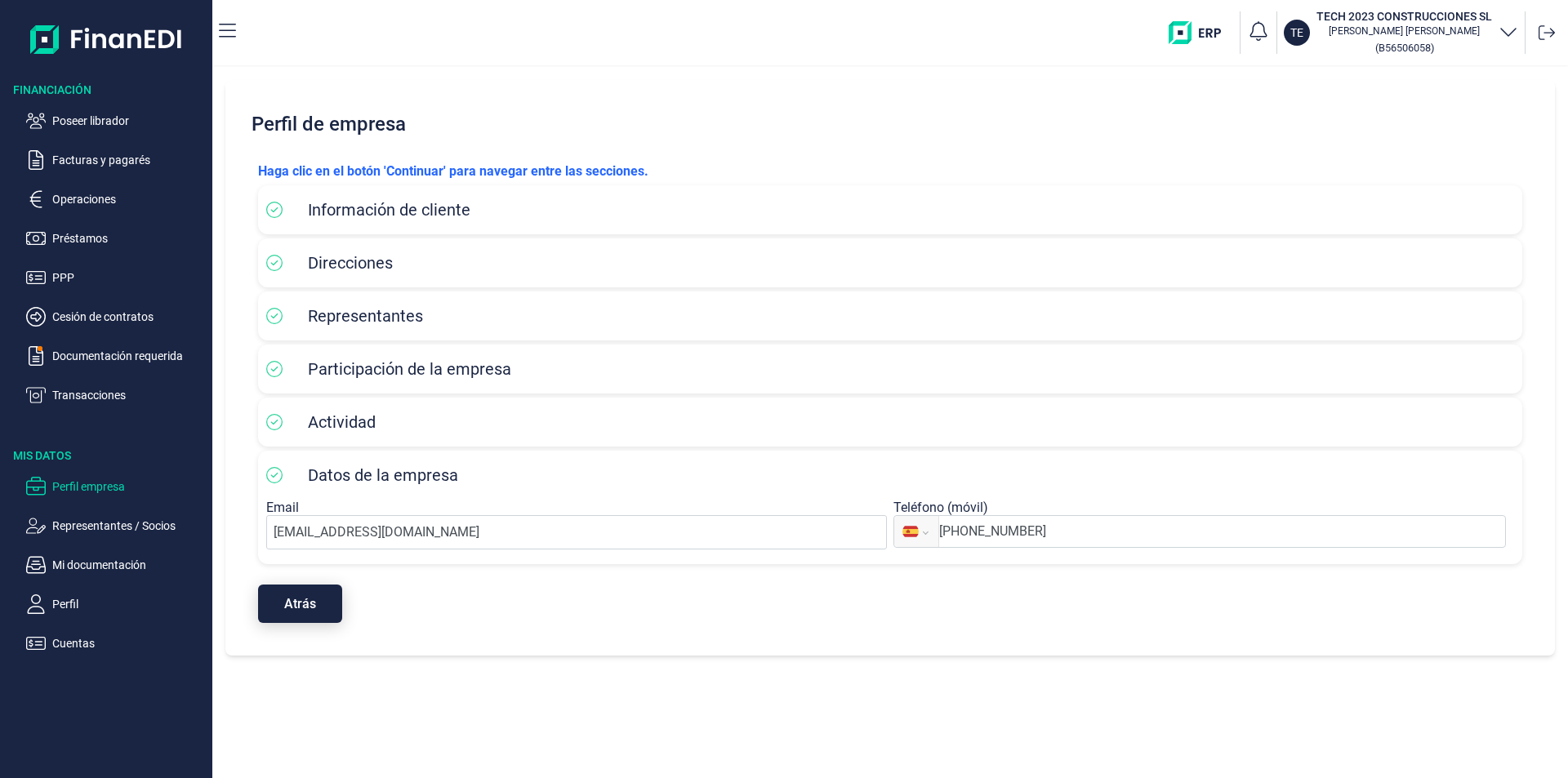
click at [300, 598] on span "Atrás" at bounding box center [300, 604] width 32 height 12
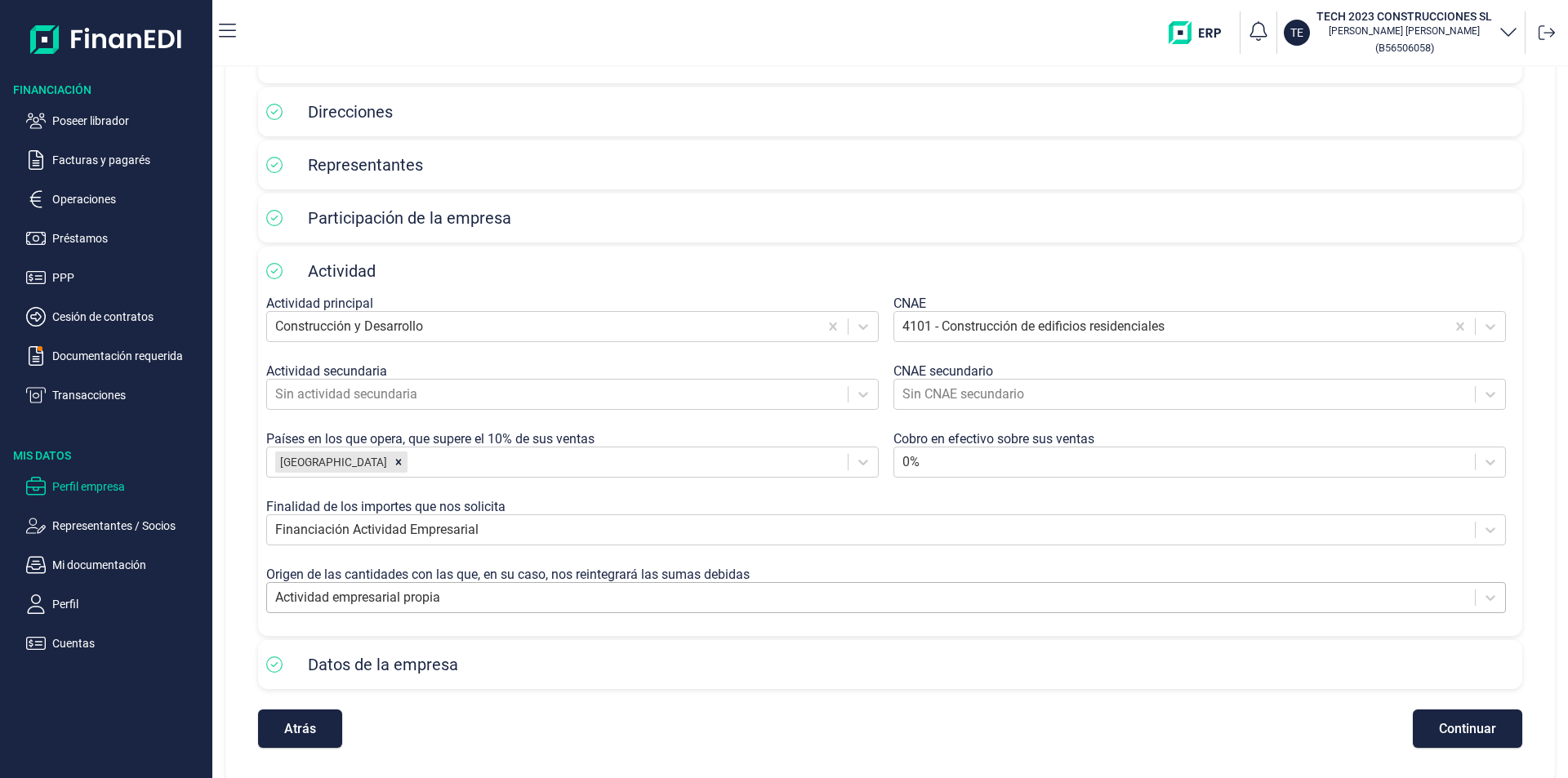
scroll to position [153, 0]
click at [1446, 727] on span "Continuar" at bounding box center [1466, 726] width 57 height 12
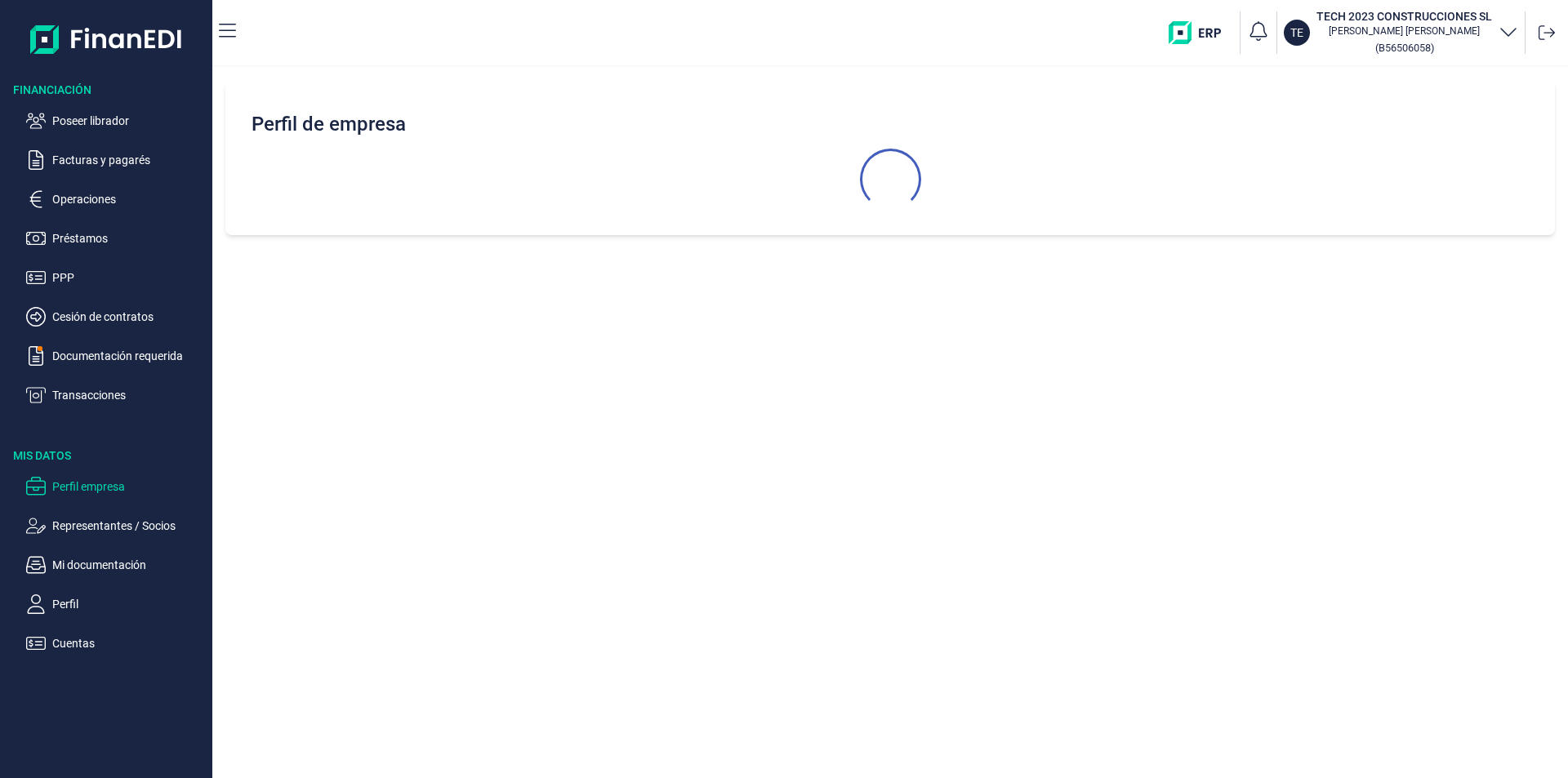
scroll to position [0, 0]
select select "ES"
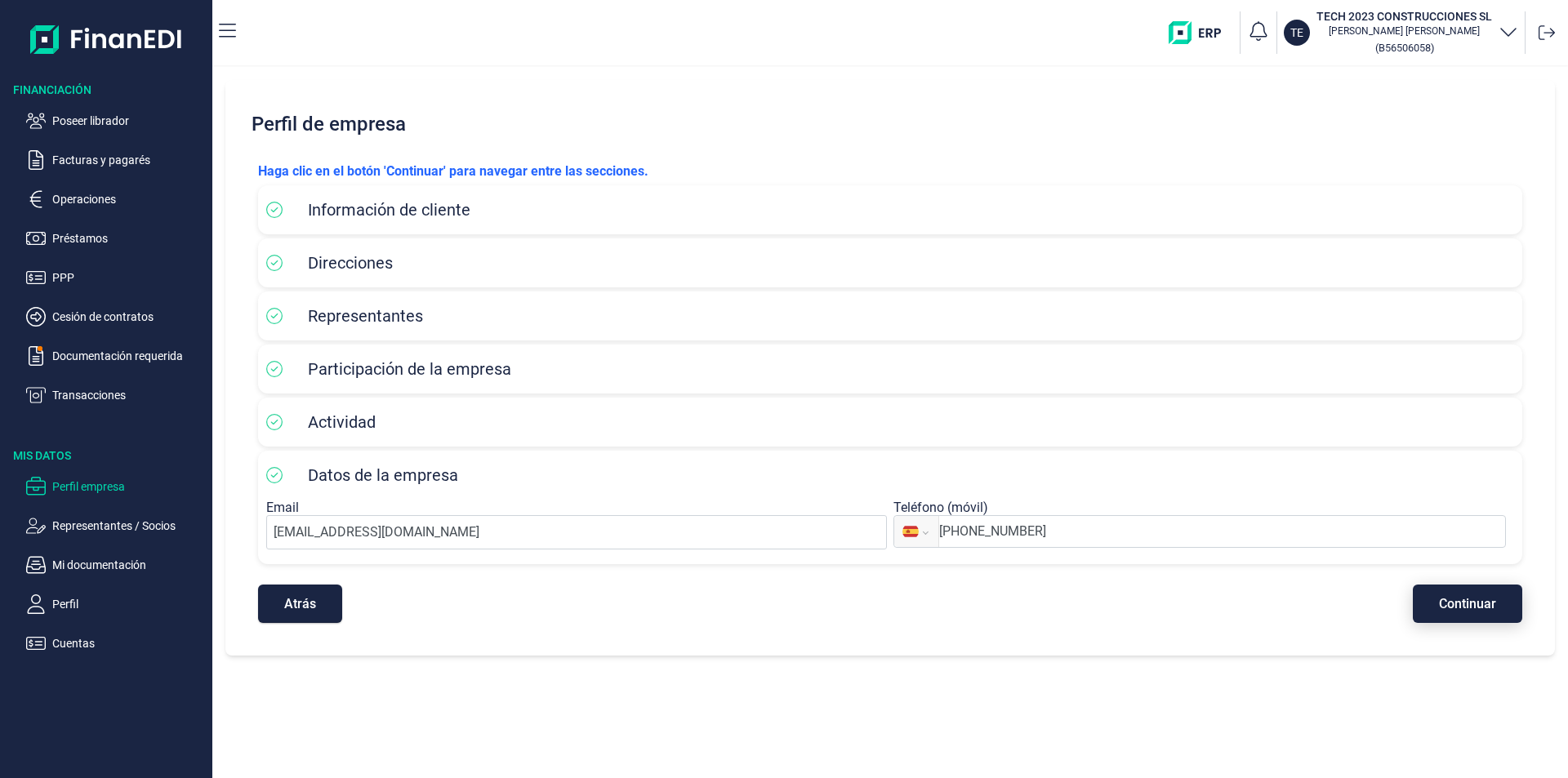
click at [1466, 604] on span "Continuar" at bounding box center [1466, 604] width 57 height 12
drag, startPoint x: 787, startPoint y: 683, endPoint x: 612, endPoint y: 691, distance: 175.2
click at [770, 687] on div "Perfil de empresa Haga clic en el botón 'Continuar' para navegar entre las secc…" at bounding box center [890, 423] width 1355 height 711
click at [555, 669] on div "Perfil de empresa Haga clic en el botón 'Continuar' para navegar entre las secc…" at bounding box center [890, 423] width 1355 height 711
click at [77, 236] on p "Préstamos" at bounding box center [129, 238] width 153 height 19
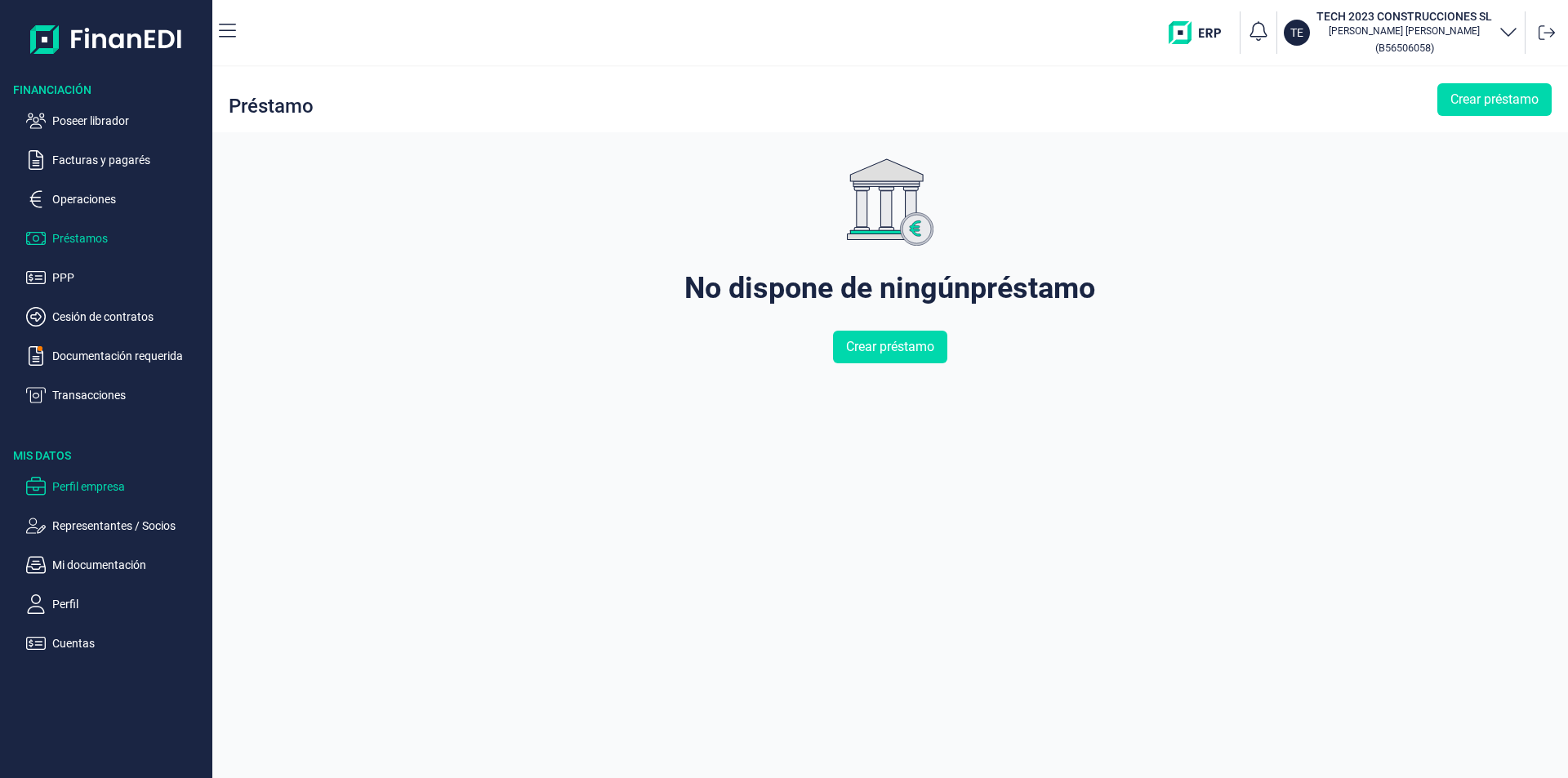
click at [113, 480] on p "Perfil empresa" at bounding box center [129, 487] width 153 height 19
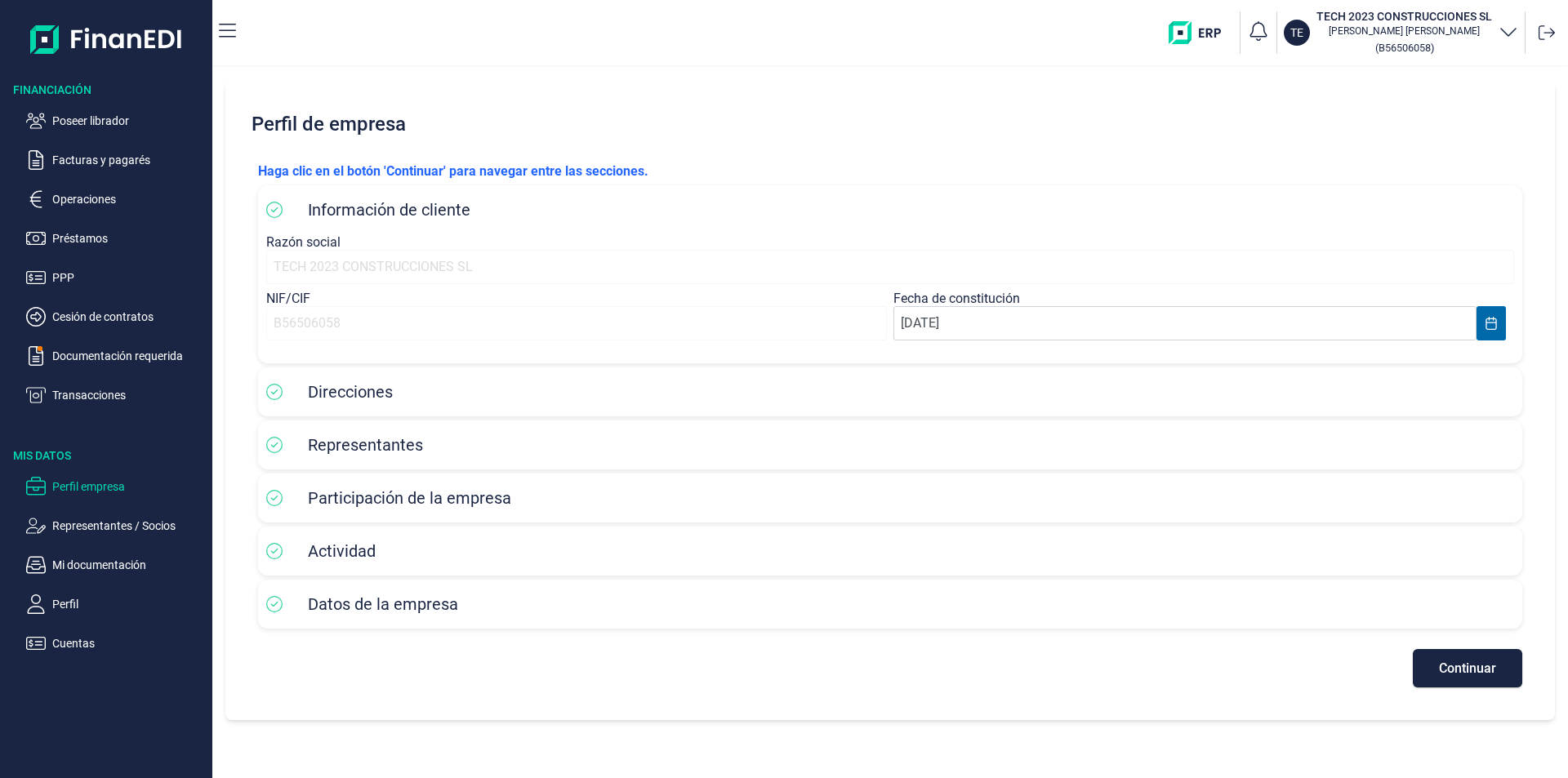
click at [937, 130] on h2 "Perfil de empresa" at bounding box center [890, 124] width 1290 height 49
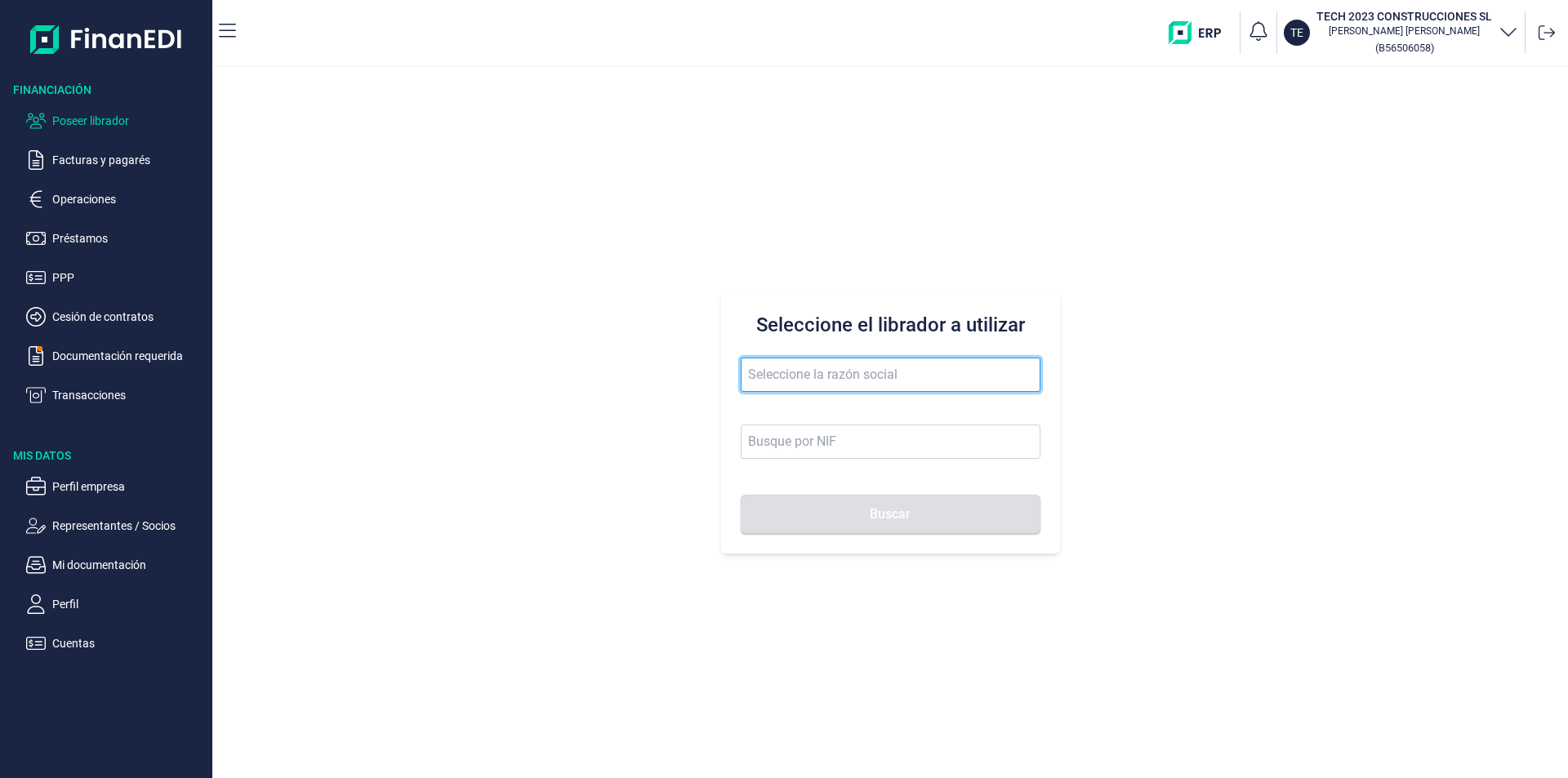
click at [753, 369] on input "text" at bounding box center [890, 375] width 299 height 34
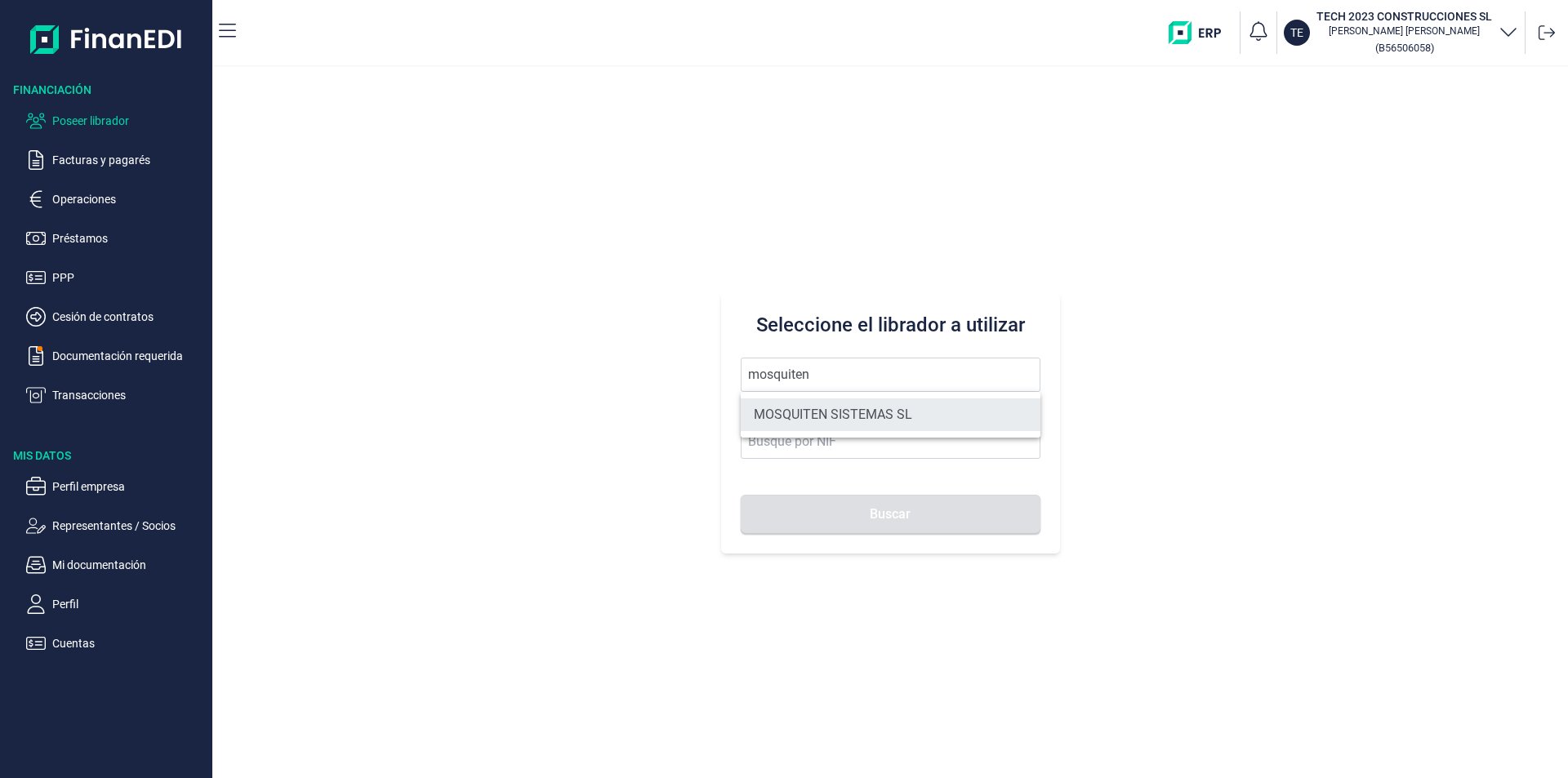
click at [788, 413] on li "MOSQUITEN SISTEMAS SL" at bounding box center [890, 414] width 299 height 32
type input "MOSQUITEN SISTEMAS SL"
type input "B90198250"
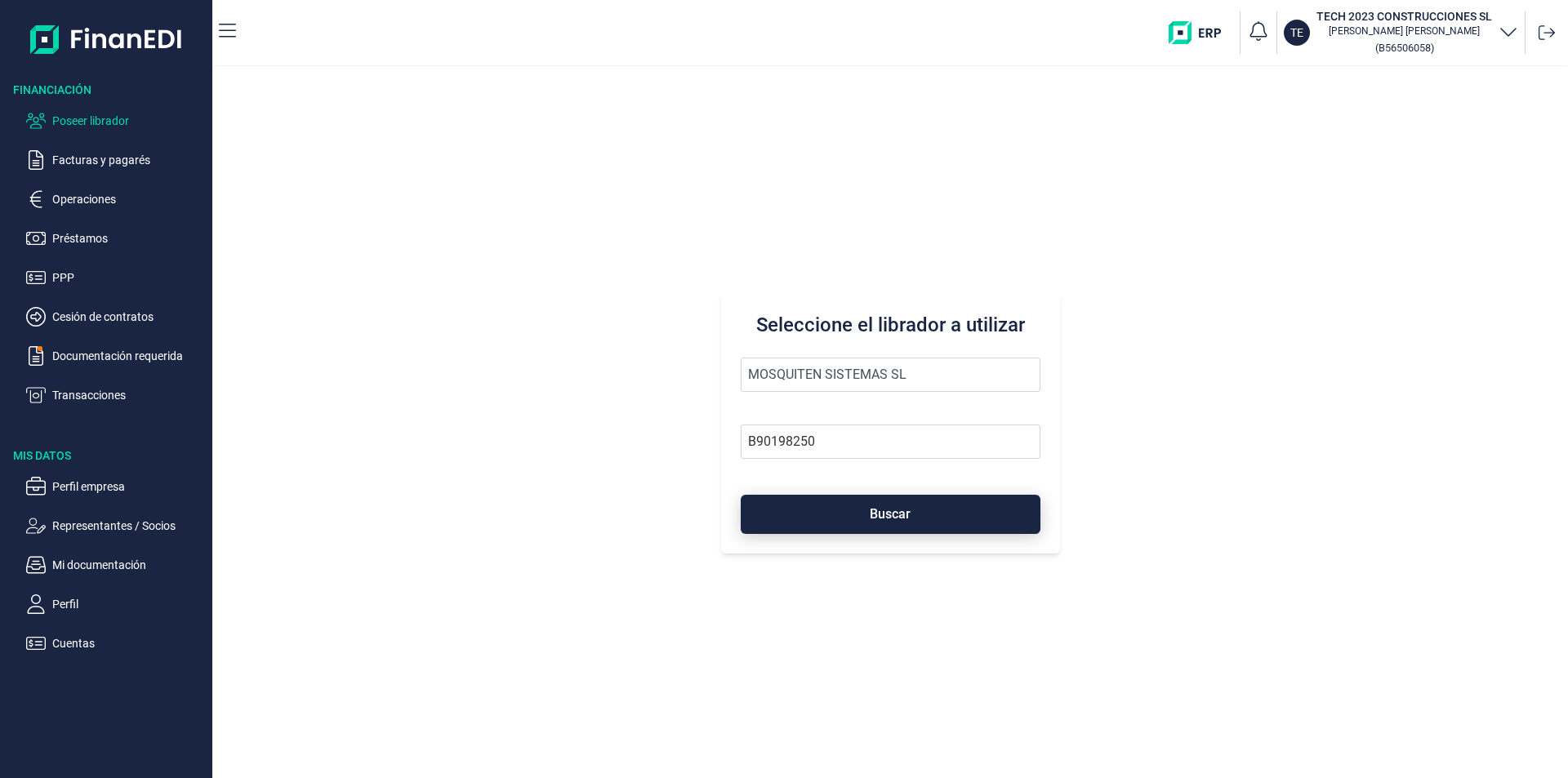
click at [827, 521] on button "Buscar" at bounding box center [890, 514] width 299 height 39
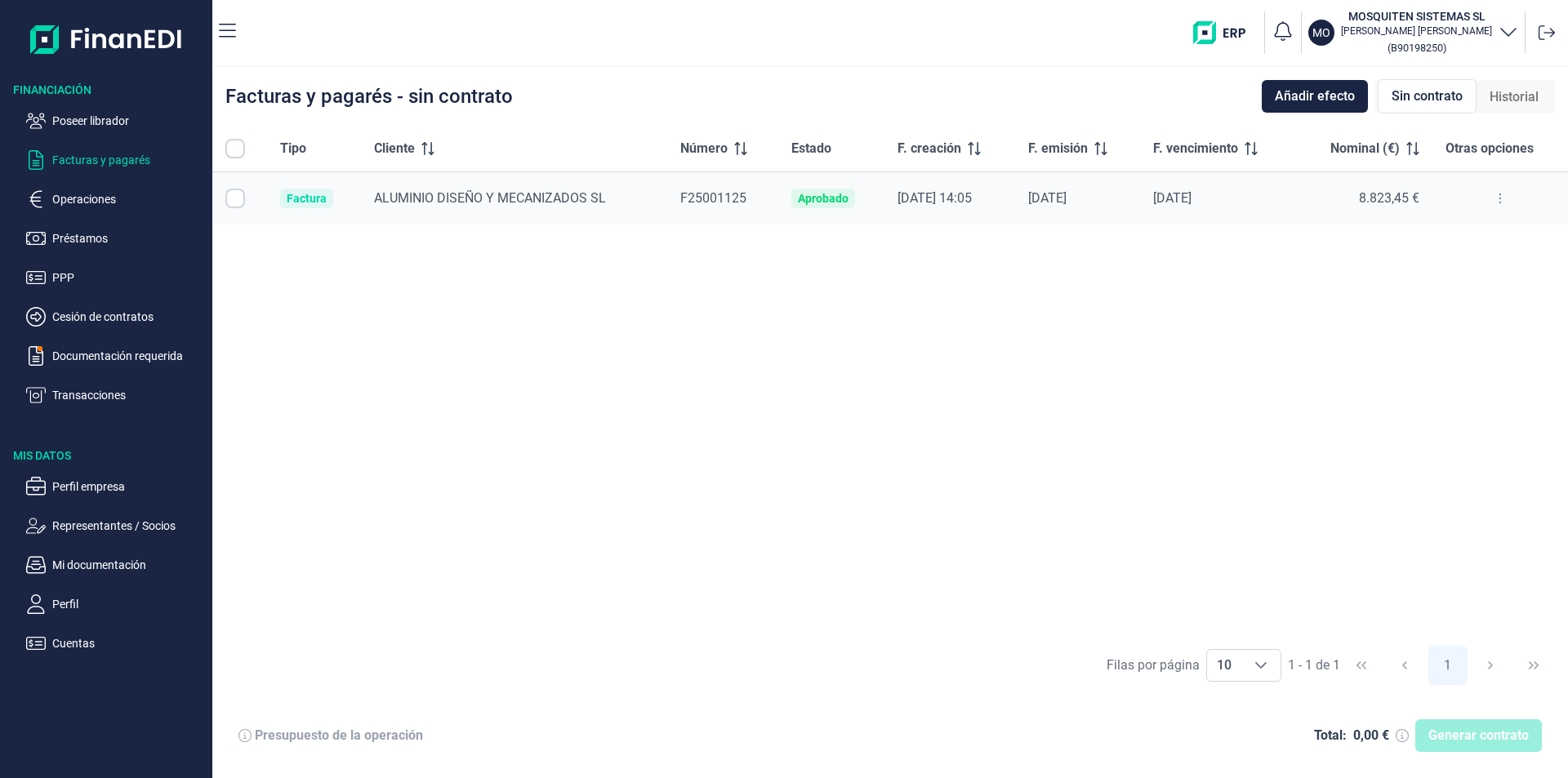
checkbox input "true"
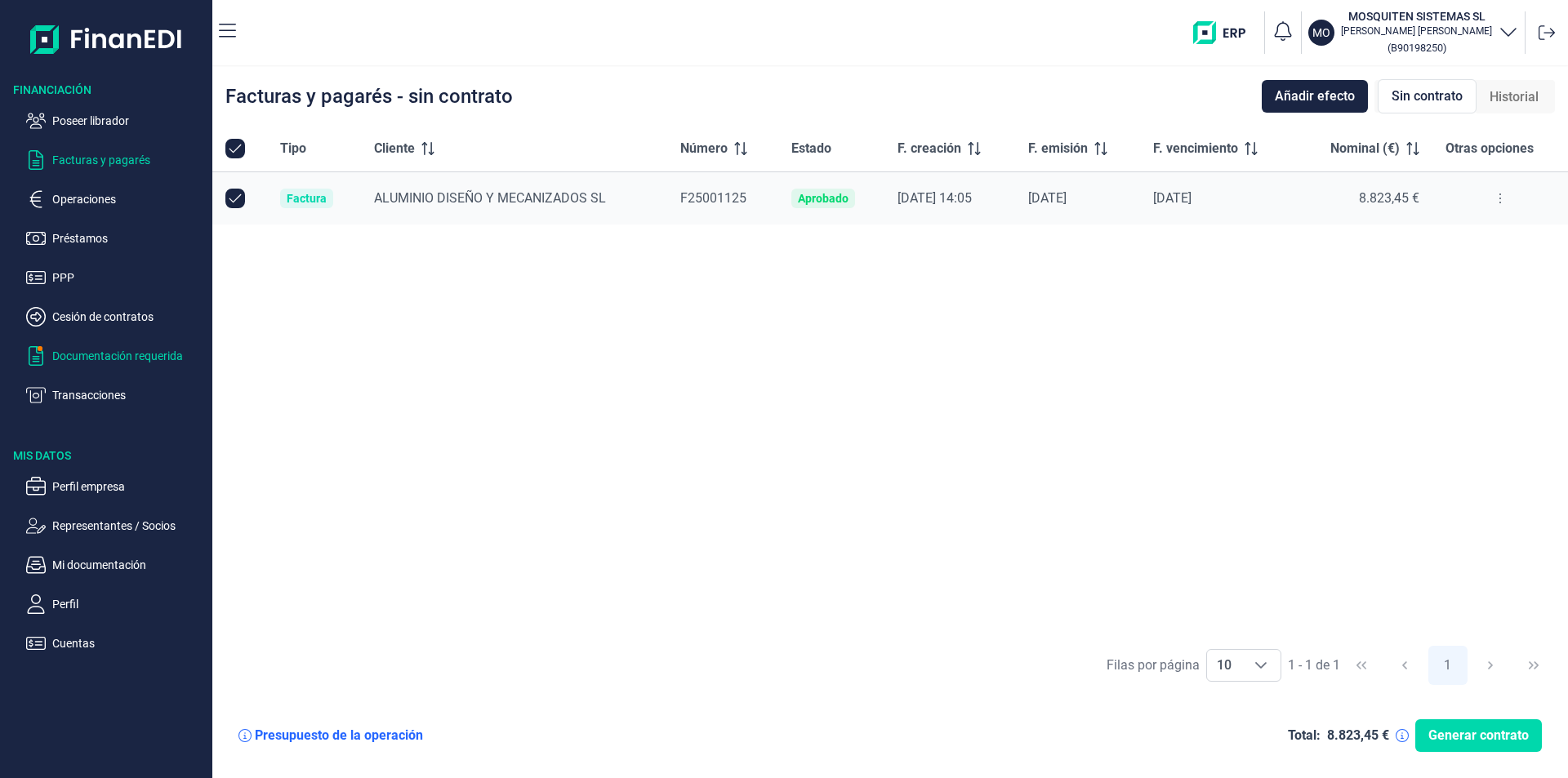
click at [131, 358] on p "Documentación requerida" at bounding box center [129, 356] width 153 height 19
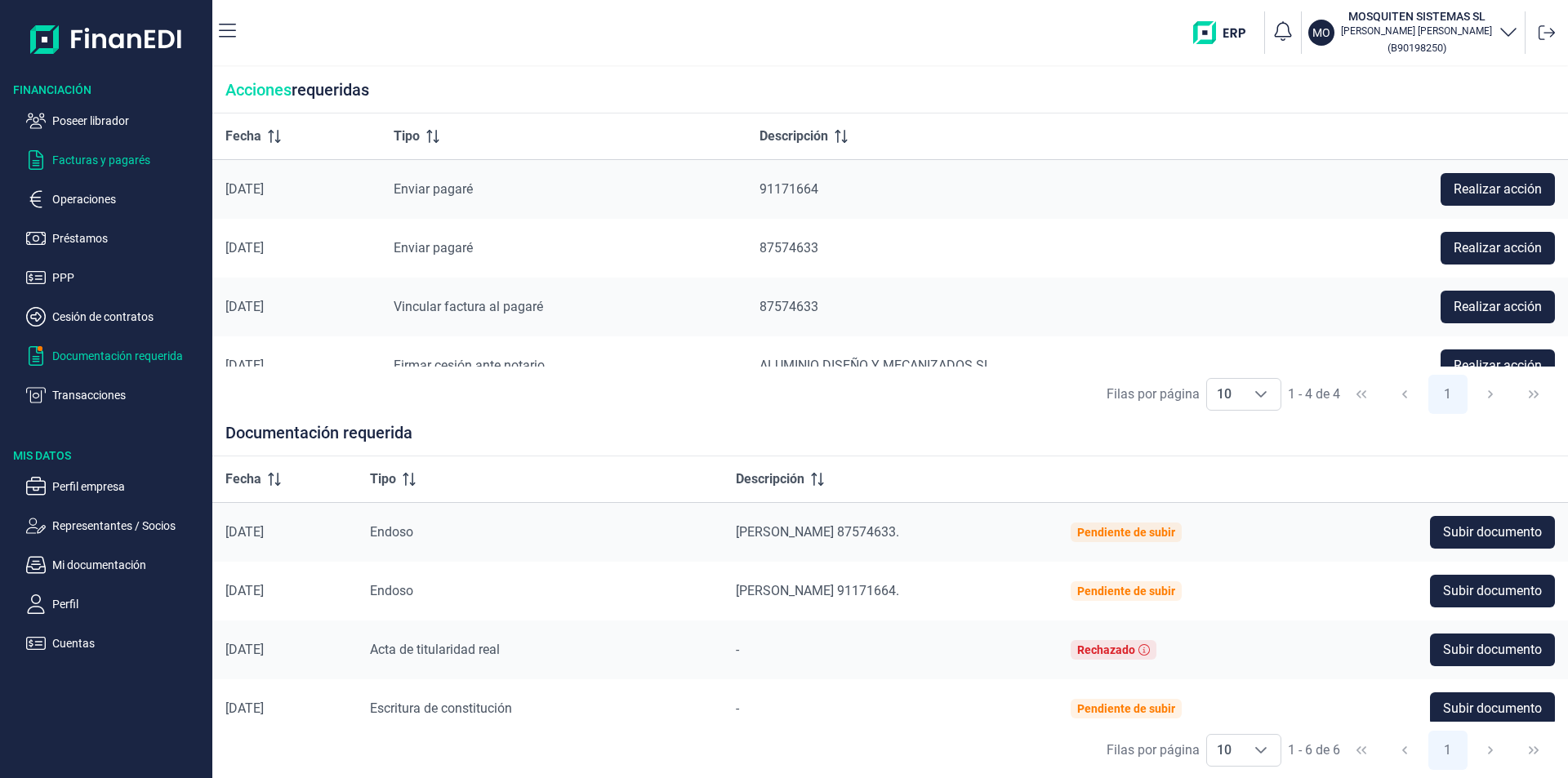
click at [129, 158] on p "Facturas y pagarés" at bounding box center [129, 160] width 153 height 19
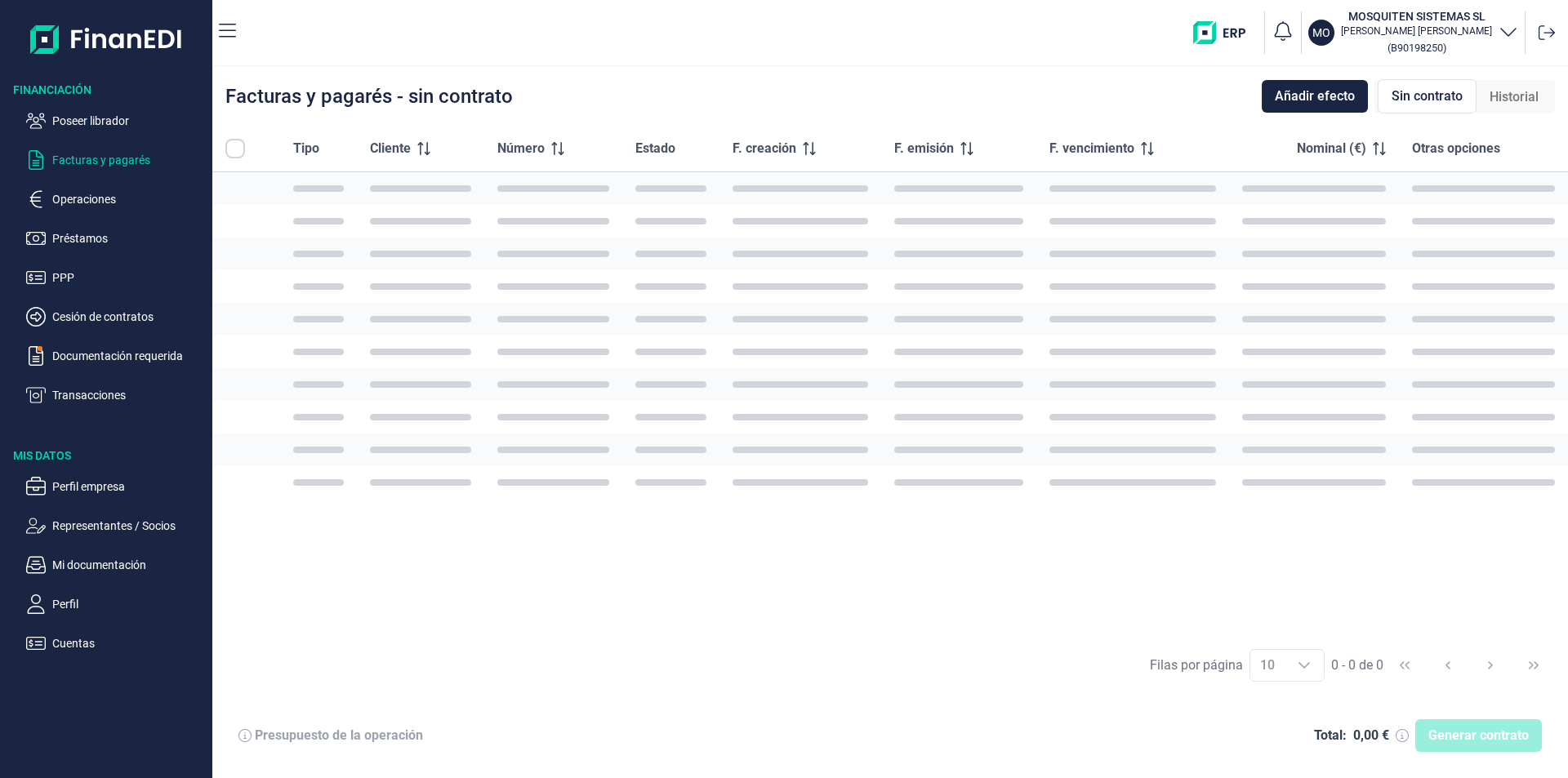
checkbox input "true"
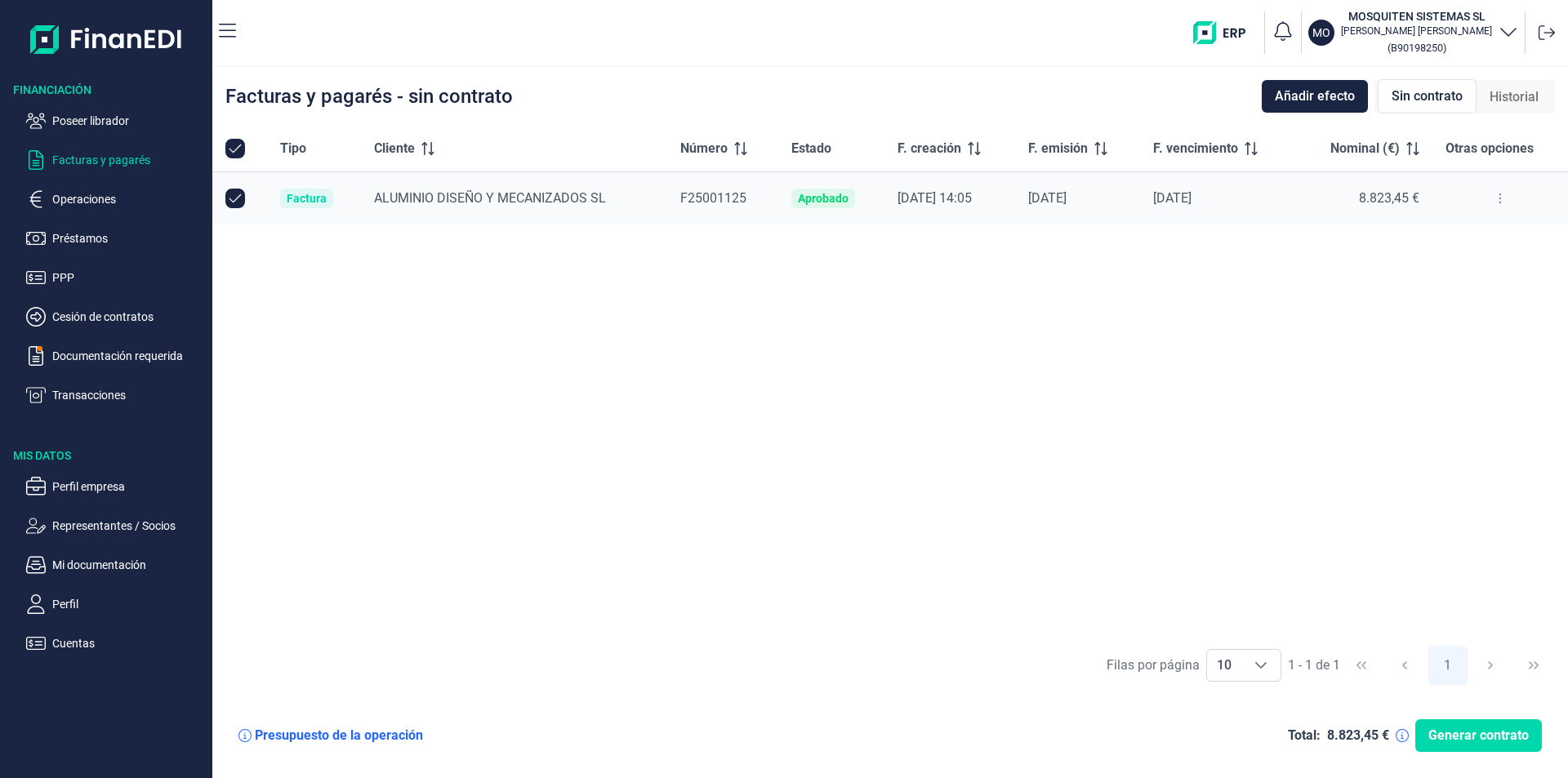
click at [1501, 194] on icon at bounding box center [1500, 198] width 2 height 10
click at [1462, 239] on span "Ver detalle de la factura" at bounding box center [1442, 239] width 119 height 17
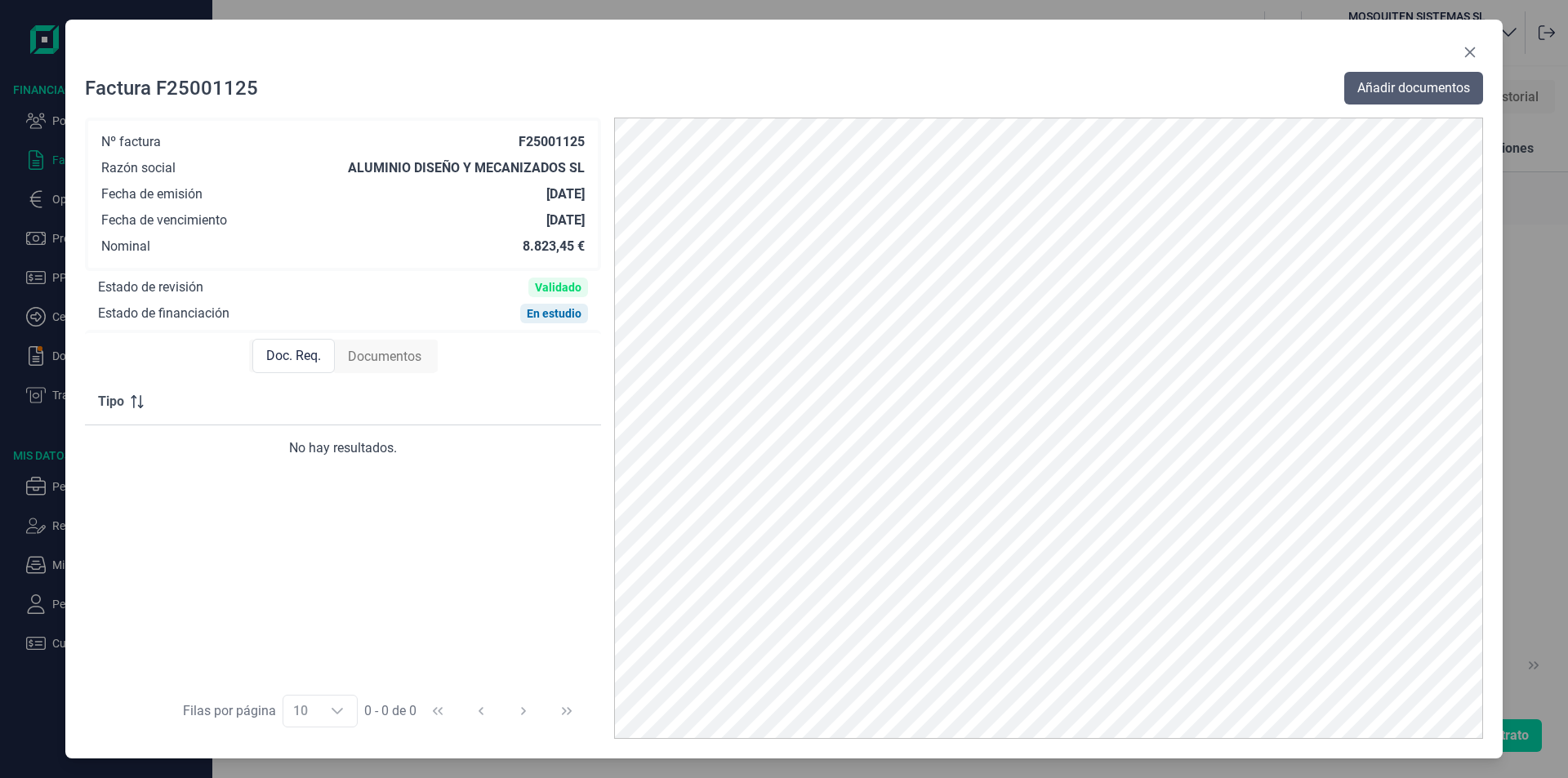
click at [1371, 90] on span "Añadir documentos" at bounding box center [1413, 88] width 113 height 19
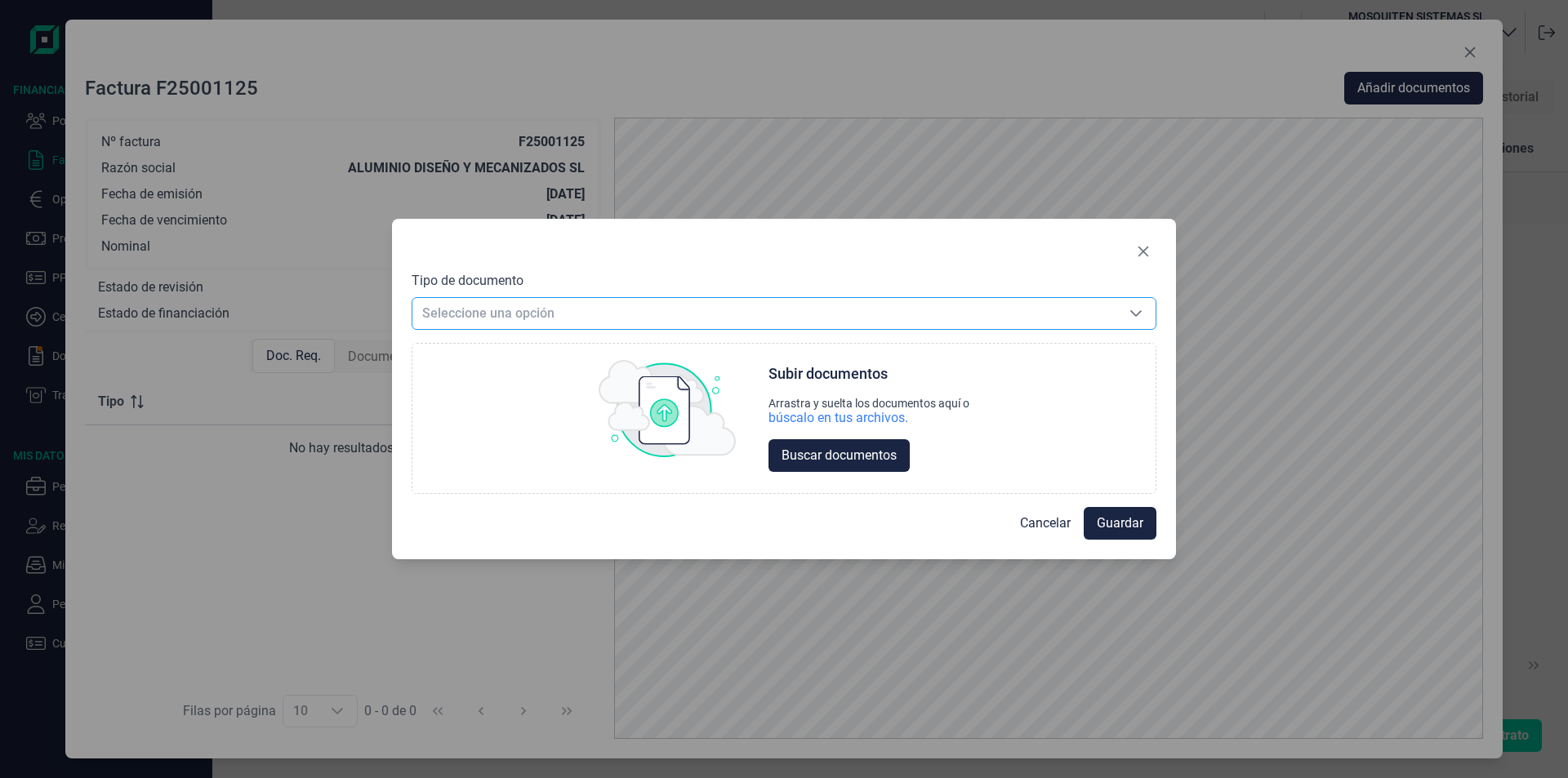
click at [550, 311] on span "Seleccione una opción" at bounding box center [764, 313] width 704 height 31
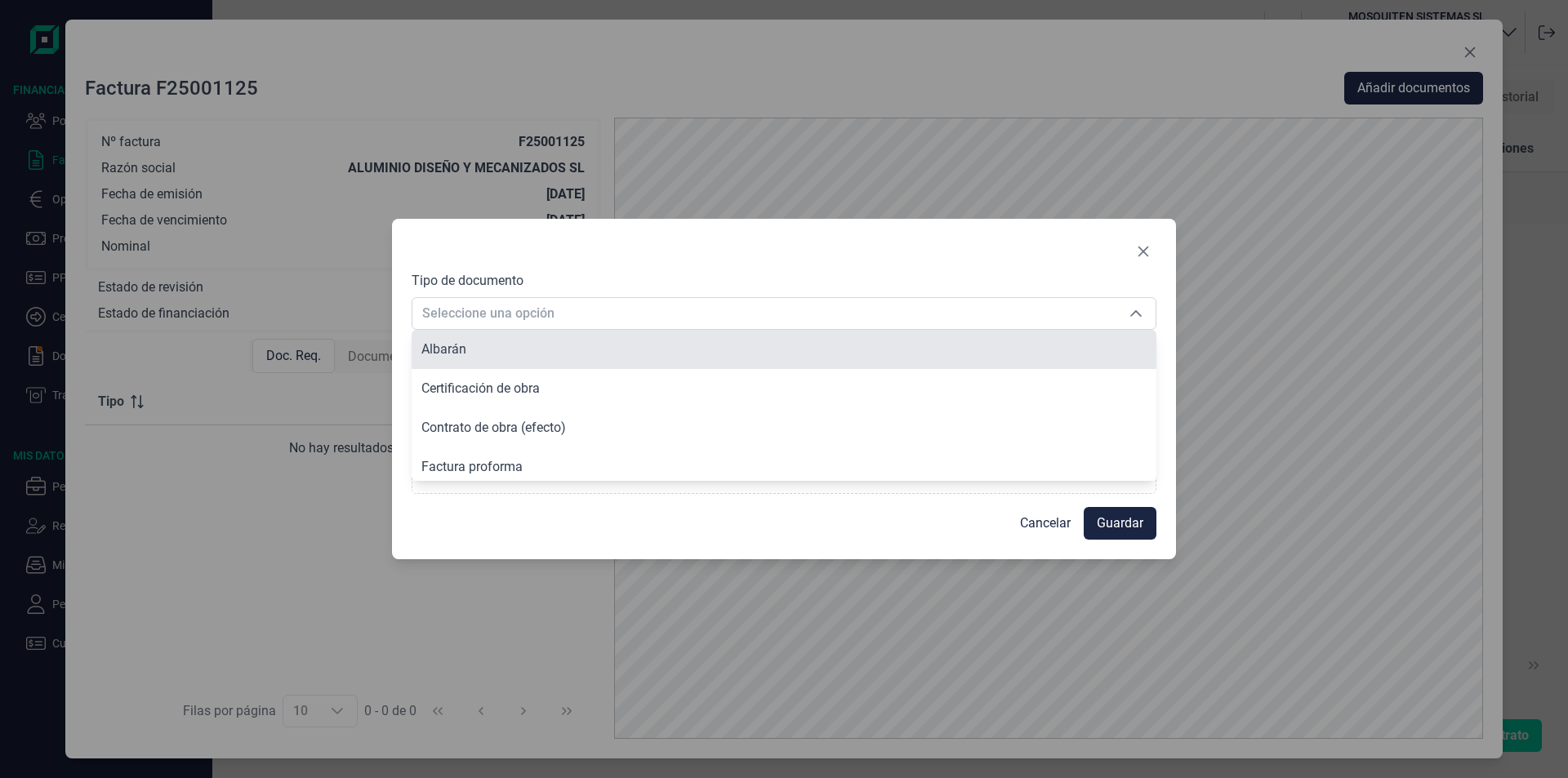
click at [473, 350] on li "Albarán" at bounding box center [783, 349] width 745 height 39
type input "Albarán"
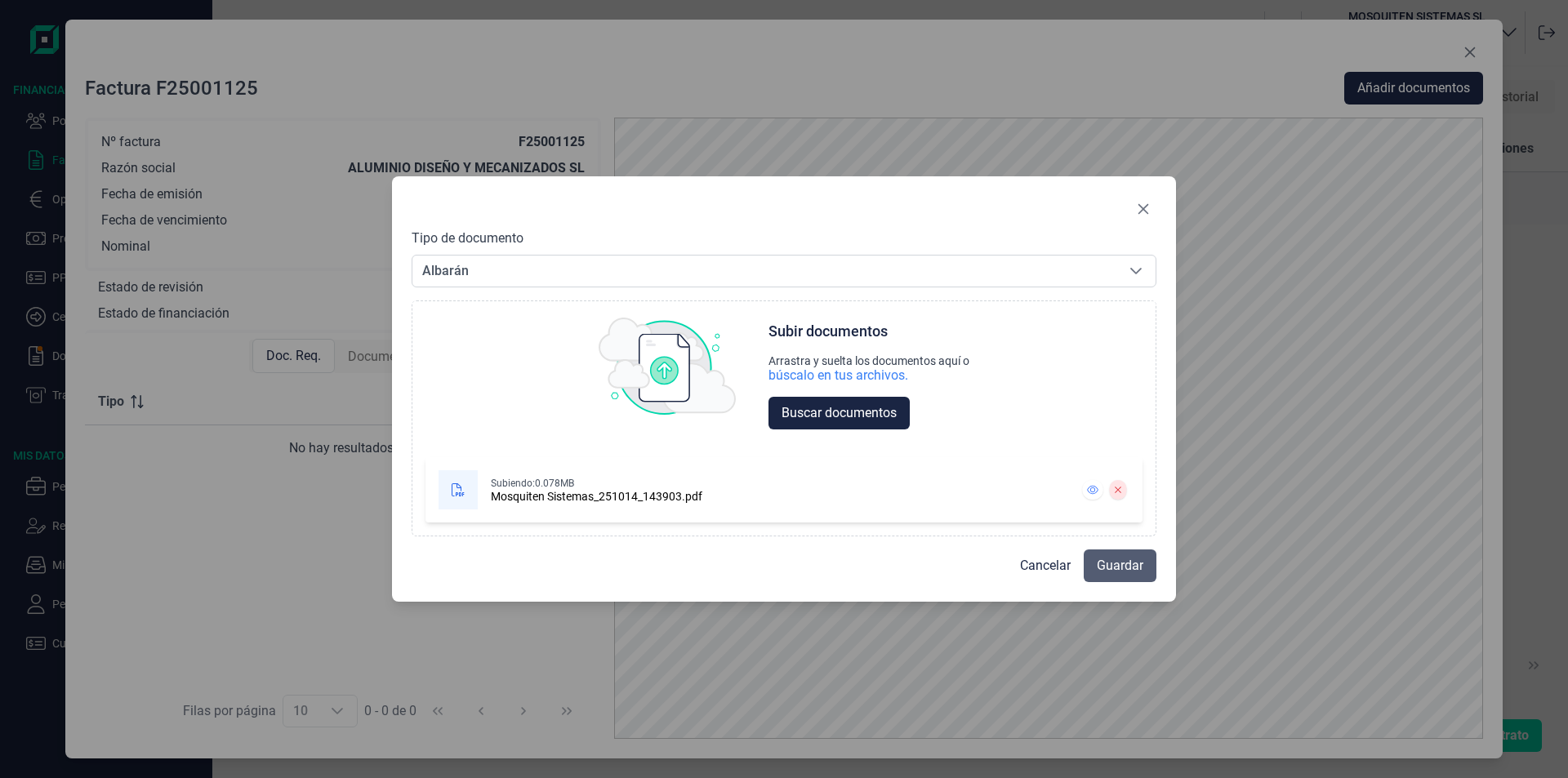
click at [1111, 567] on span "Guardar" at bounding box center [1119, 565] width 46 height 19
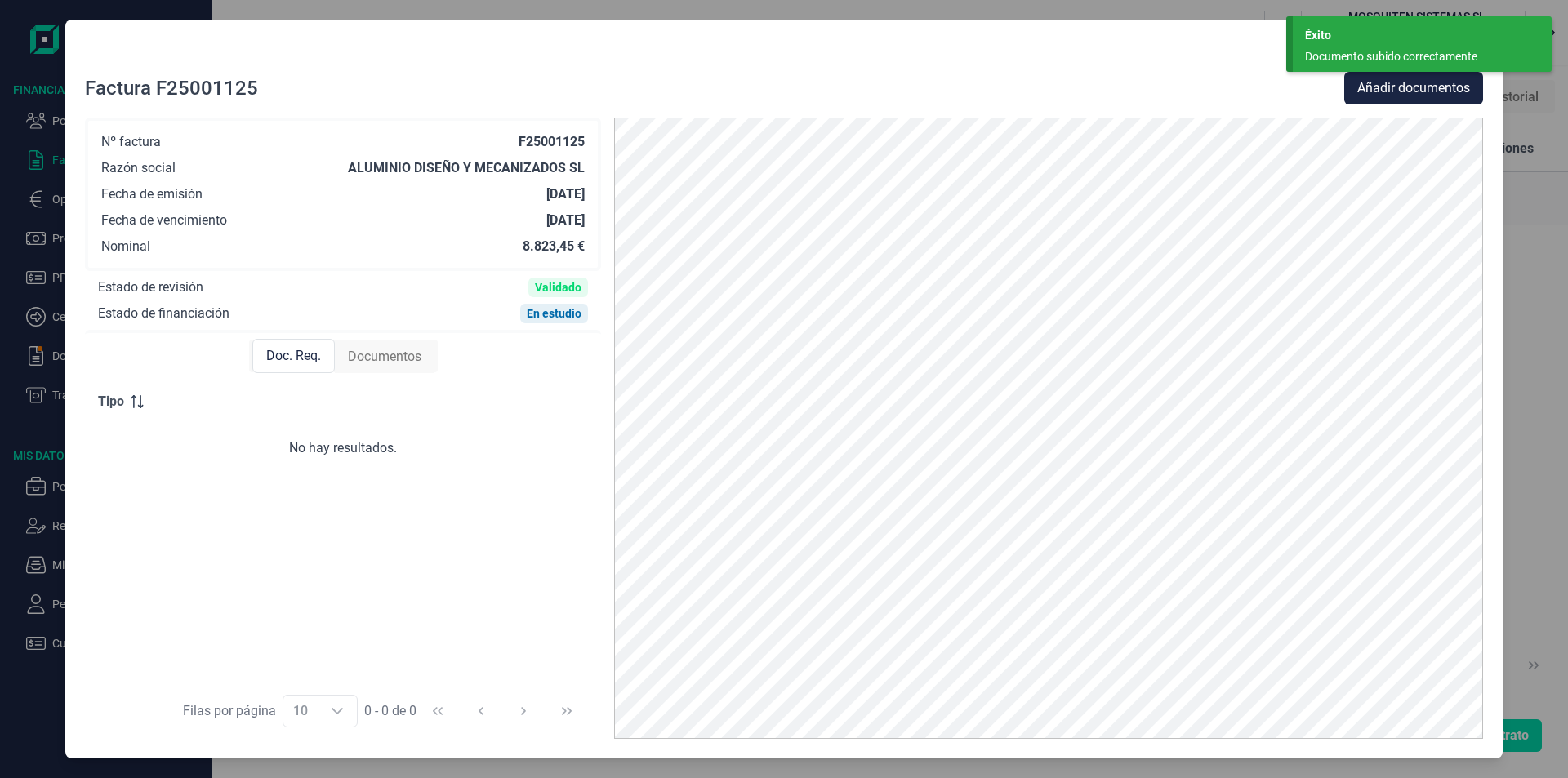
click at [1227, 61] on div at bounding box center [784, 55] width 1398 height 32
click at [1329, 50] on div "Documento subido correctamente" at bounding box center [1416, 57] width 222 height 18
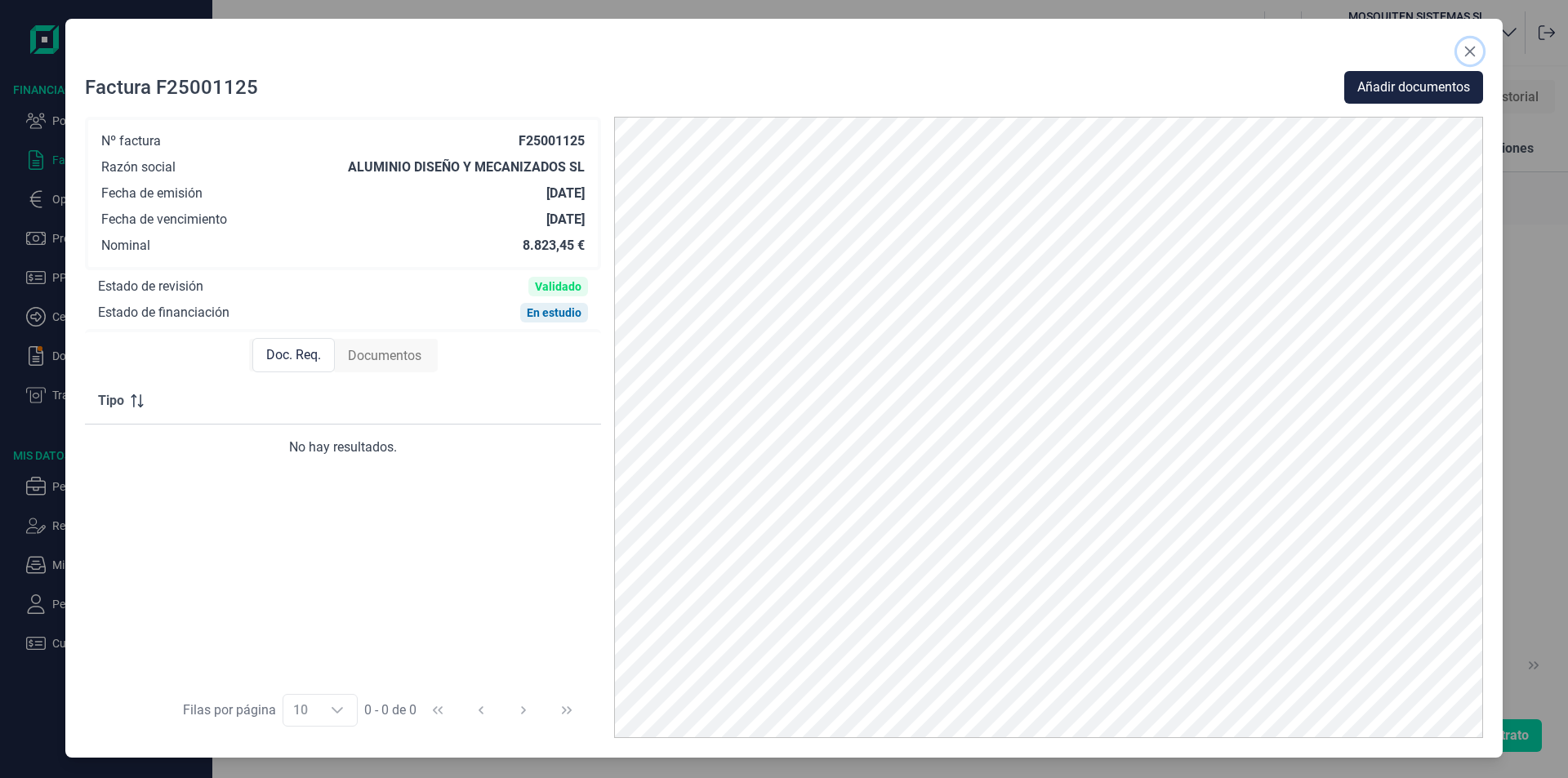
click at [1471, 48] on icon "Close" at bounding box center [1469, 51] width 13 height 13
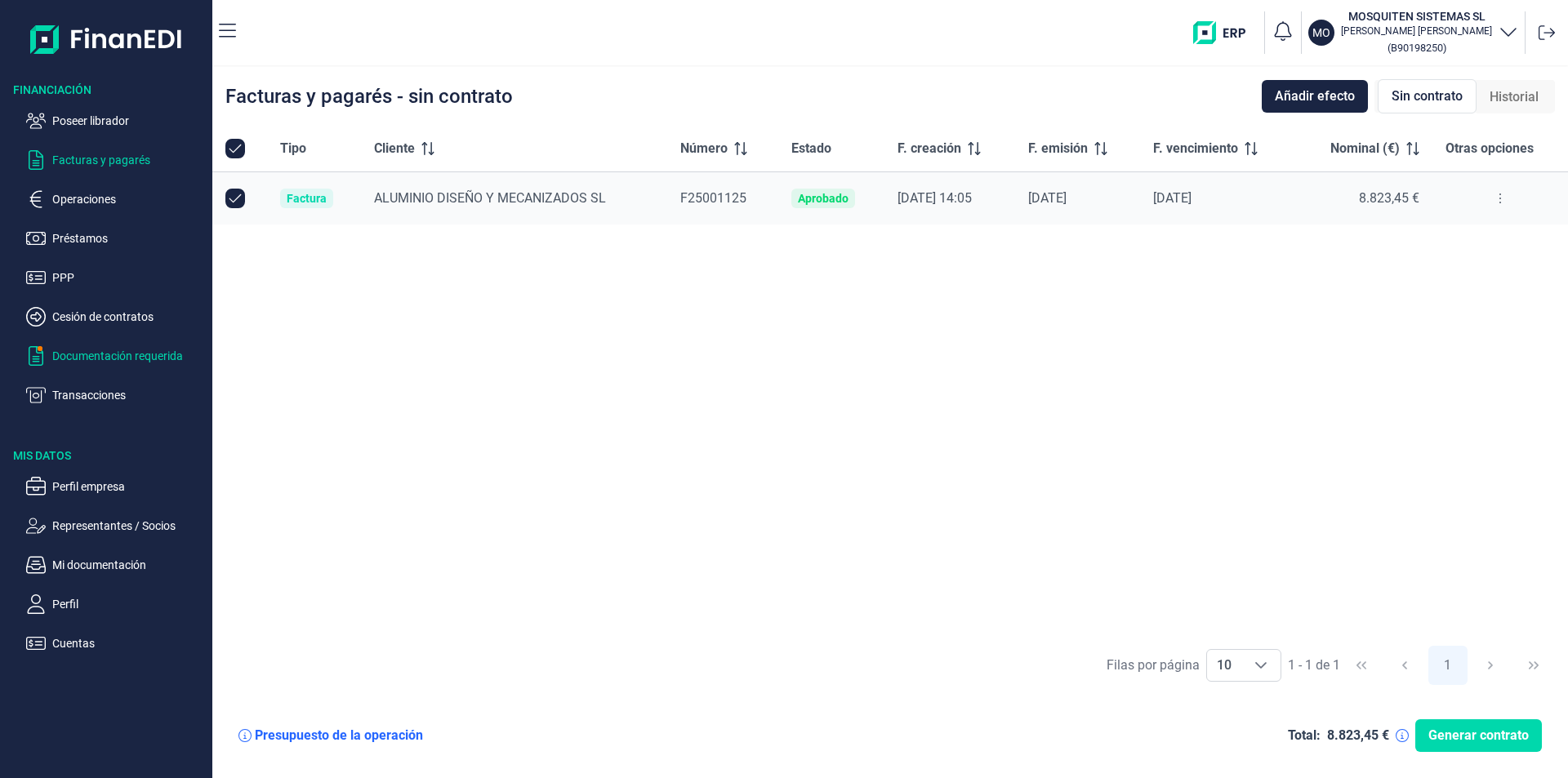
click at [135, 354] on p "Documentación requerida" at bounding box center [129, 356] width 153 height 19
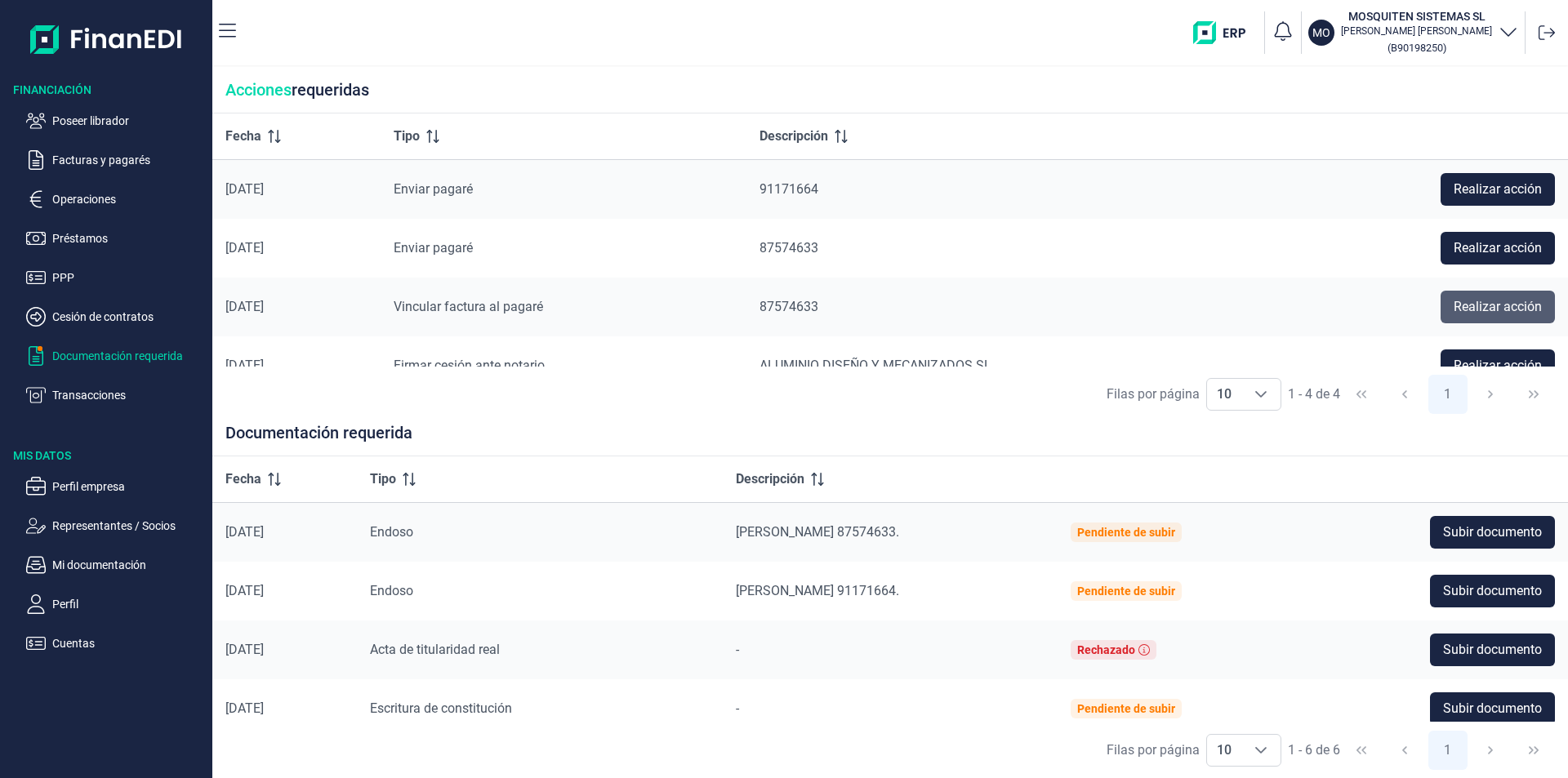
click at [1456, 312] on span "Realizar acción" at bounding box center [1497, 307] width 88 height 19
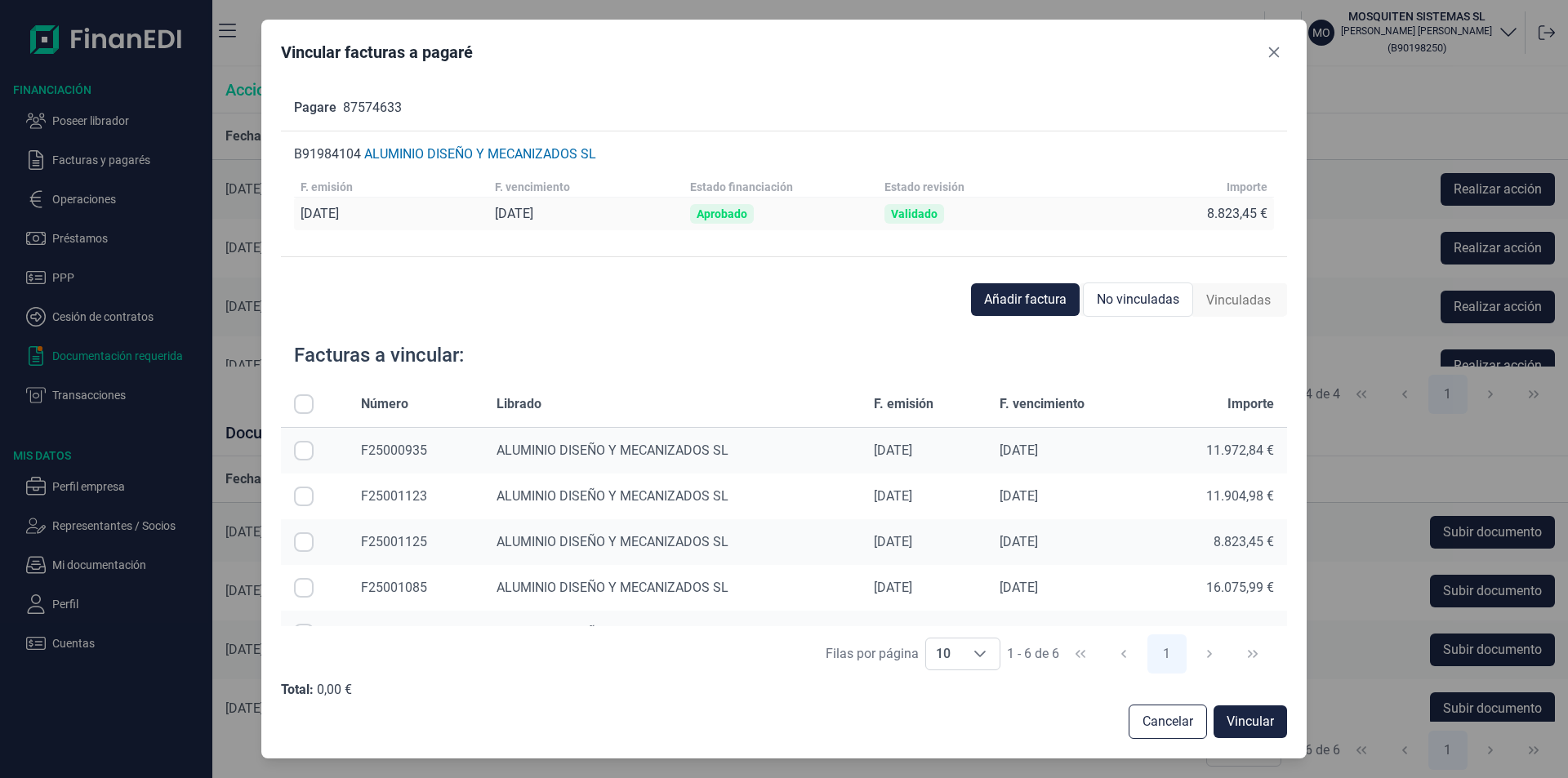
click at [299, 541] on input "Row Selected null" at bounding box center [304, 542] width 19 height 19
checkbox input "true"
click at [1246, 725] on span "Vincular" at bounding box center [1250, 722] width 47 height 19
